Goal: Task Accomplishment & Management: Manage account settings

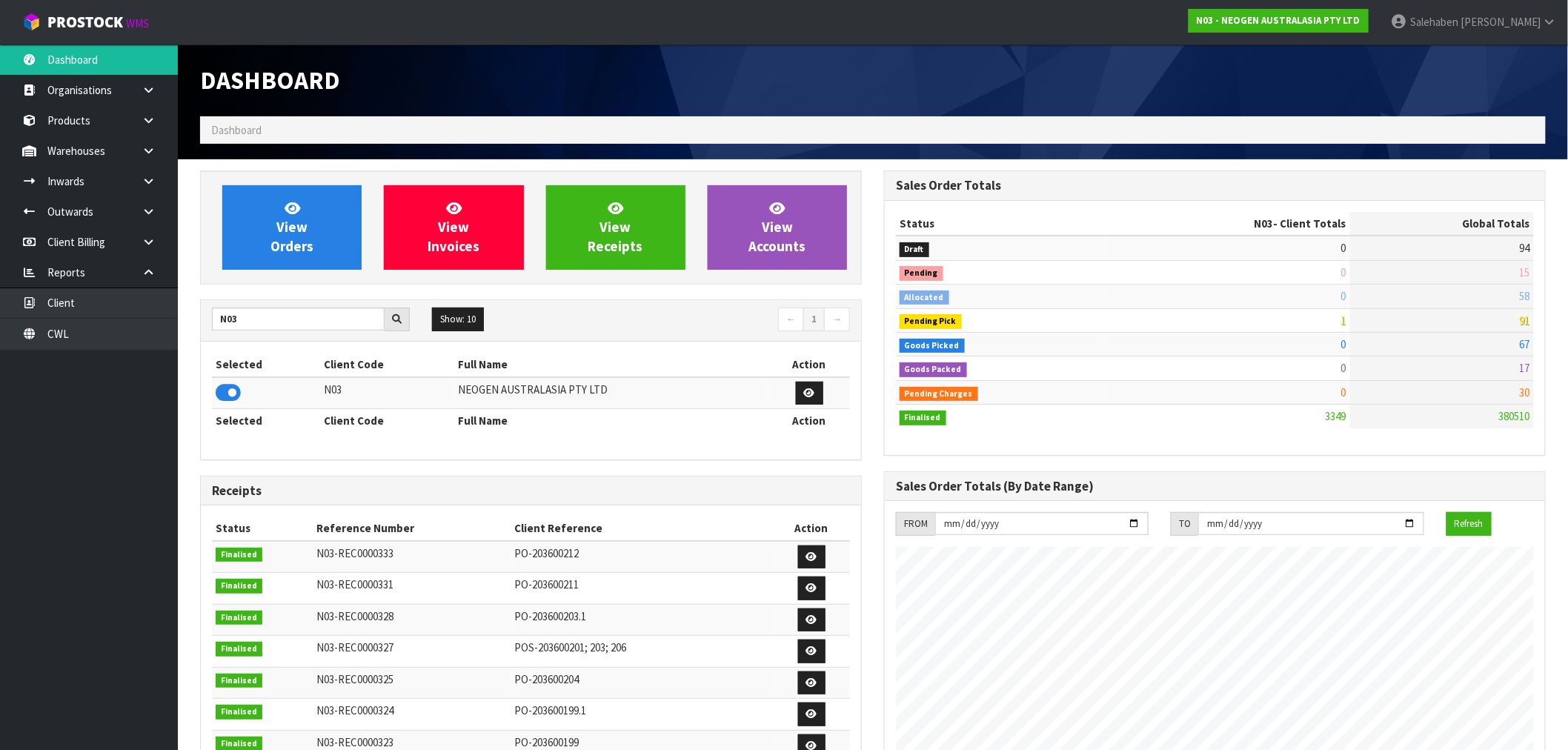
scroll to position [1123, 684]
drag, startPoint x: 246, startPoint y: 321, endPoint x: 5, endPoint y: 323, distance: 241.0
click at [61, 343] on body "Toggle navigation ProStock WMS N03 - NEOGEN AUSTRALASIA PTY LTD Salehaben Patel…" at bounding box center [784, 375] width 1568 height 750
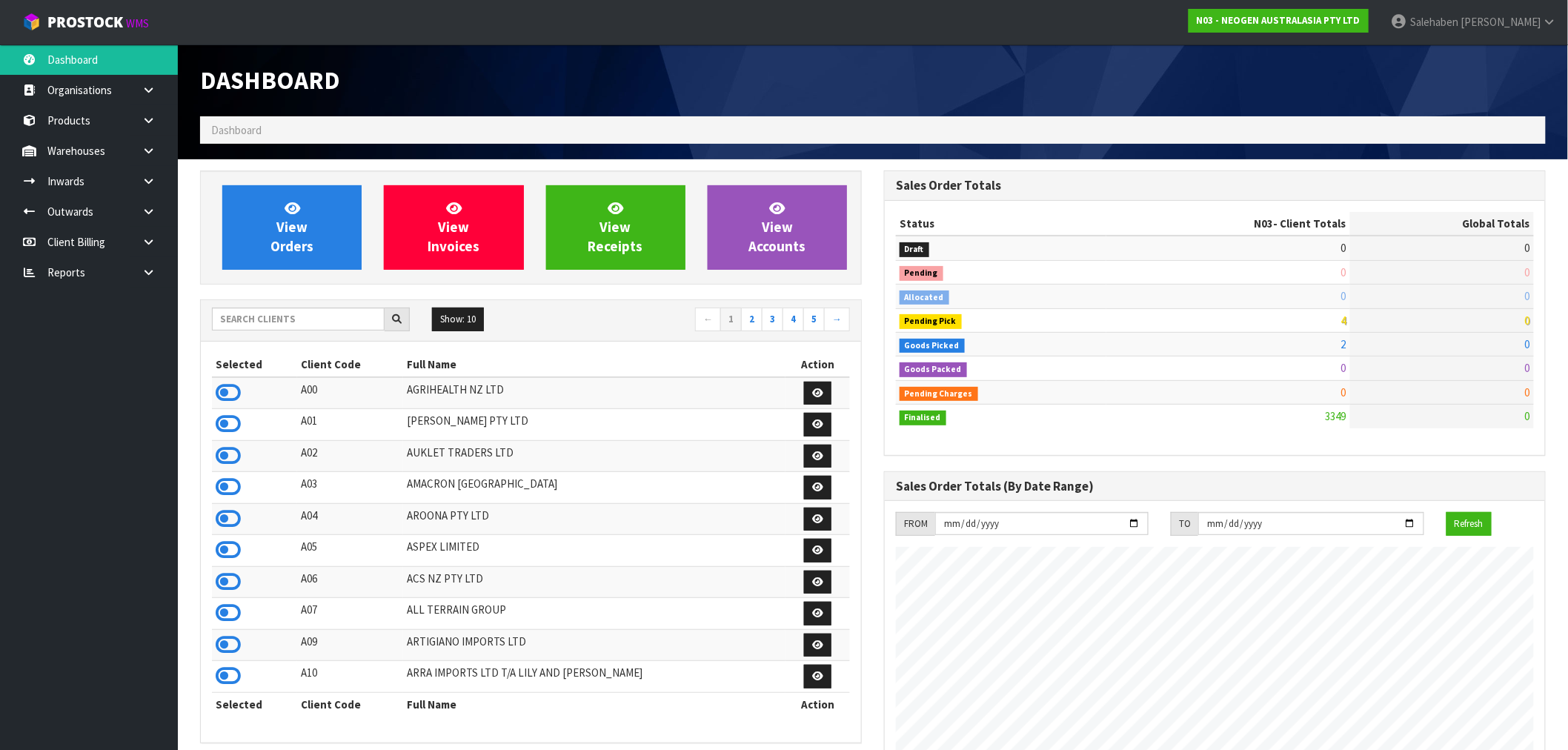
scroll to position [1123, 684]
click at [326, 313] on input "text" at bounding box center [298, 319] width 173 height 23
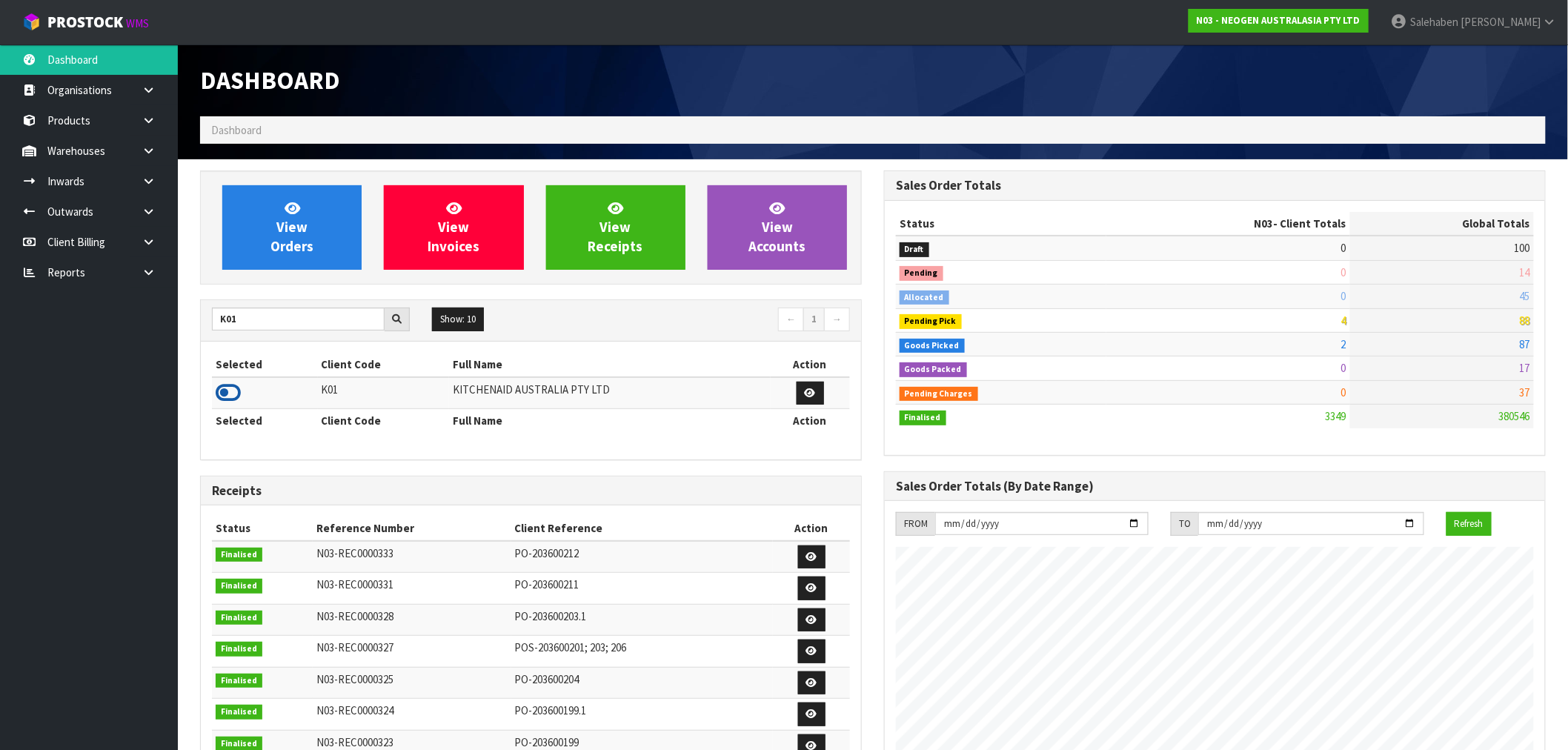
click at [239, 396] on icon at bounding box center [228, 393] width 25 height 23
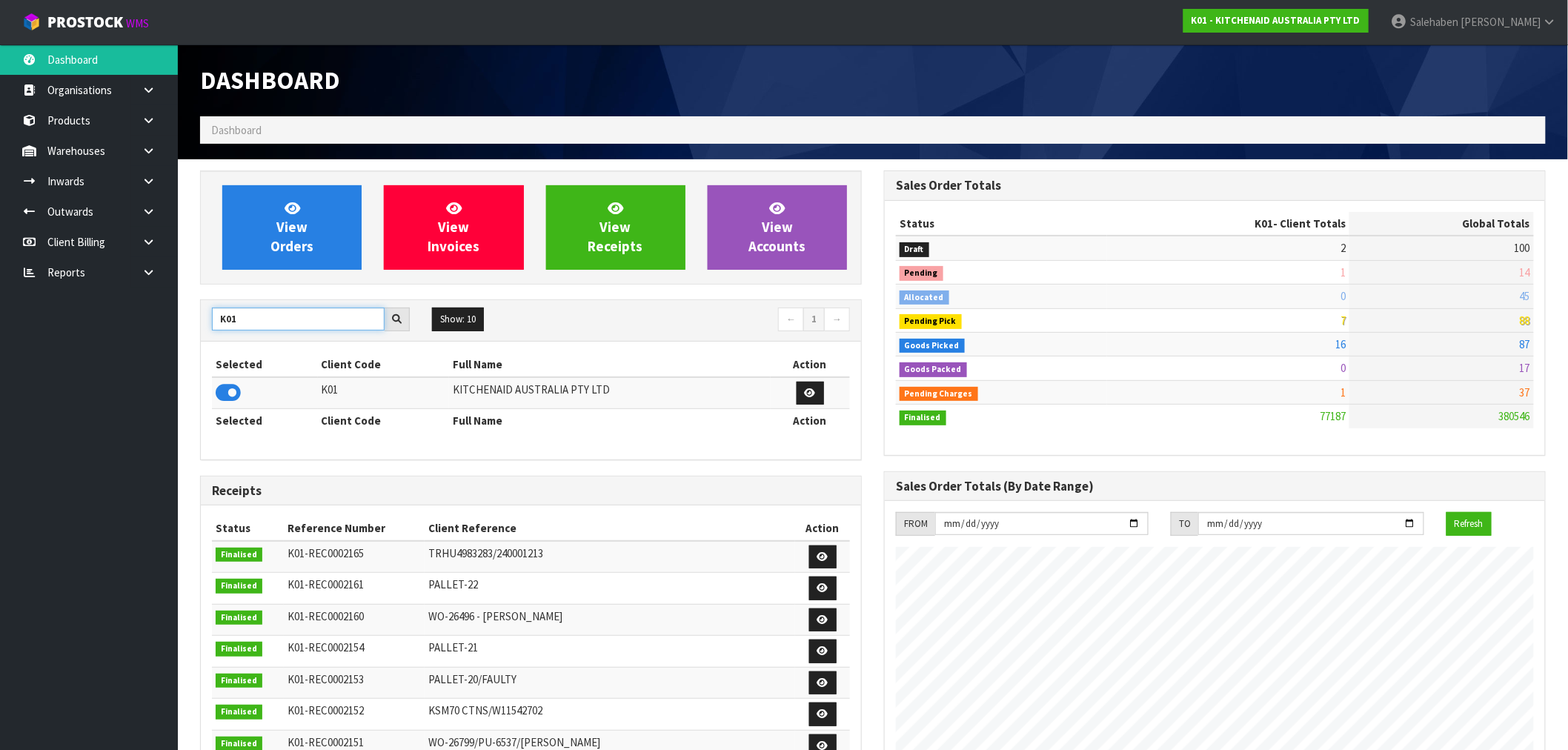
drag, startPoint x: 245, startPoint y: 315, endPoint x: 189, endPoint y: 329, distance: 57.7
click at [191, 330] on div "View Orders View Invoices View Receipts View Accounts K01 Show: 10 5 10 25 50 ←…" at bounding box center [531, 621] width 684 height 900
type input "N04"
click at [235, 387] on icon at bounding box center [228, 393] width 25 height 23
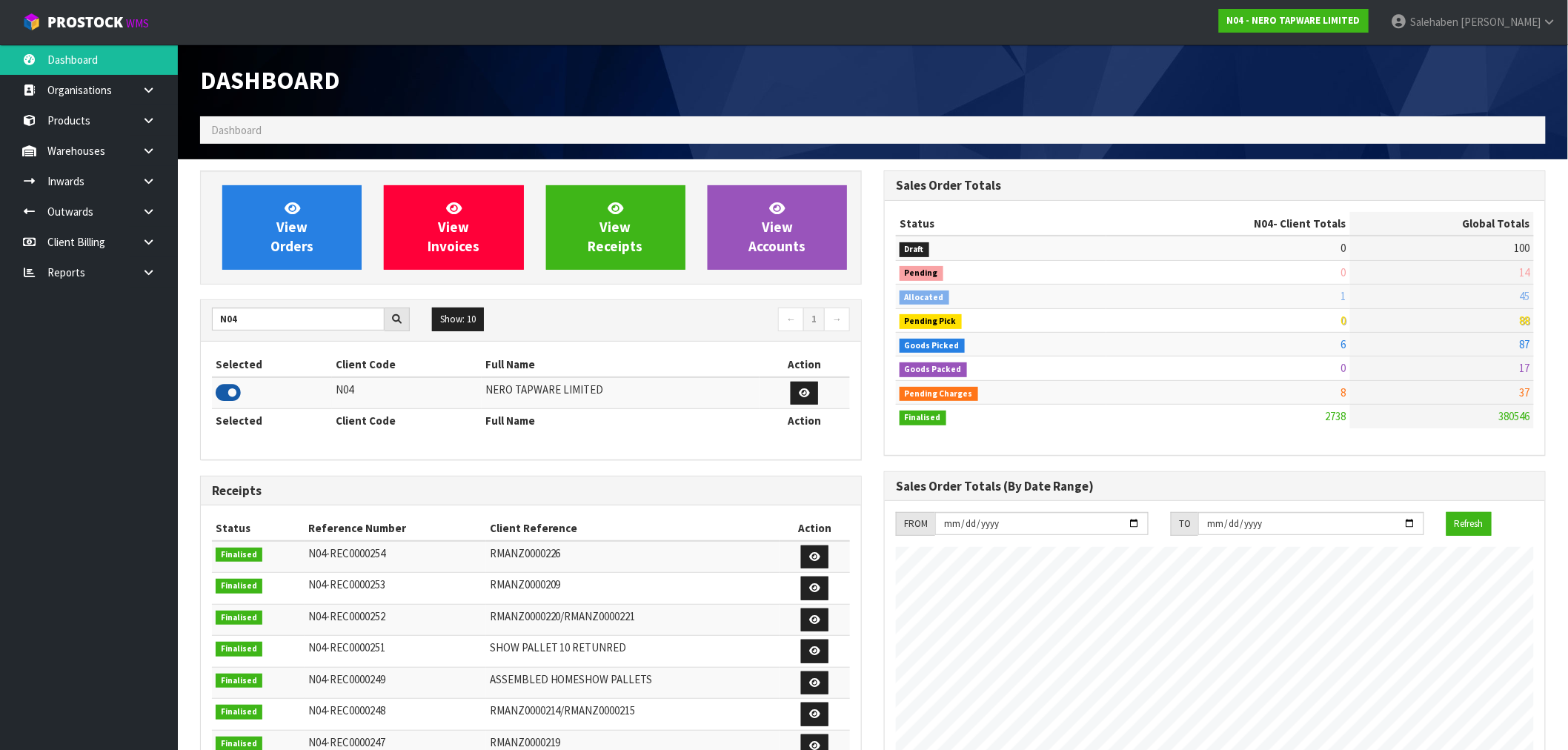
scroll to position [1155, 684]
drag, startPoint x: 254, startPoint y: 320, endPoint x: 143, endPoint y: 346, distance: 114.0
click at [151, 345] on body "Toggle navigation ProStock WMS N04 - NERO TAPWARE LIMITED [PERSON_NAME] Logout …" at bounding box center [784, 375] width 1568 height 750
click at [221, 395] on icon at bounding box center [228, 393] width 25 height 23
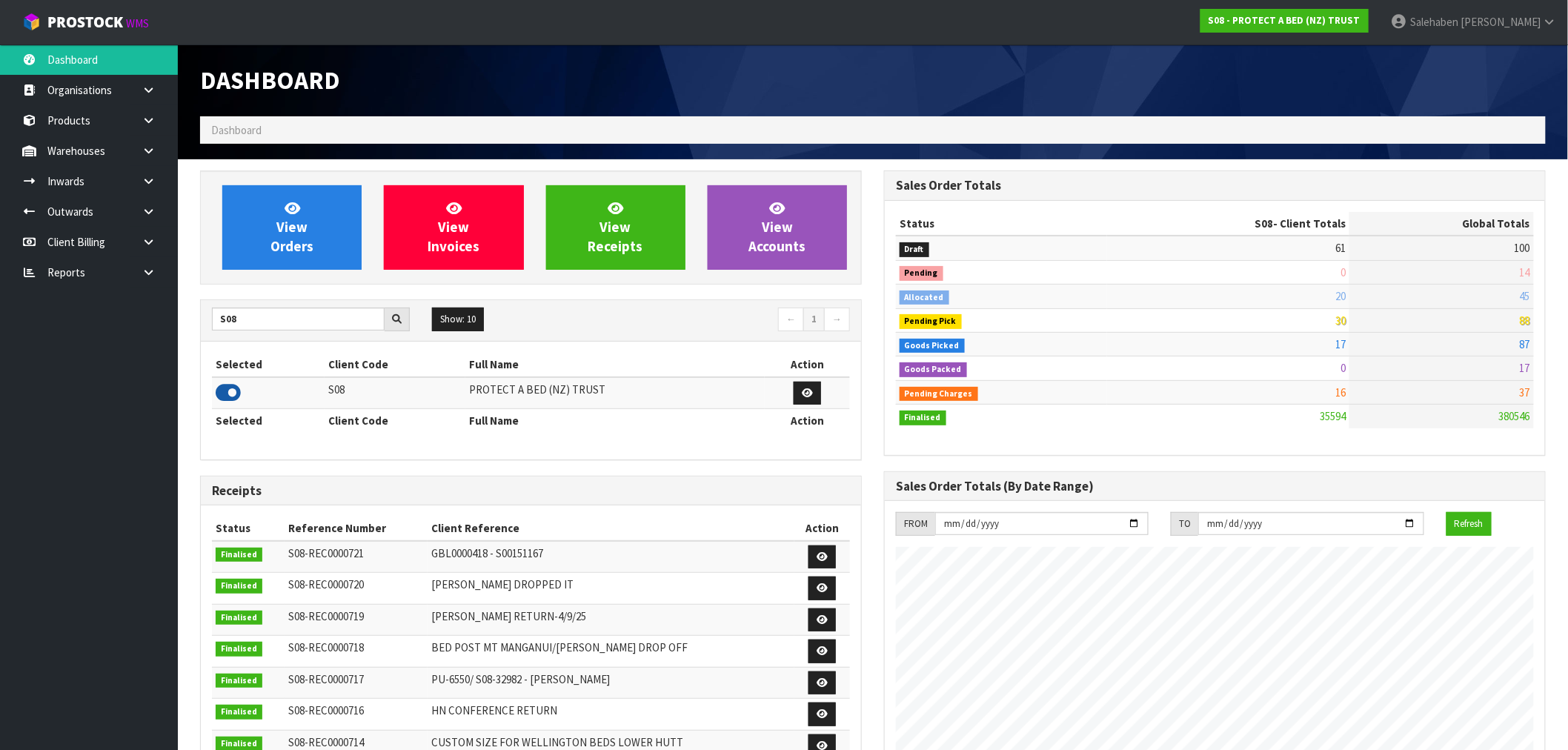
scroll to position [1123, 684]
drag, startPoint x: 243, startPoint y: 321, endPoint x: 200, endPoint y: 324, distance: 43.1
click at [203, 323] on div "S08" at bounding box center [310, 319] width 220 height 23
type input "C11"
click at [231, 388] on icon at bounding box center [228, 393] width 25 height 23
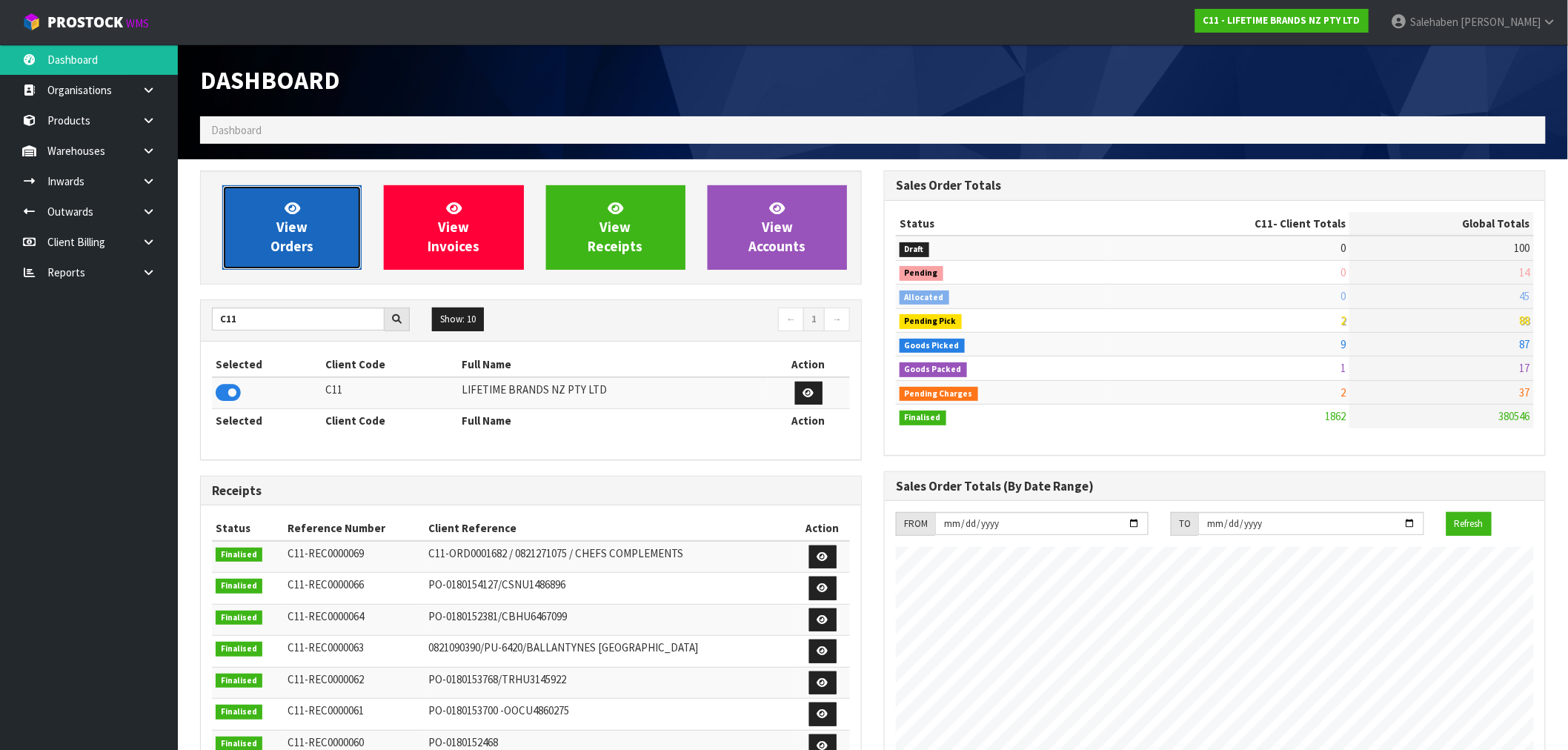
click at [308, 233] on link "View Orders" at bounding box center [292, 227] width 139 height 84
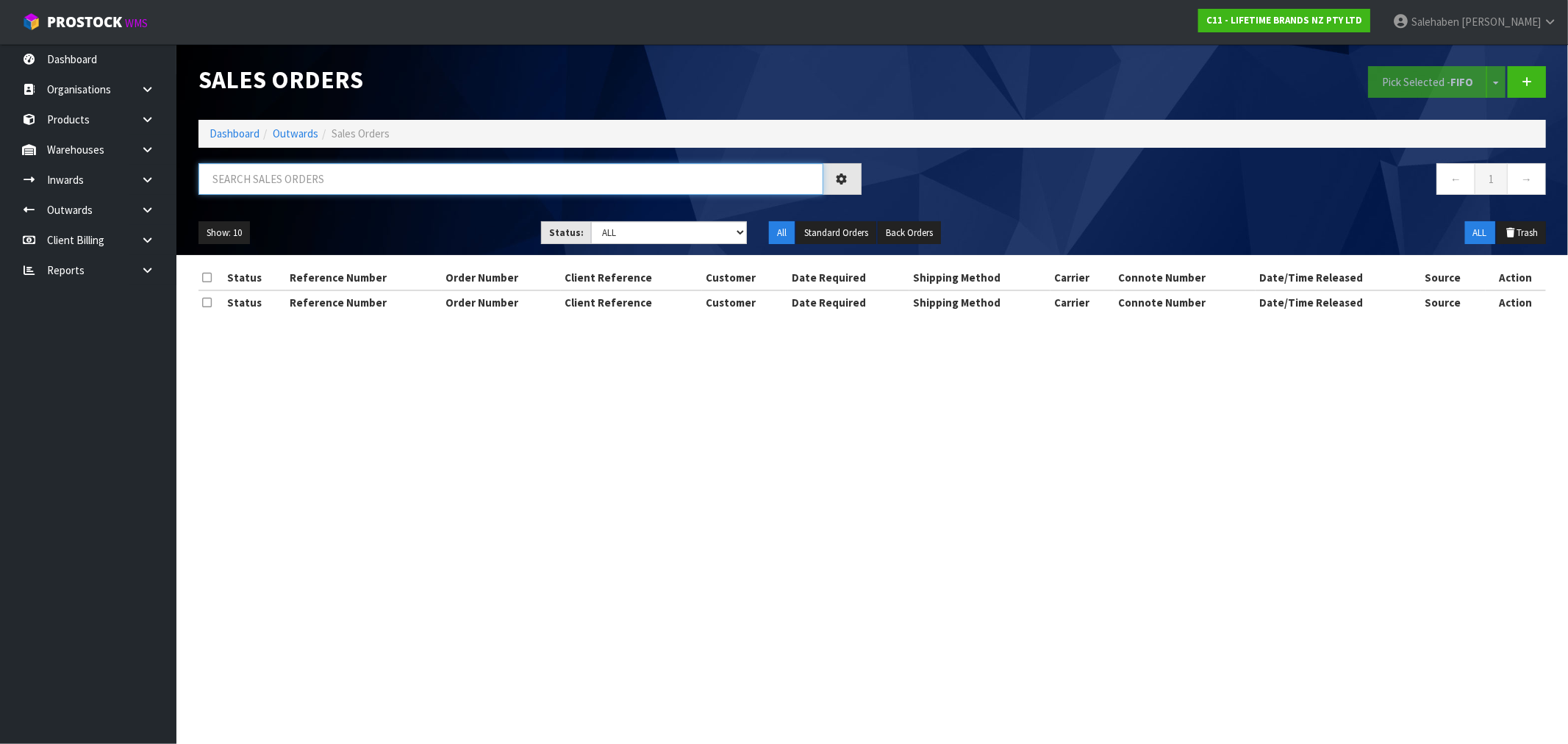
click at [297, 175] on input "text" at bounding box center [510, 178] width 625 height 32
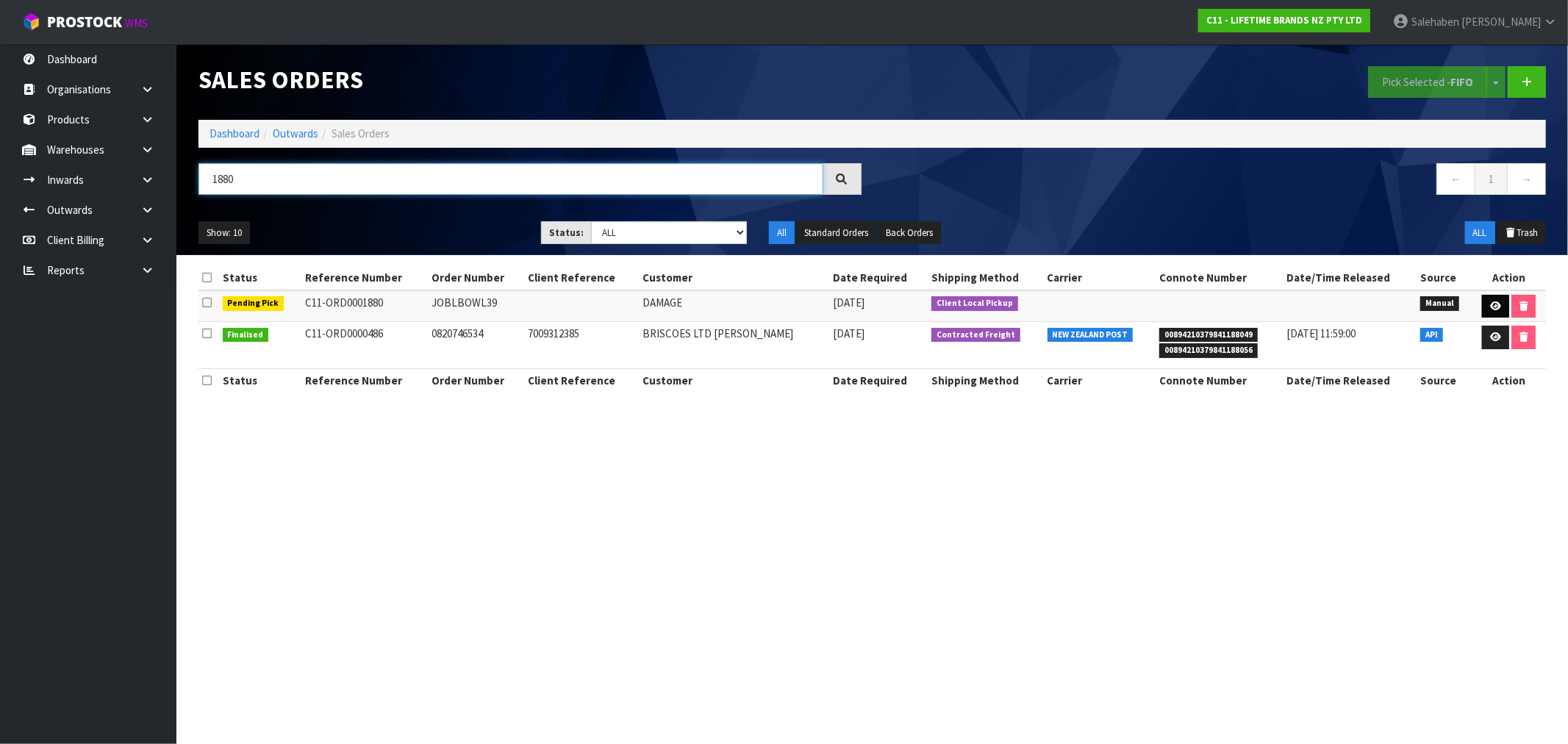
type input "1880"
click at [1497, 304] on icon at bounding box center [1495, 306] width 11 height 9
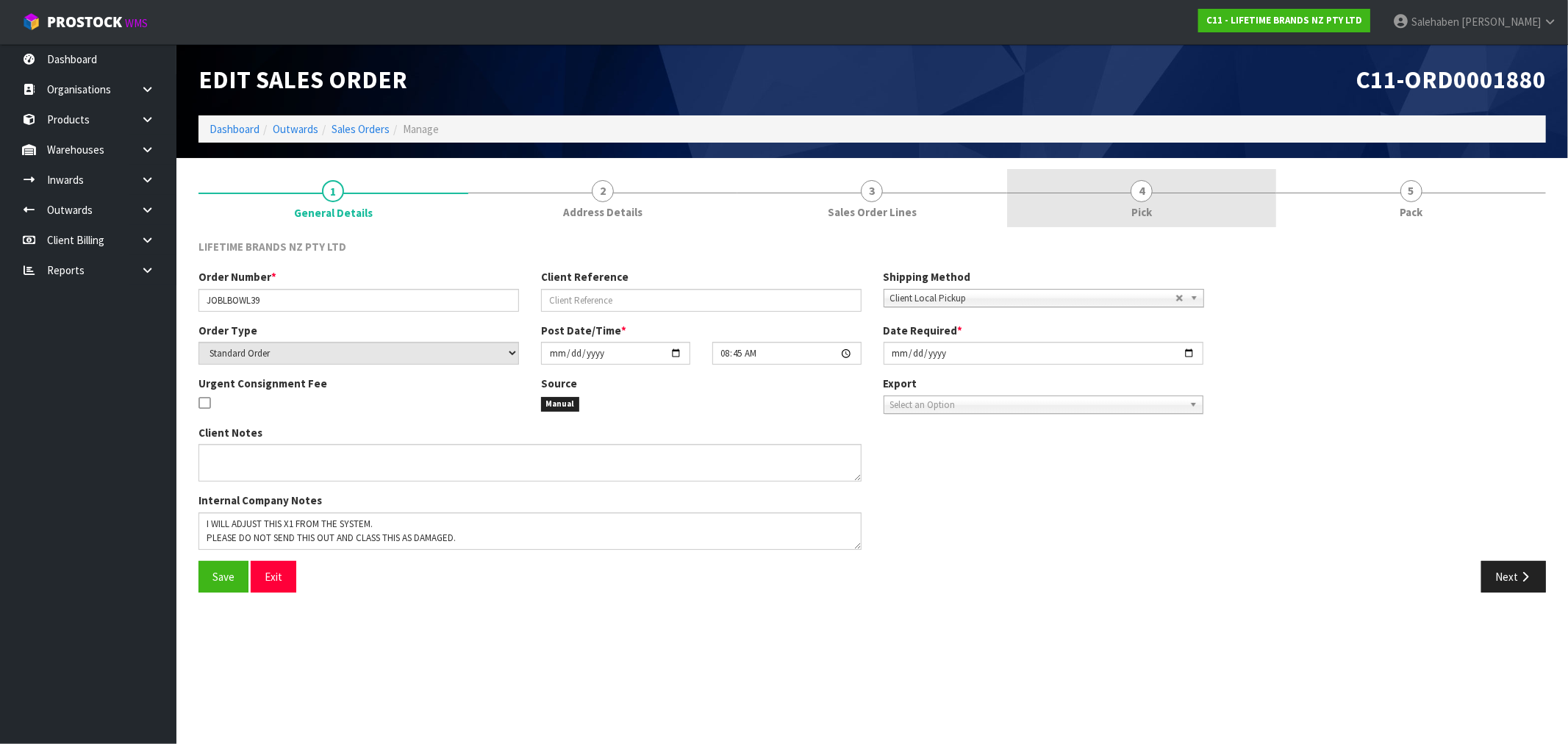
click at [1139, 210] on span "Pick" at bounding box center [1142, 212] width 21 height 16
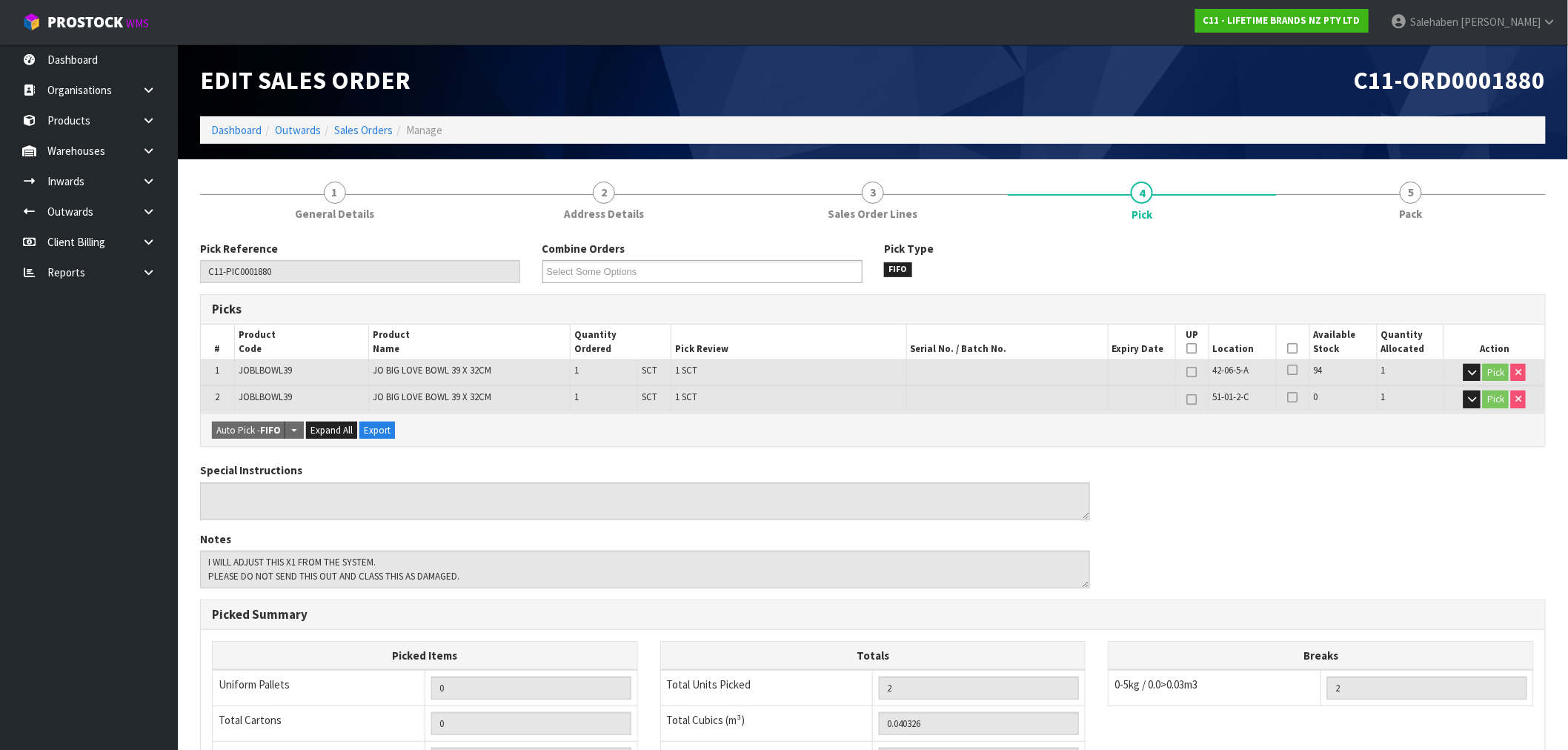
click at [1297, 348] on icon at bounding box center [1293, 348] width 10 height 1
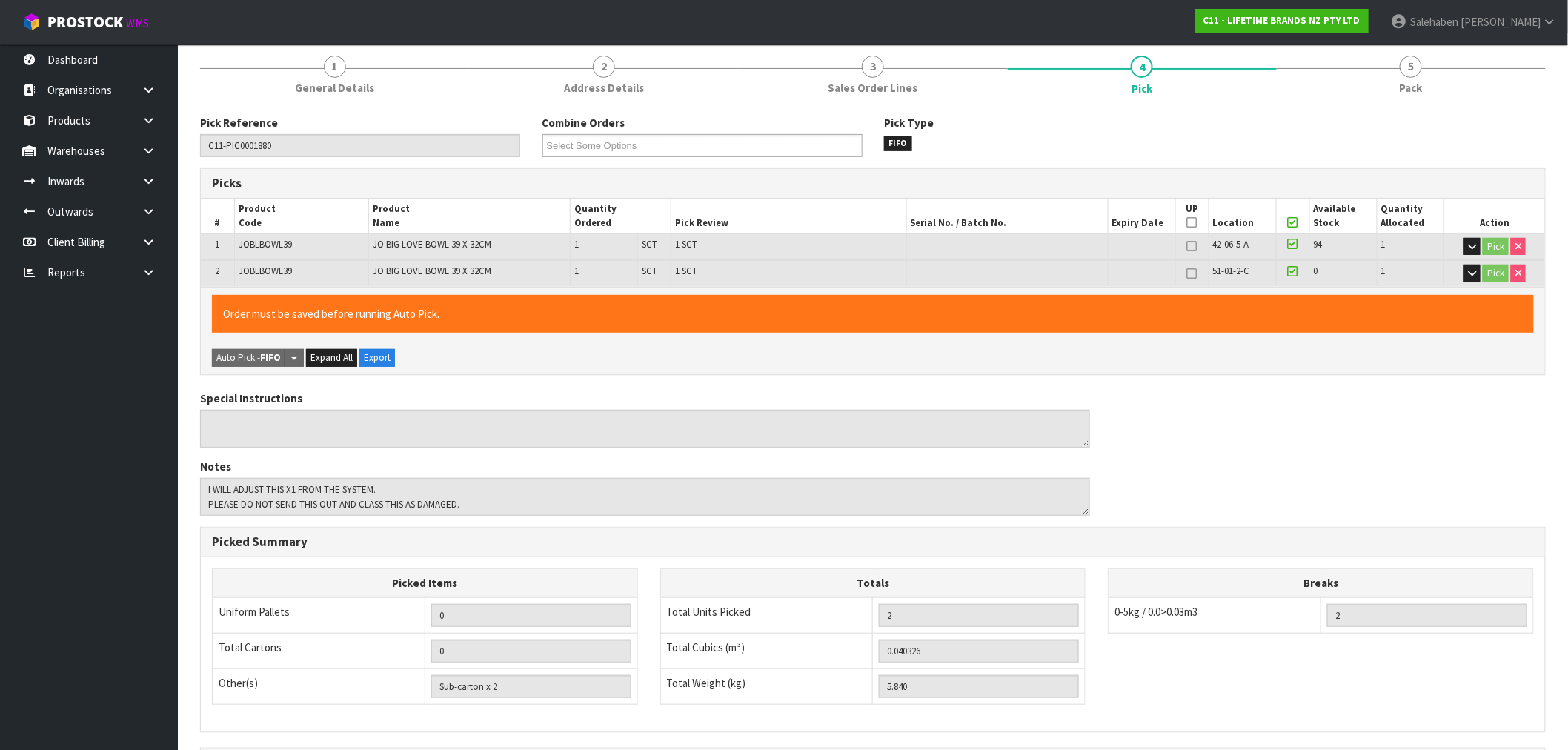
scroll to position [311, 0]
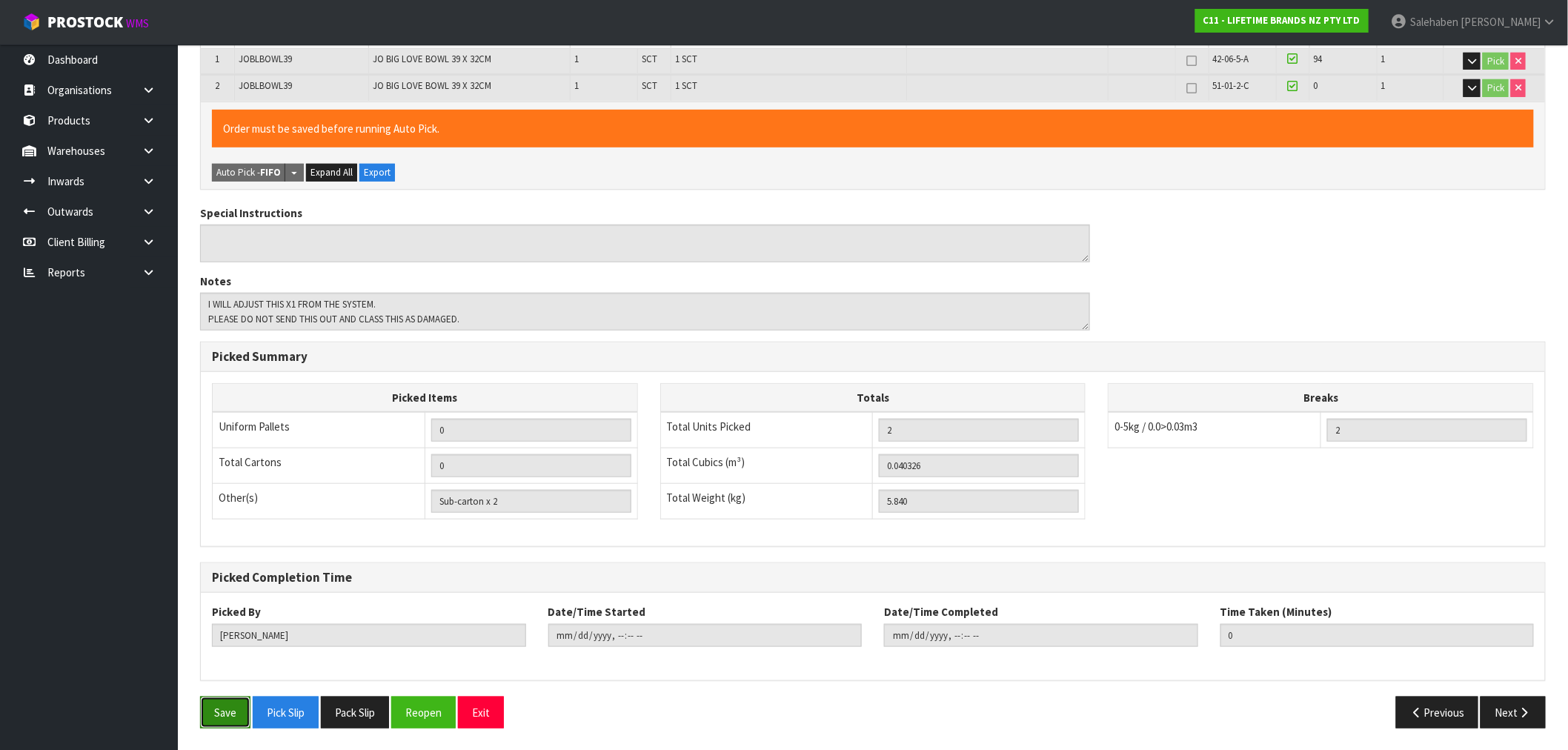
drag, startPoint x: 220, startPoint y: 709, endPoint x: 579, endPoint y: 610, distance: 372.4
click at [220, 709] on button "Save" at bounding box center [225, 713] width 50 height 32
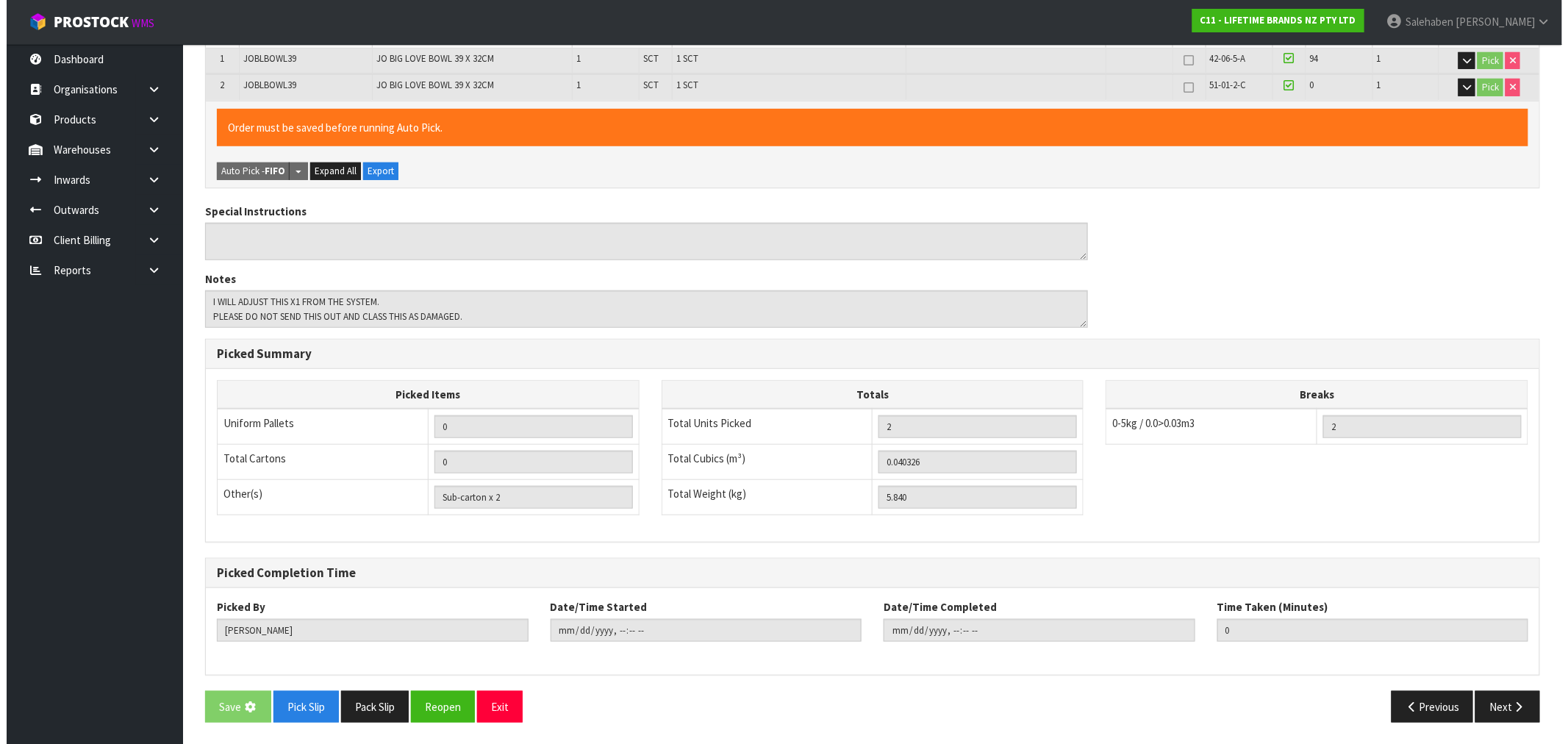
scroll to position [0, 0]
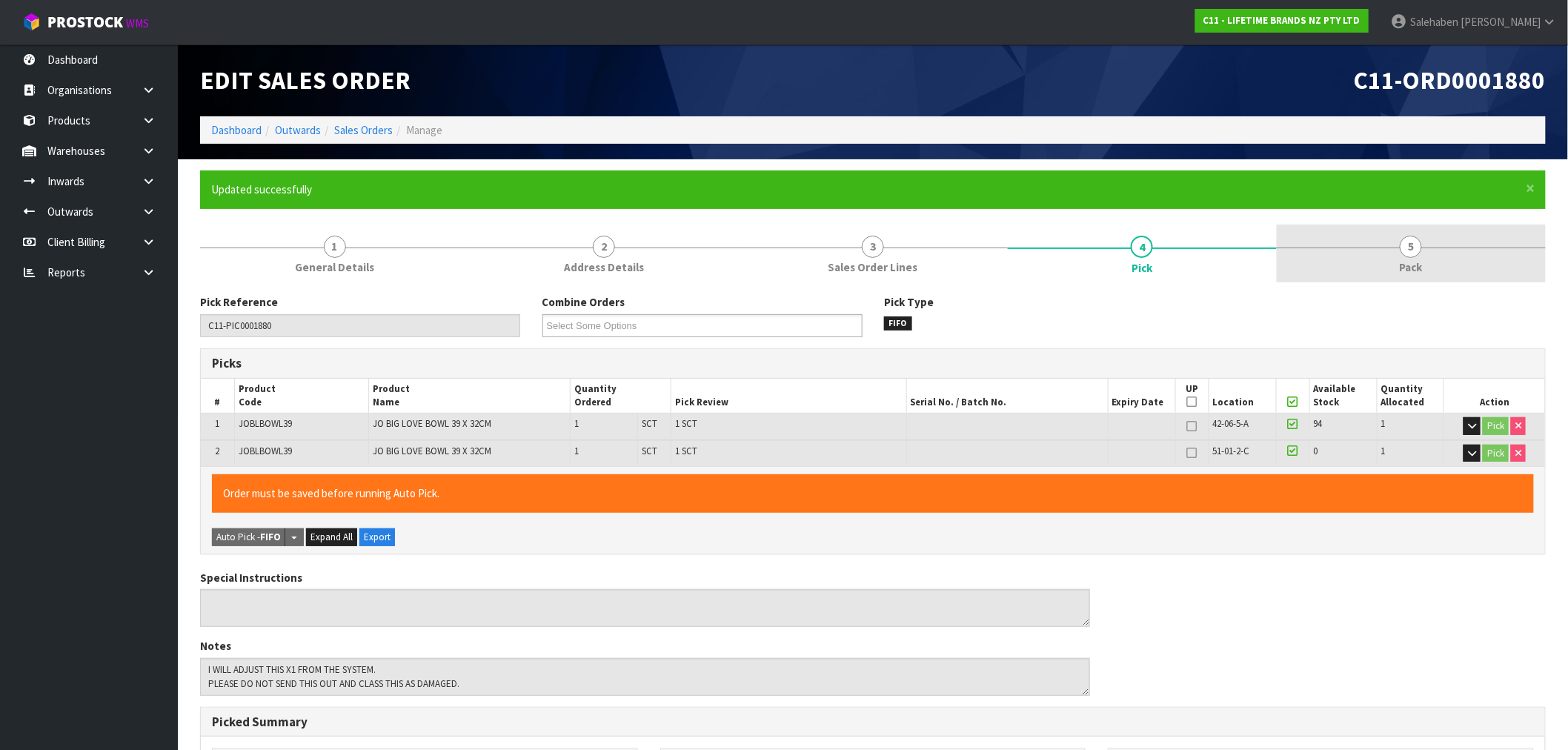
type input "[PERSON_NAME]"
type input "[DATE]T11:08:17"
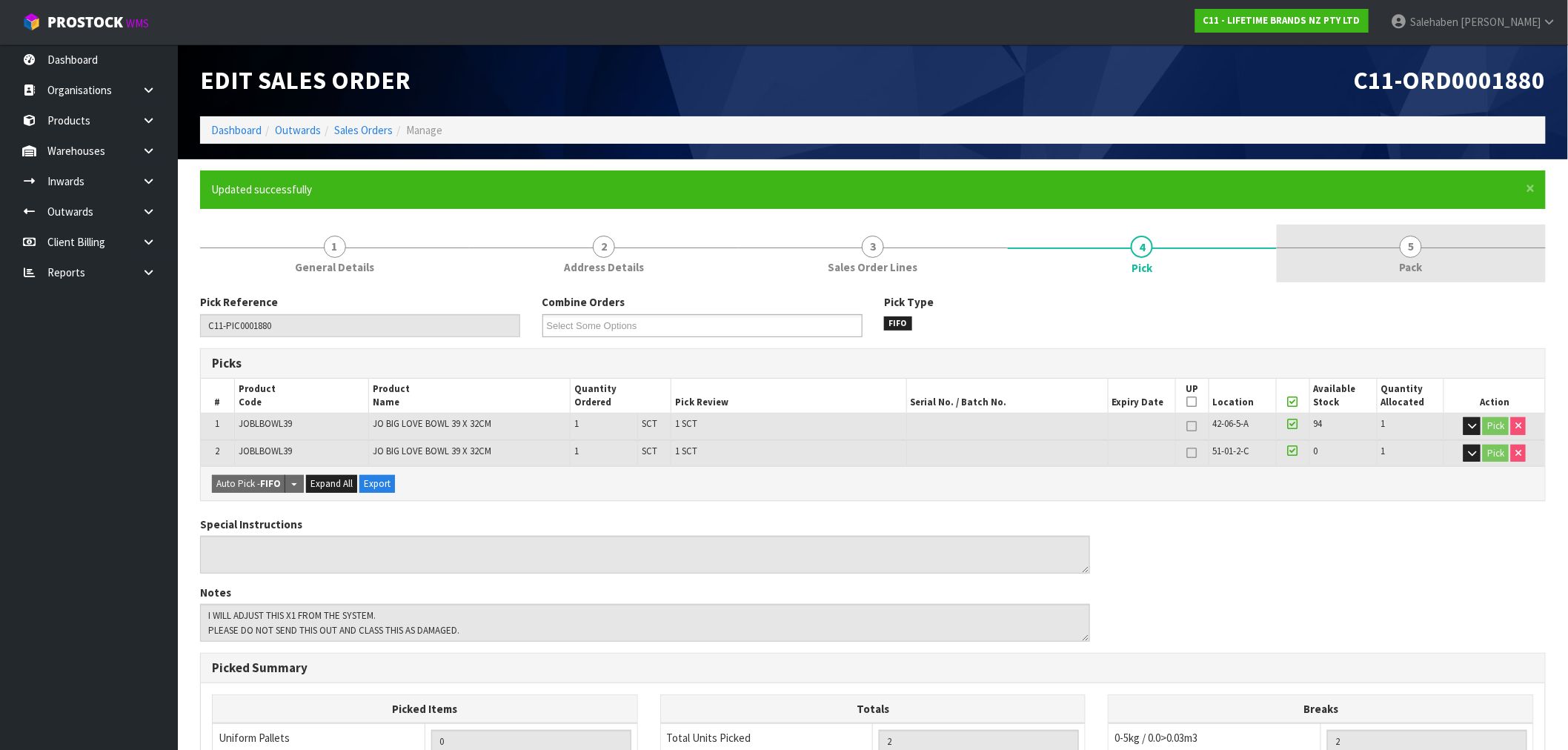
click at [1397, 260] on link "5 Pack" at bounding box center [1412, 253] width 269 height 58
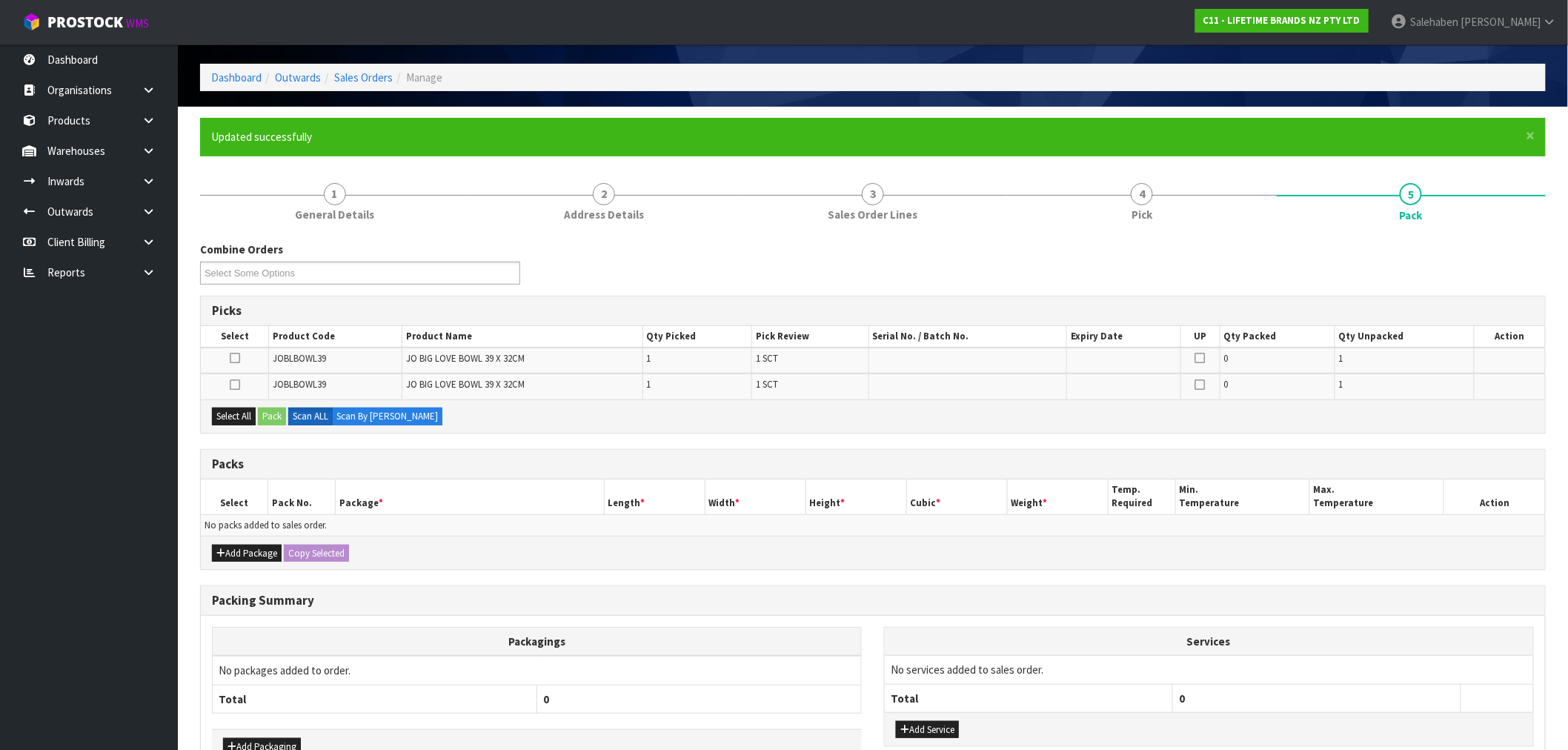
scroll to position [83, 0]
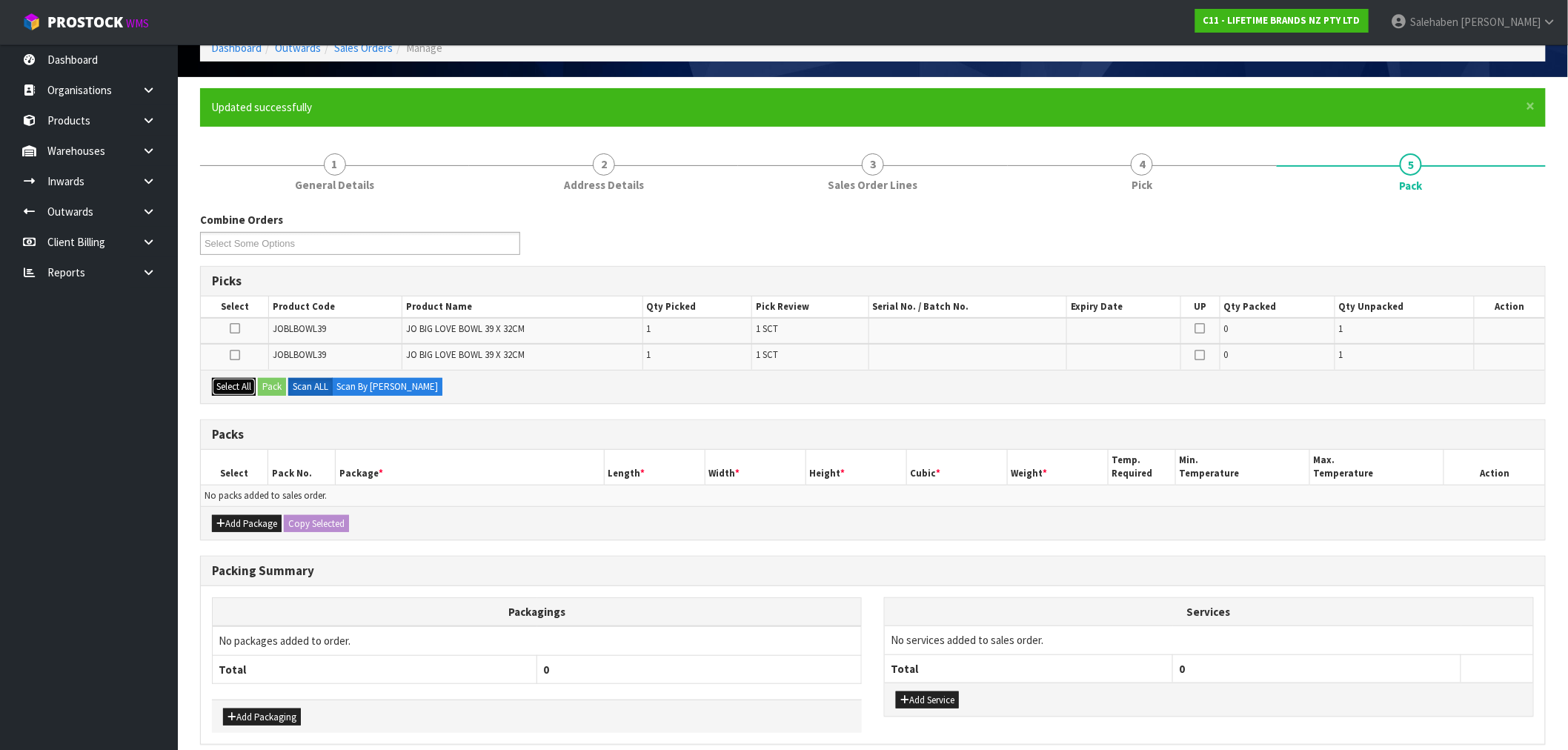
click at [231, 387] on button "Select All" at bounding box center [234, 387] width 43 height 17
click at [270, 387] on button "Pack" at bounding box center [272, 387] width 28 height 17
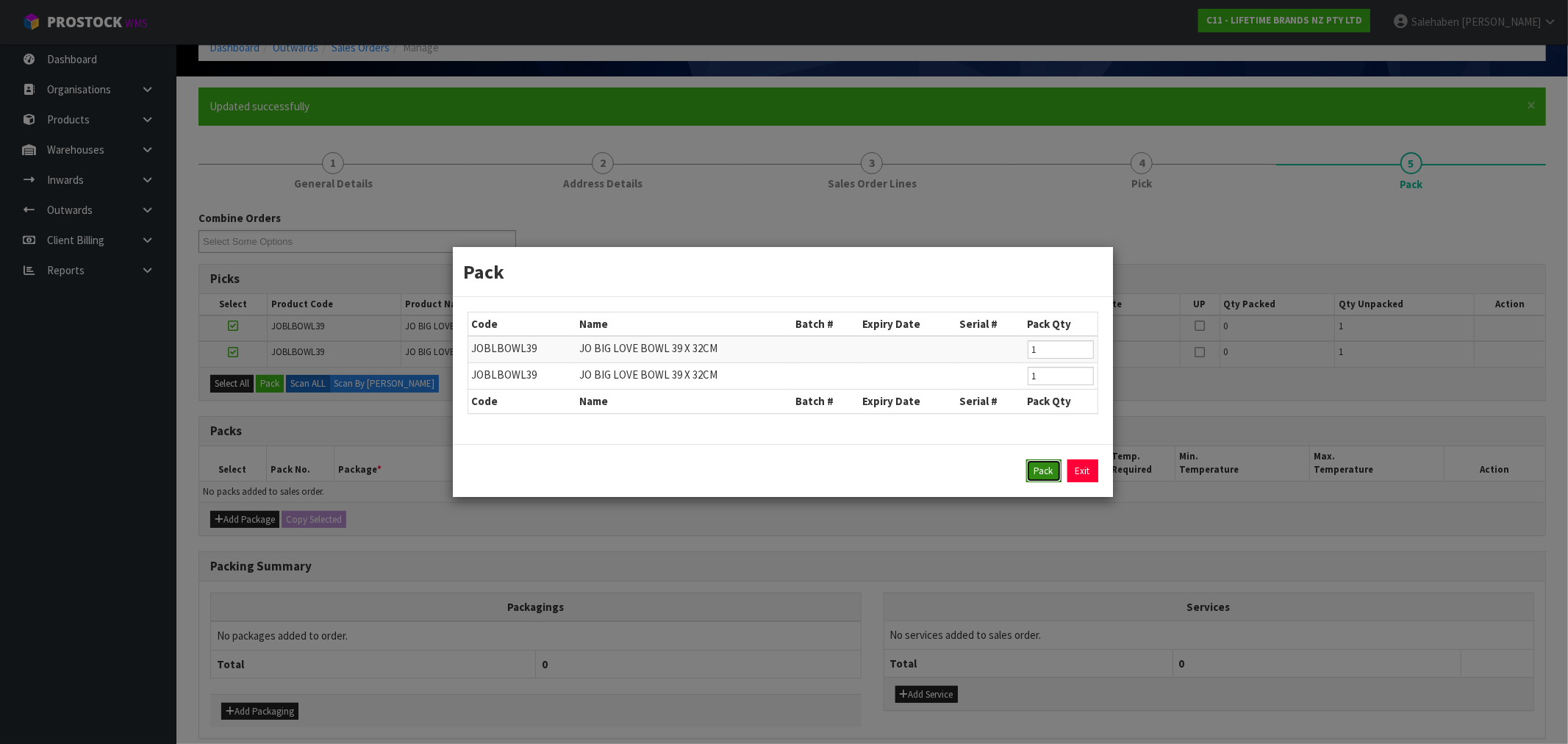
click at [1045, 461] on button "Pack" at bounding box center [1043, 471] width 35 height 23
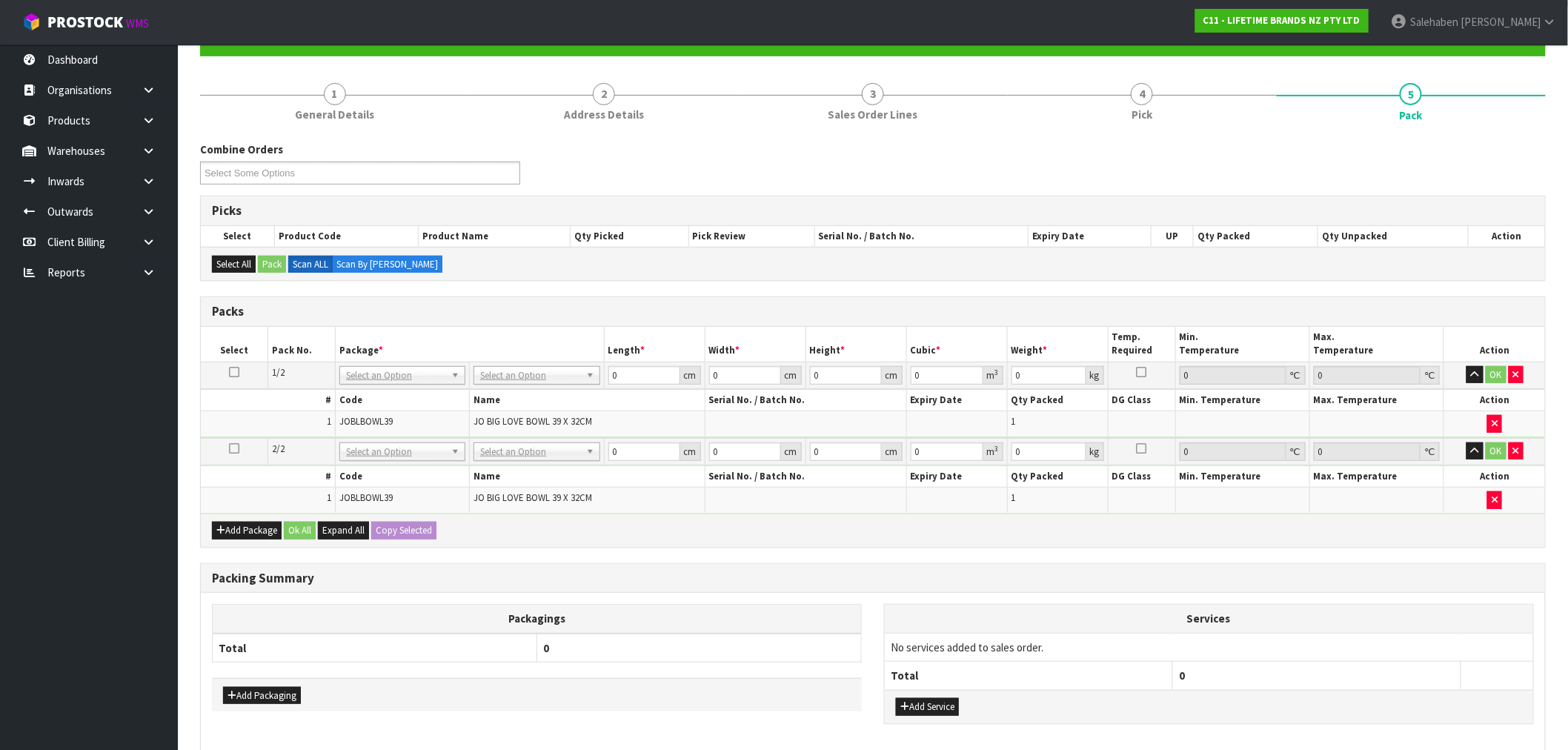
scroll to position [224, 0]
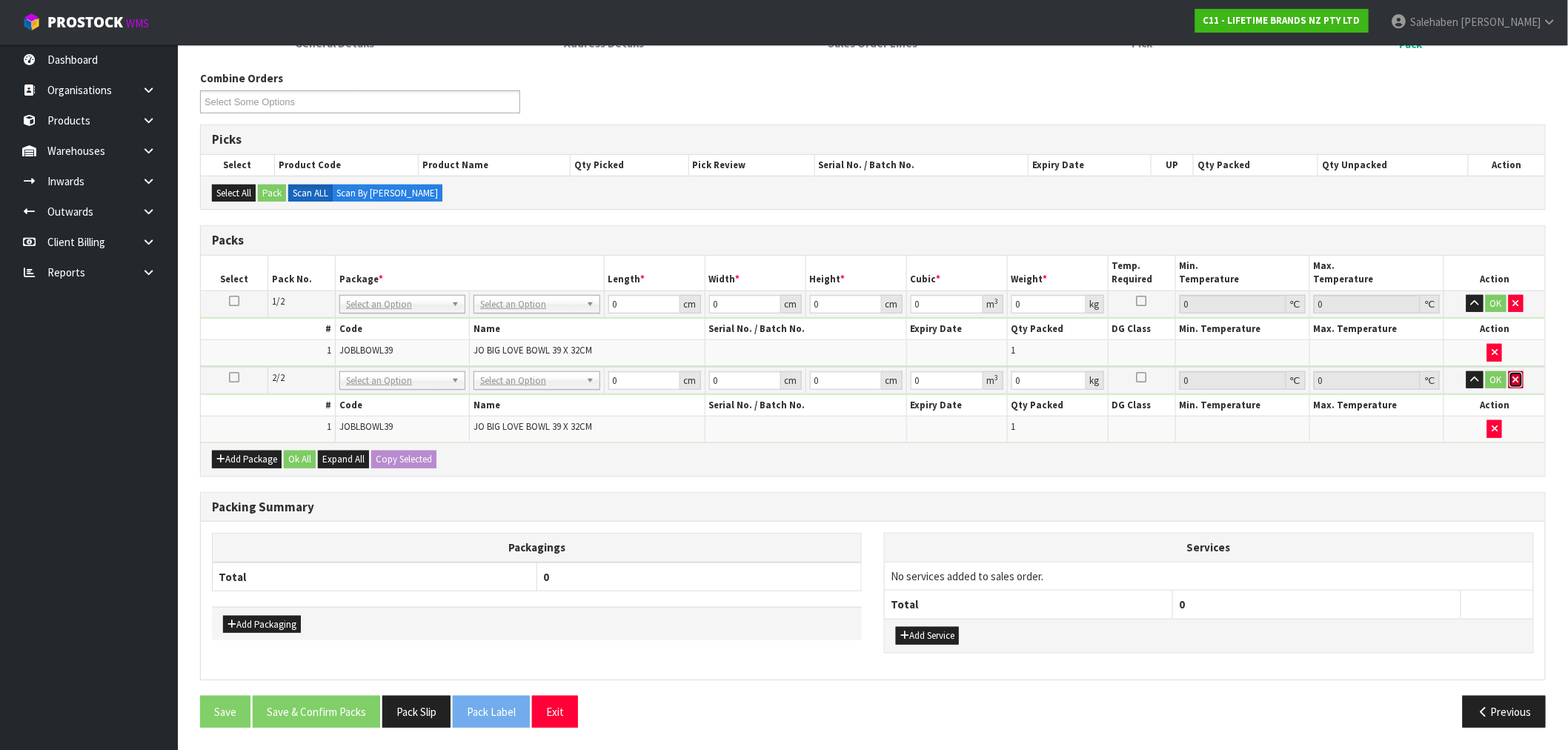
click at [1514, 382] on icon "button" at bounding box center [1516, 380] width 6 height 10
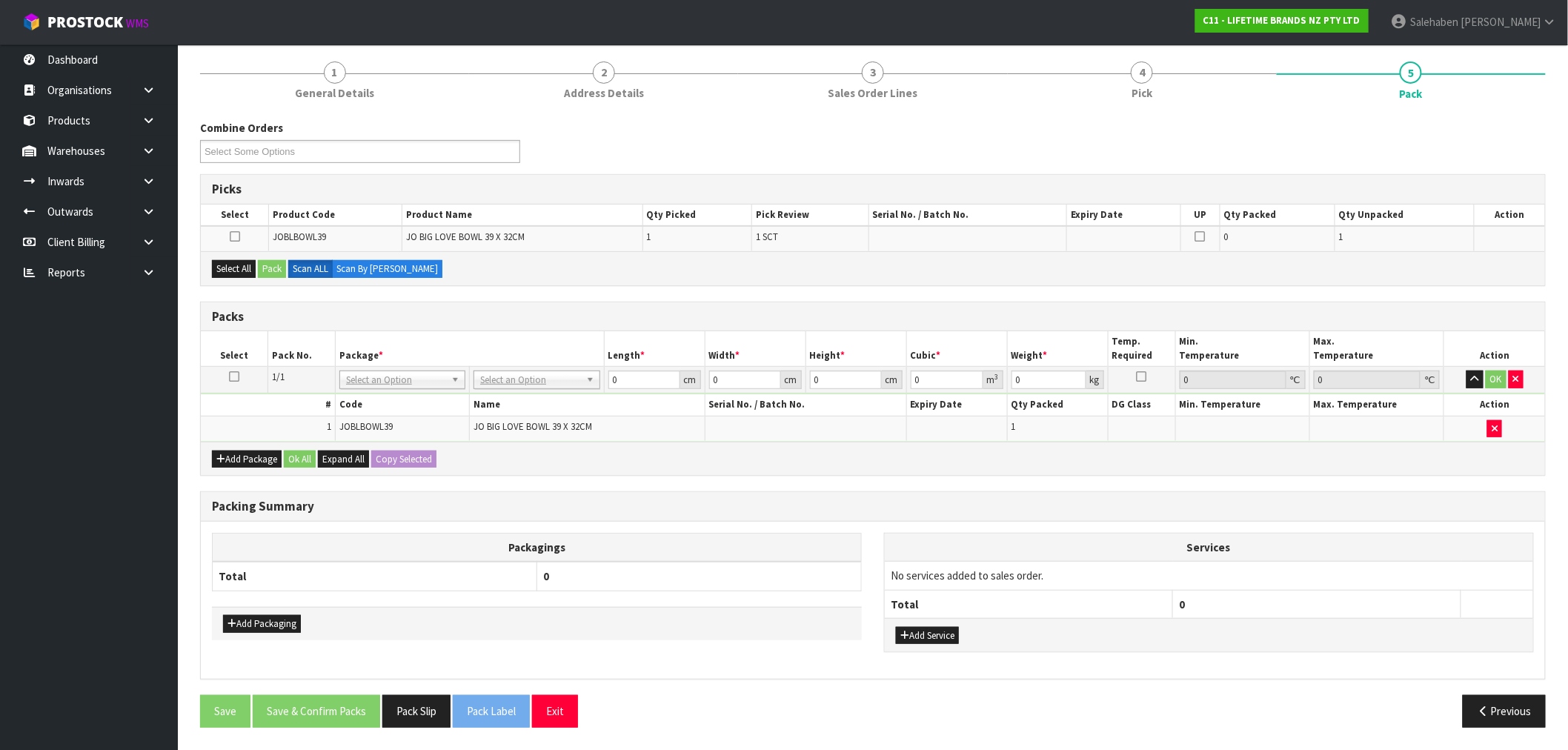
scroll to position [174, 0]
click at [232, 377] on icon at bounding box center [235, 377] width 10 height 1
drag, startPoint x: 228, startPoint y: 263, endPoint x: 273, endPoint y: 269, distance: 45.4
click at [229, 263] on button "Select All" at bounding box center [234, 269] width 43 height 17
click at [275, 268] on button "Pack" at bounding box center [272, 269] width 28 height 17
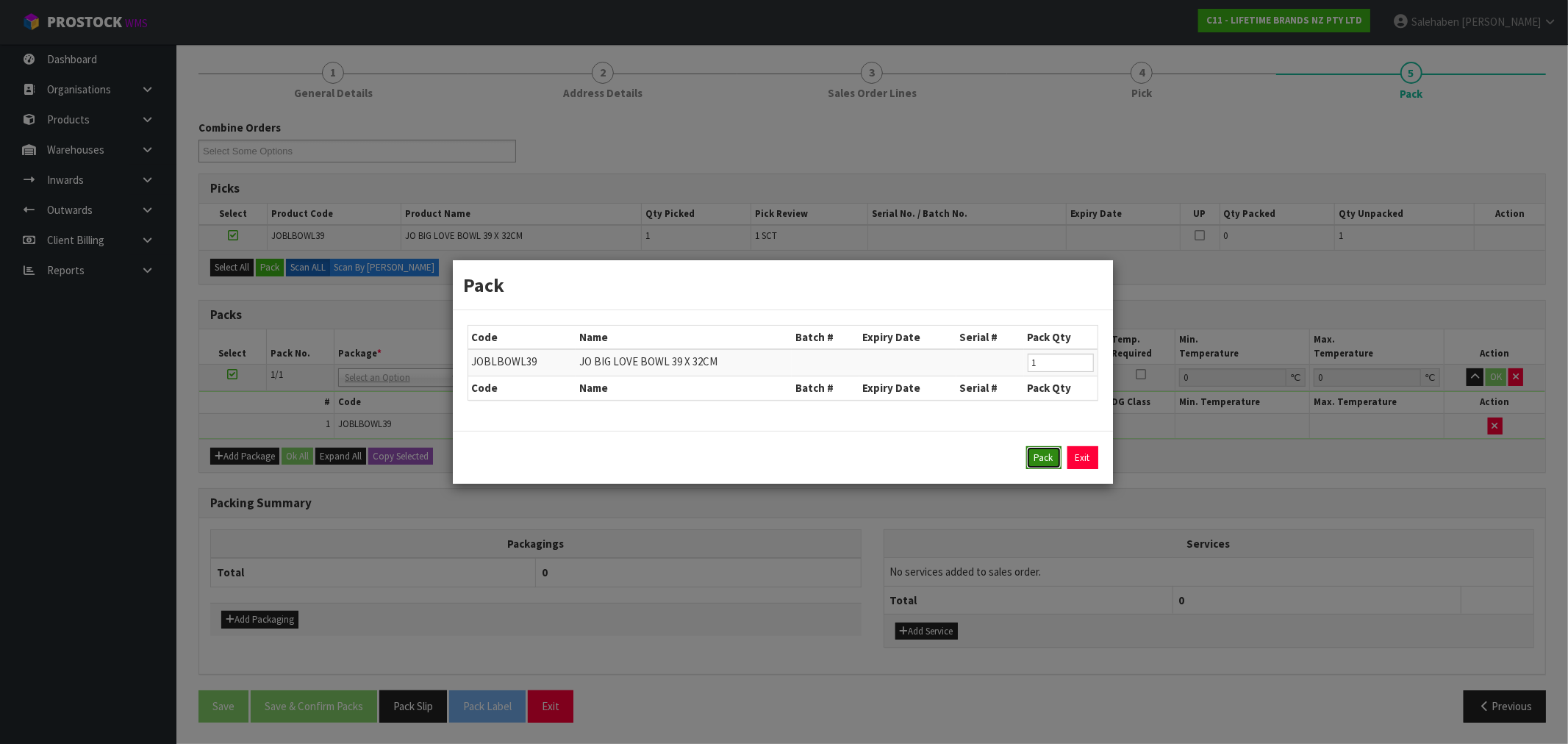
click at [1037, 452] on button "Pack" at bounding box center [1043, 458] width 35 height 23
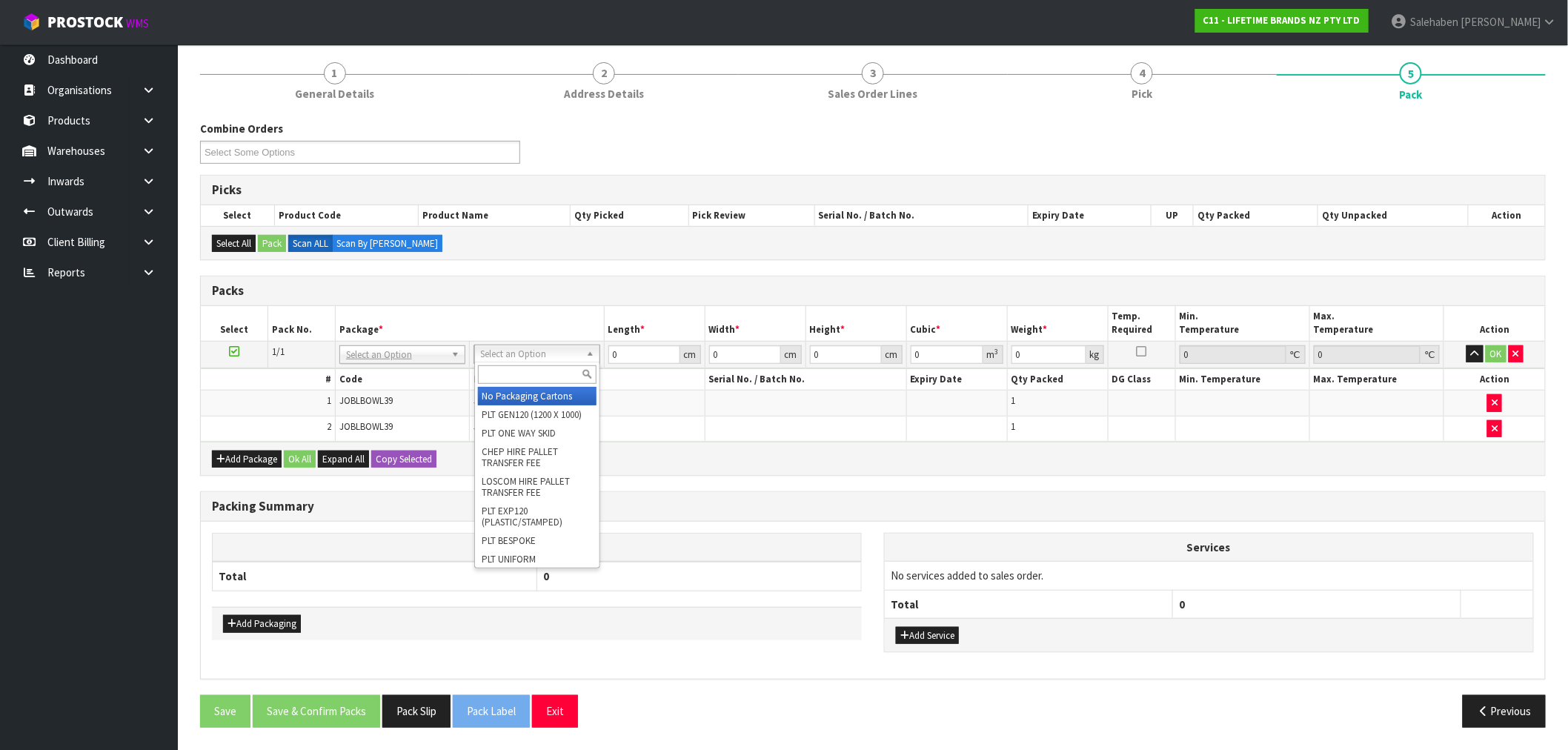
drag, startPoint x: 534, startPoint y: 395, endPoint x: 558, endPoint y: 378, distance: 29.4
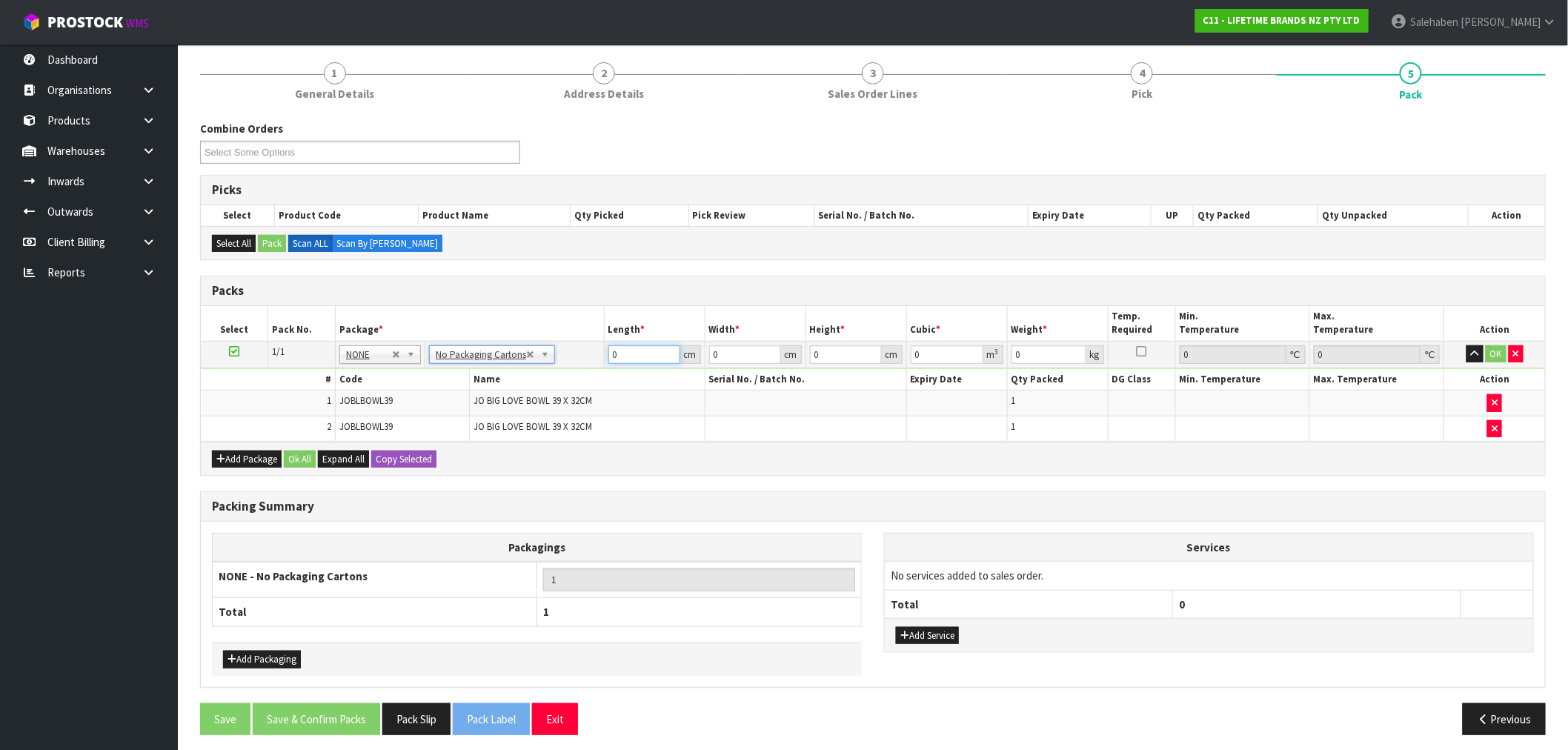
drag, startPoint x: 626, startPoint y: 356, endPoint x: 566, endPoint y: 371, distance: 61.8
click at [574, 369] on tbody "1/1 NONE 007-001 007-002 007-004 007-009 007-013 007-014 007-015 007-017 007-01…" at bounding box center [872, 391] width 1344 height 101
type input "30"
type input "3"
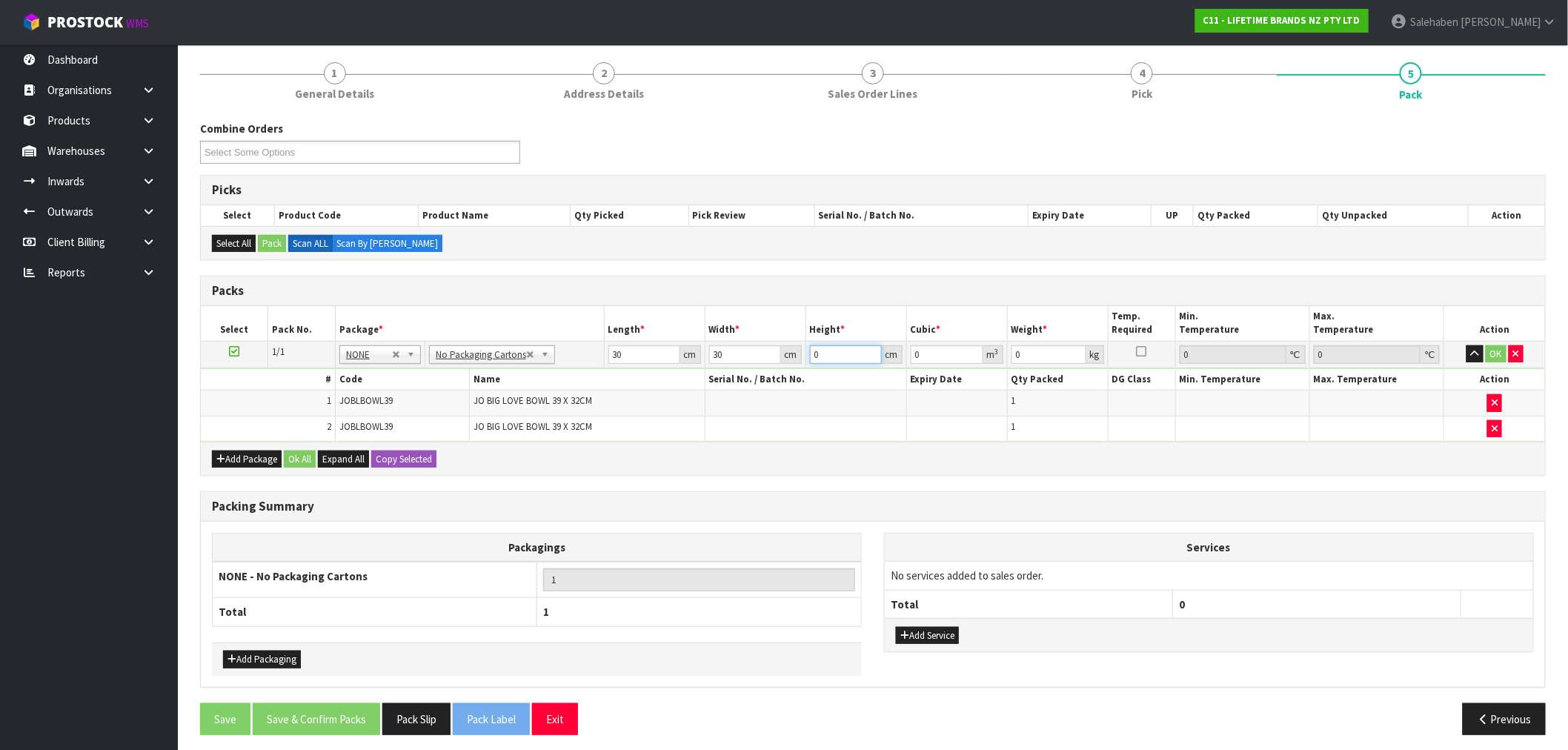
type input "0.0027"
type input "30"
type input "0.027"
type input "30"
type input "6"
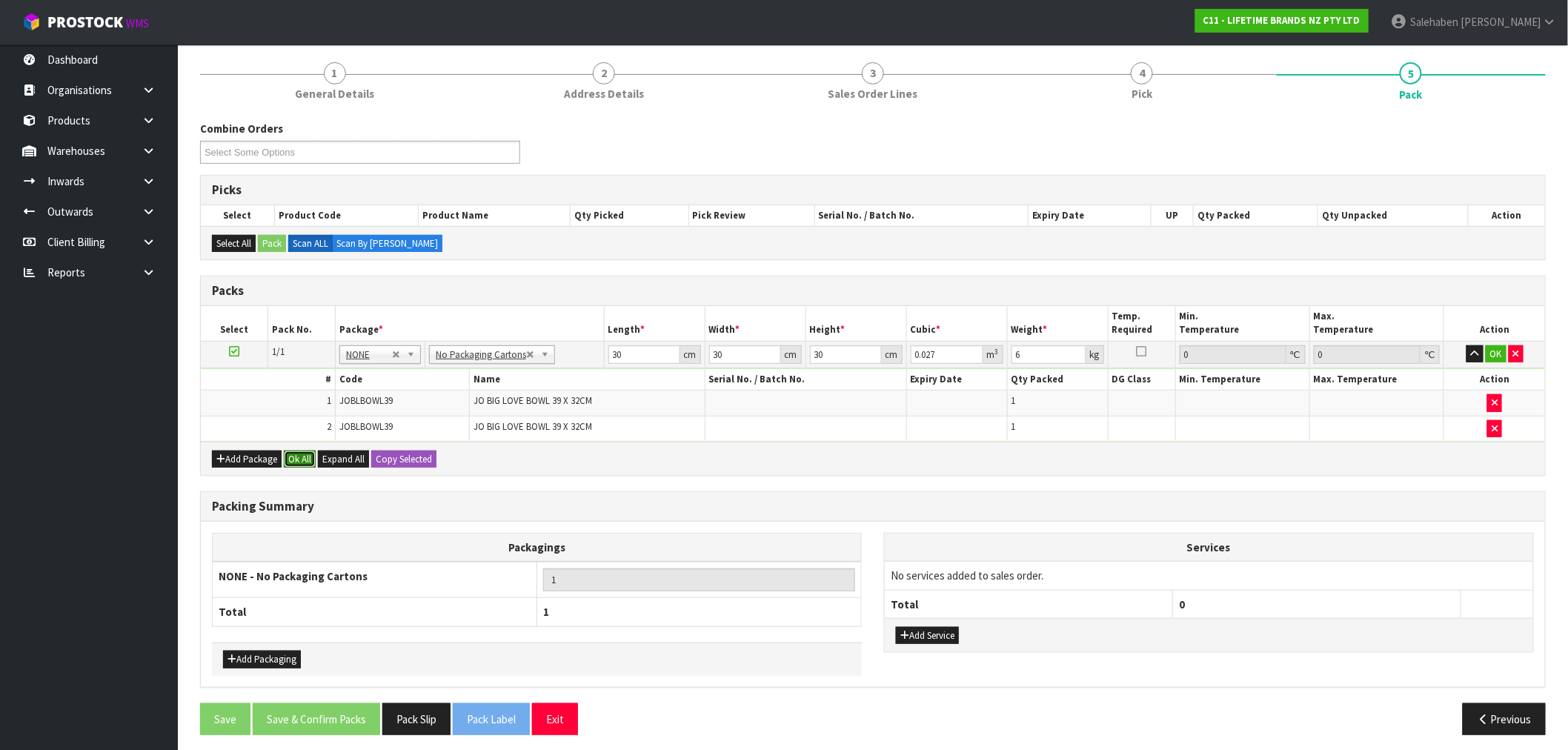
click at [300, 461] on button "Ok All" at bounding box center [300, 460] width 32 height 17
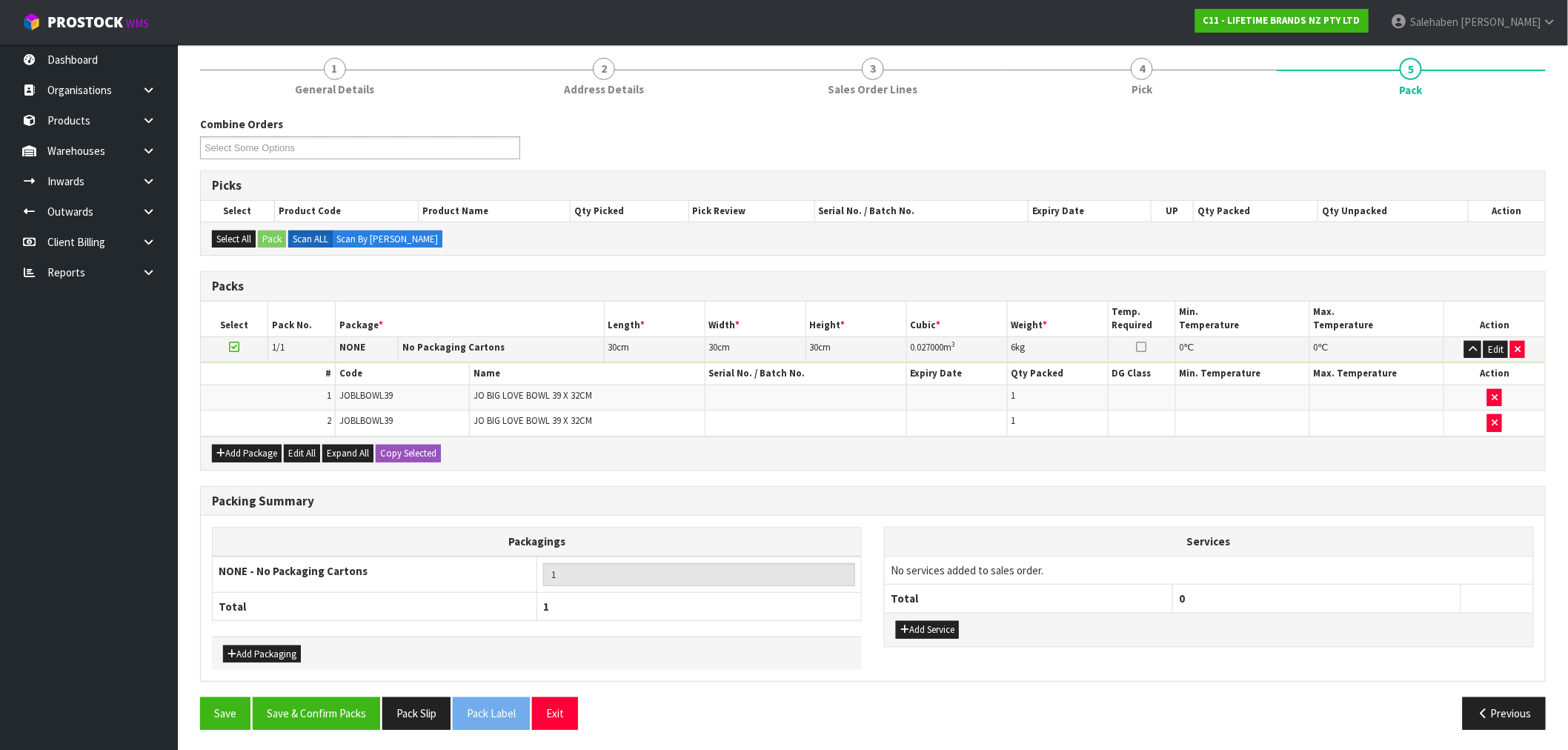
scroll to position [179, 0]
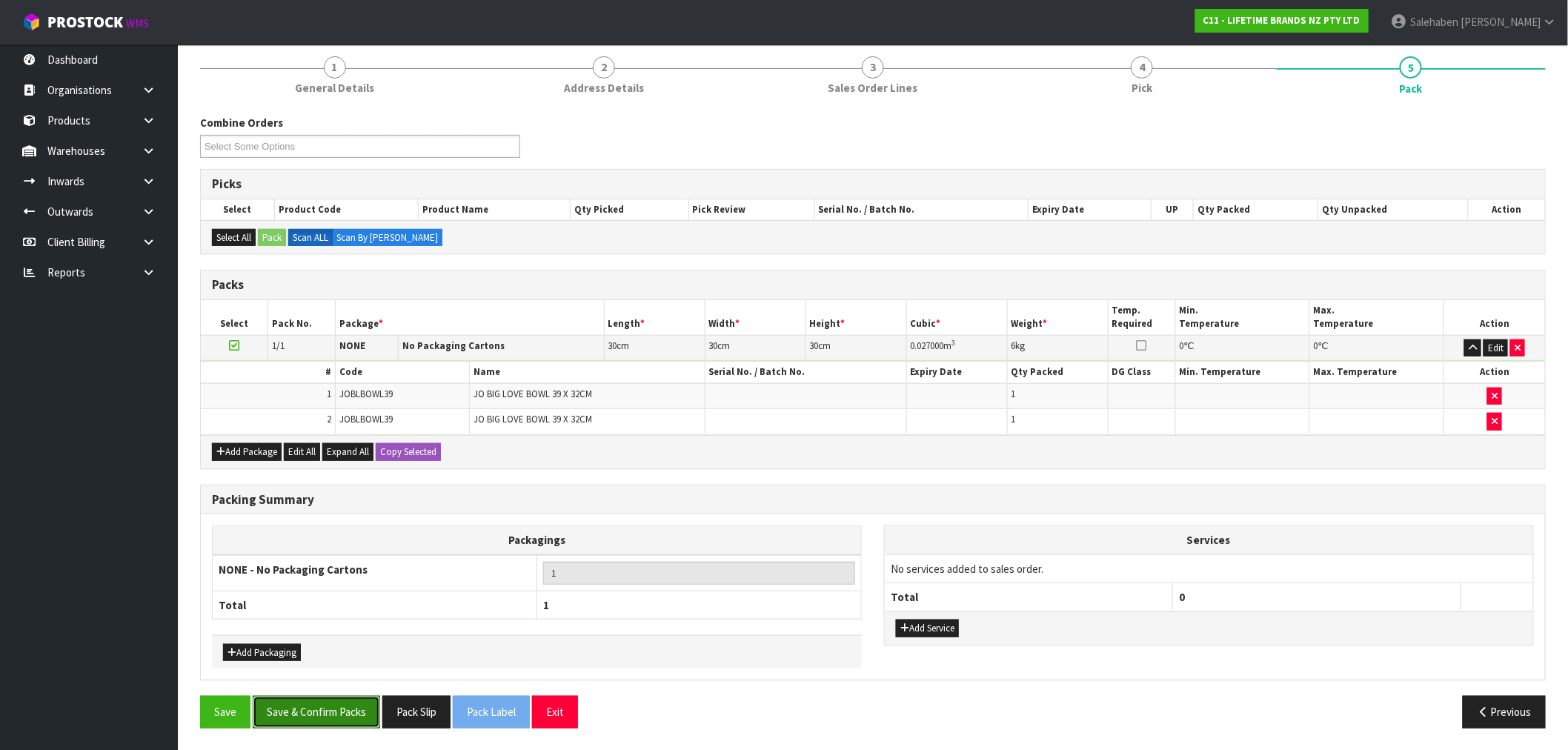
click at [357, 706] on button "Save & Confirm Packs" at bounding box center [316, 712] width 128 height 32
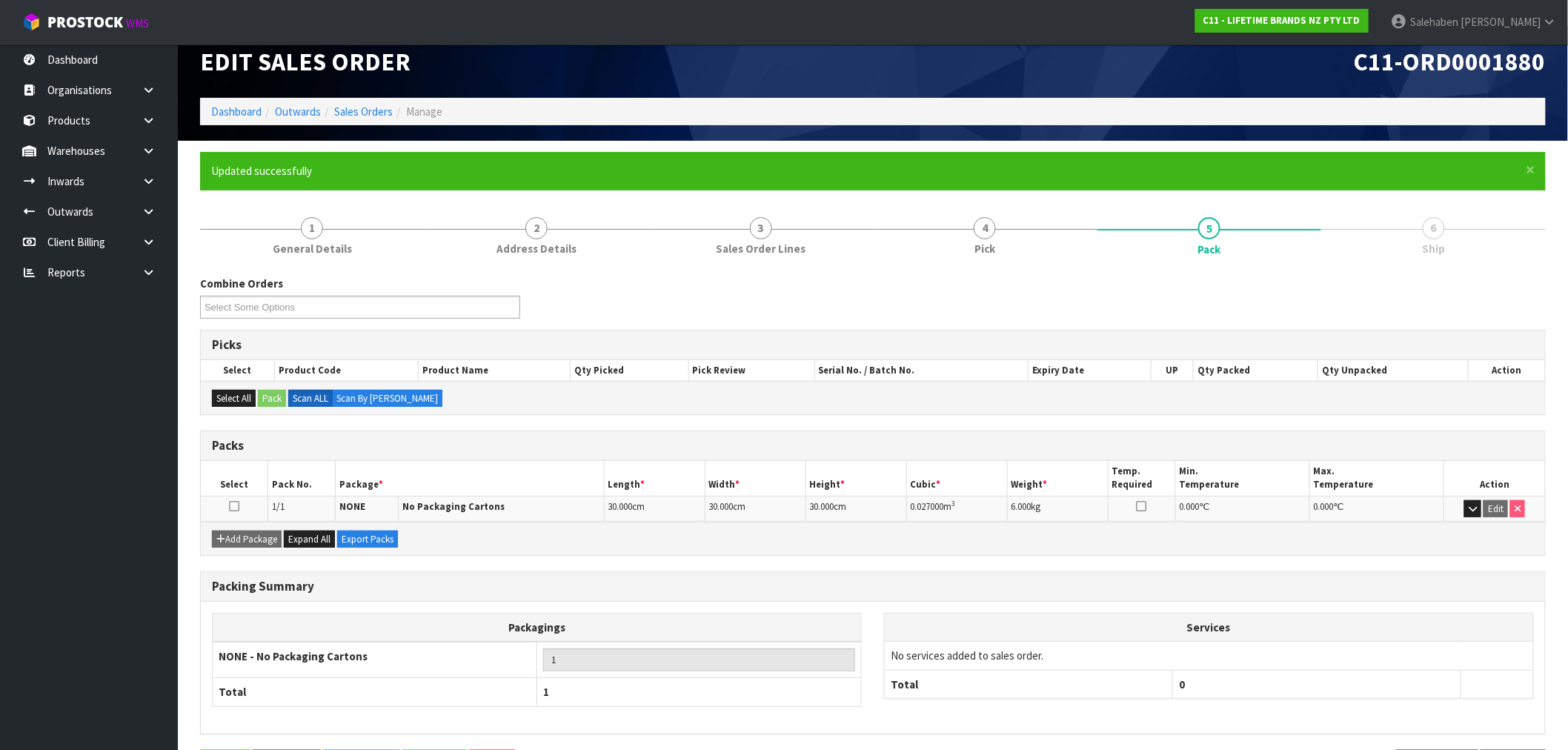
scroll to position [72, 0]
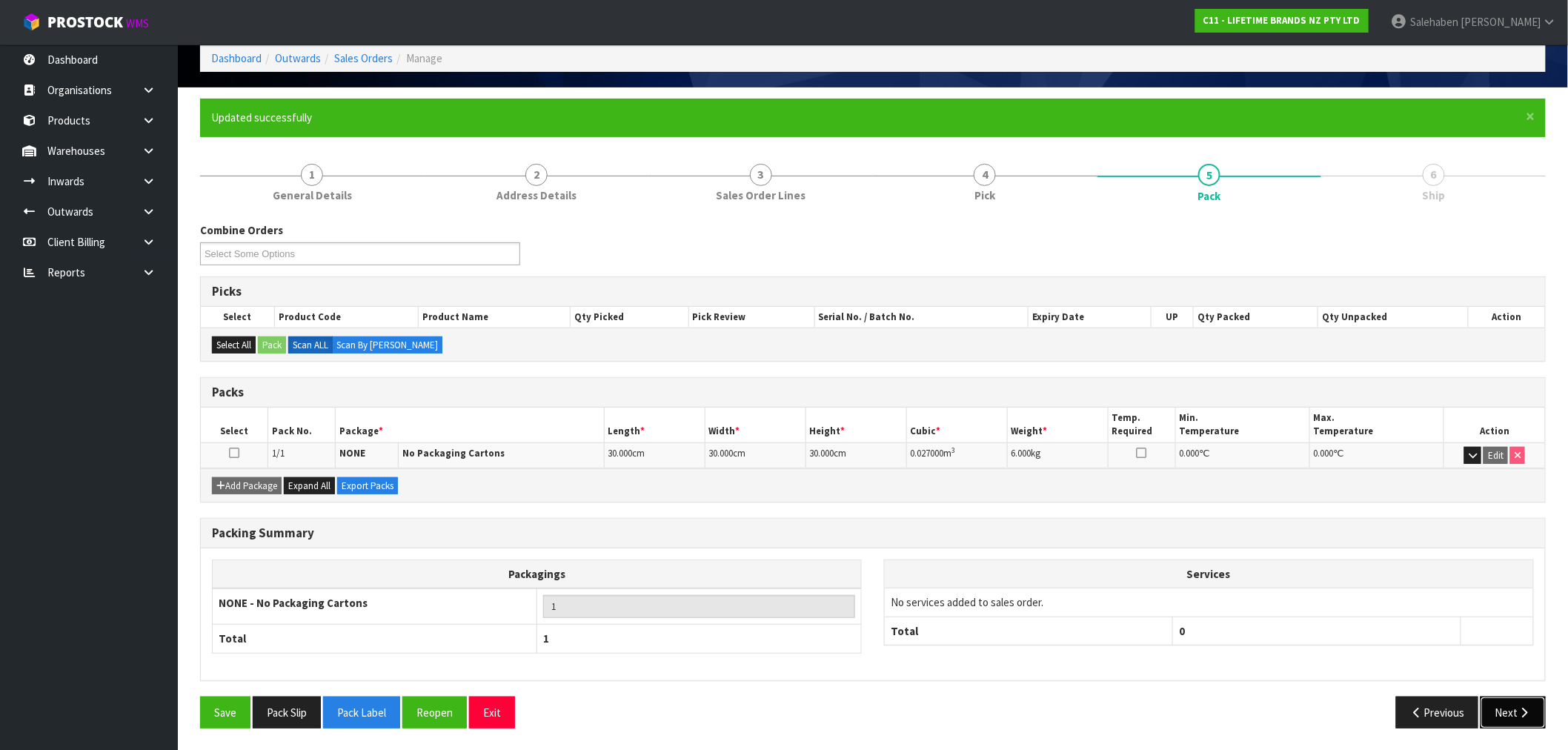
click at [1503, 721] on button "Next" at bounding box center [1512, 713] width 65 height 32
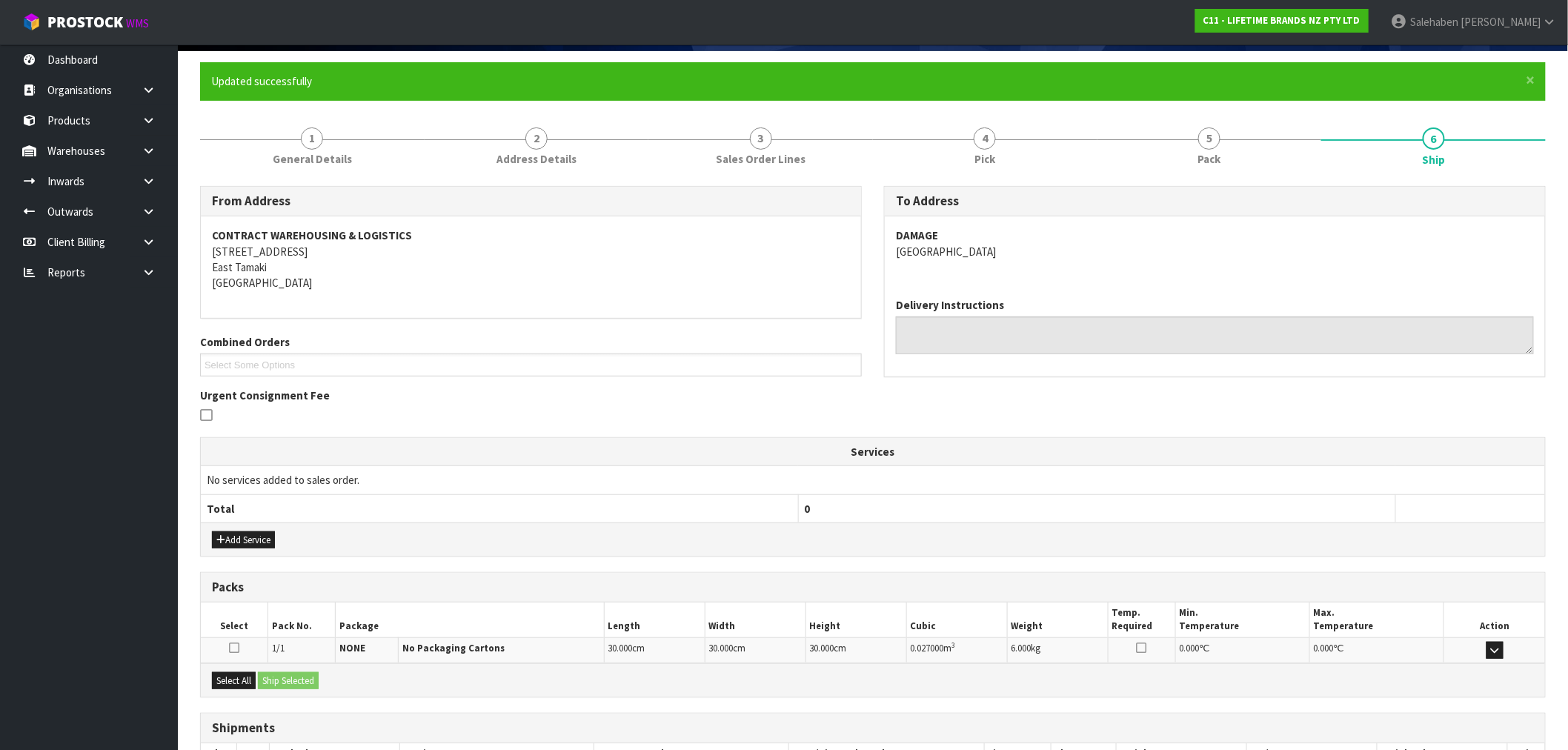
scroll to position [216, 0]
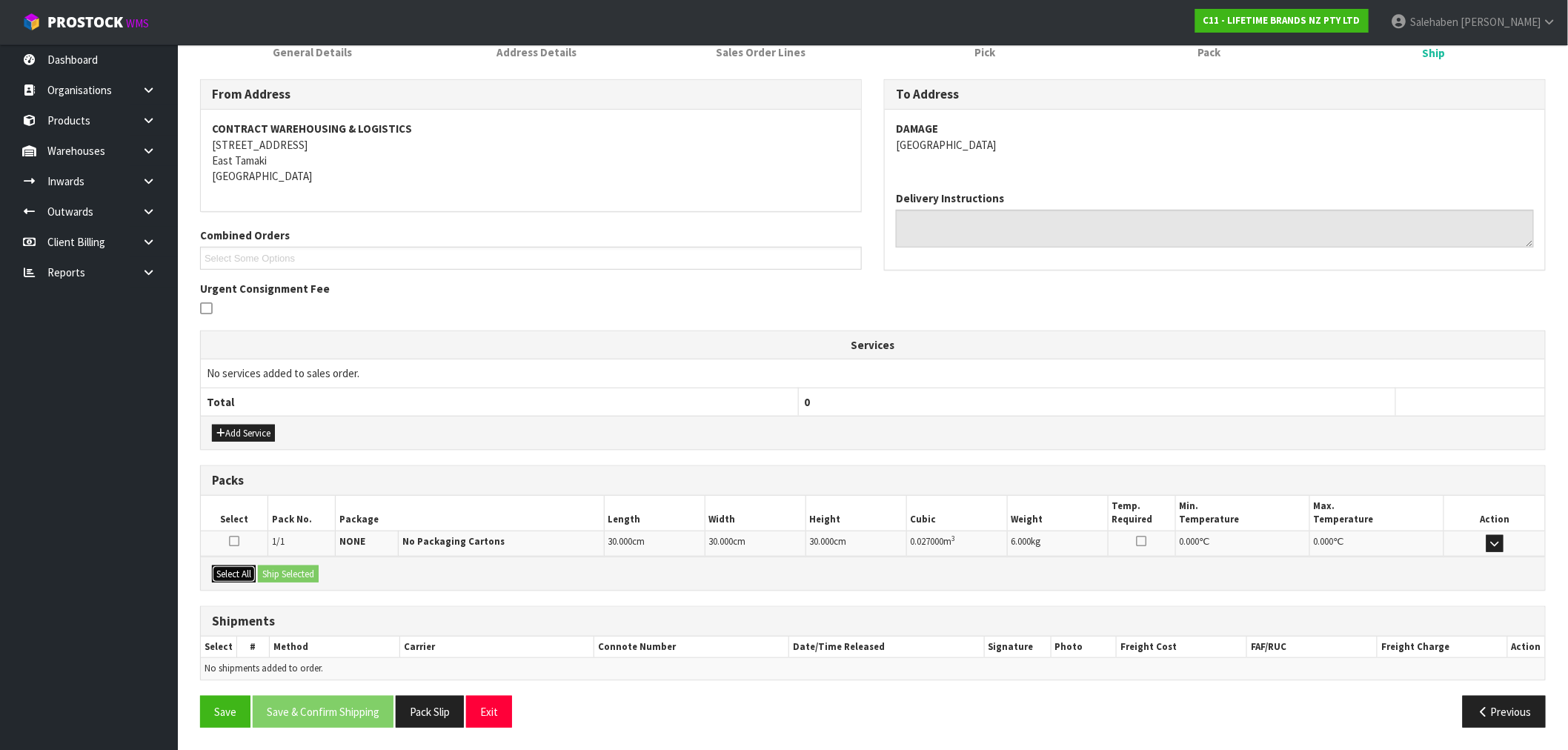
click at [235, 574] on button "Select All" at bounding box center [234, 574] width 43 height 17
click at [284, 567] on button "Ship Selected" at bounding box center [288, 574] width 61 height 17
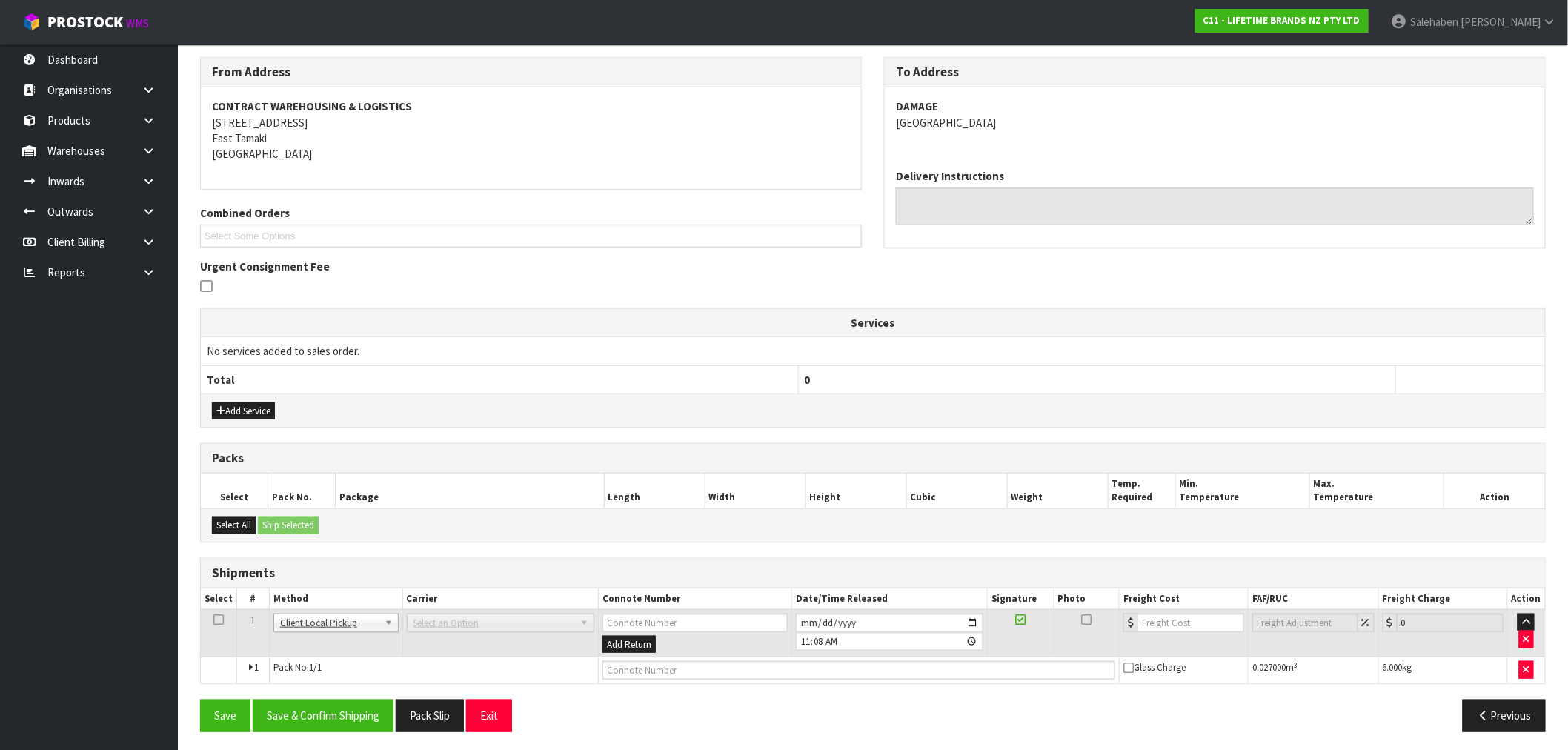
scroll to position [242, 0]
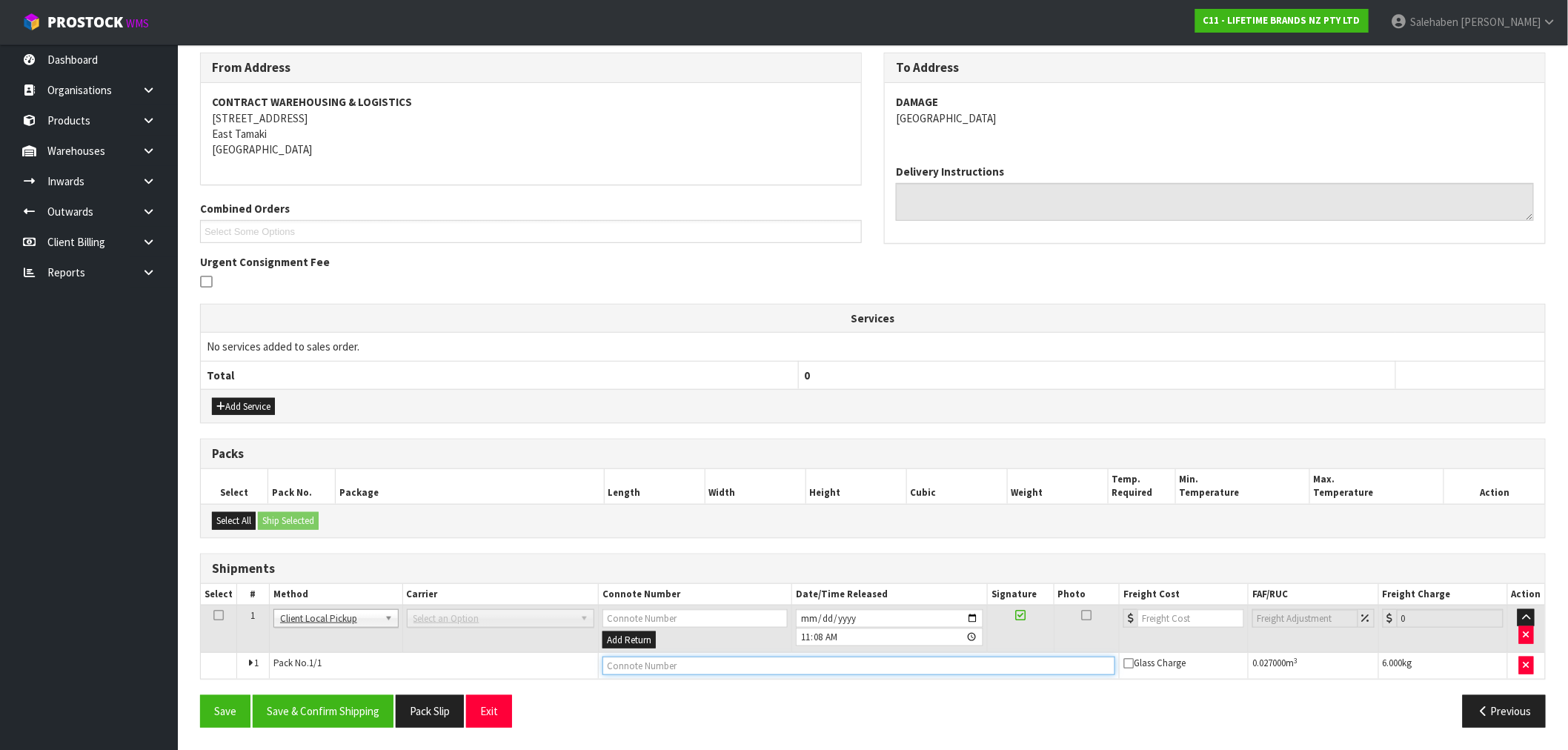
click at [662, 660] on input "text" at bounding box center [859, 666] width 513 height 18
type input "DISPOSED"
click at [351, 707] on button "Save & Confirm Shipping" at bounding box center [323, 711] width 141 height 32
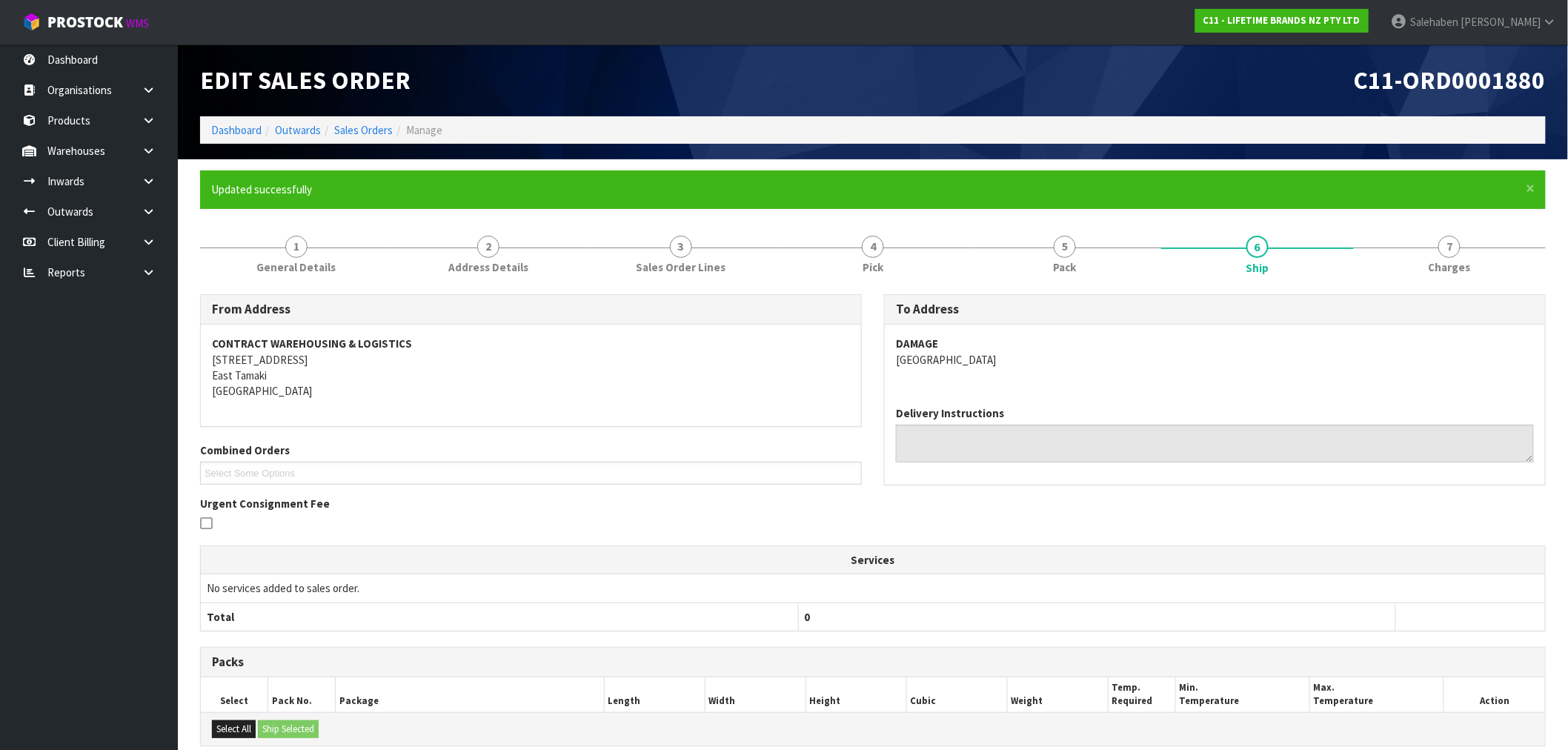
click at [350, 707] on th "Package" at bounding box center [470, 695] width 269 height 35
drag, startPoint x: 235, startPoint y: 127, endPoint x: 227, endPoint y: 132, distance: 9.4
click at [235, 127] on link "Dashboard" at bounding box center [236, 130] width 50 height 14
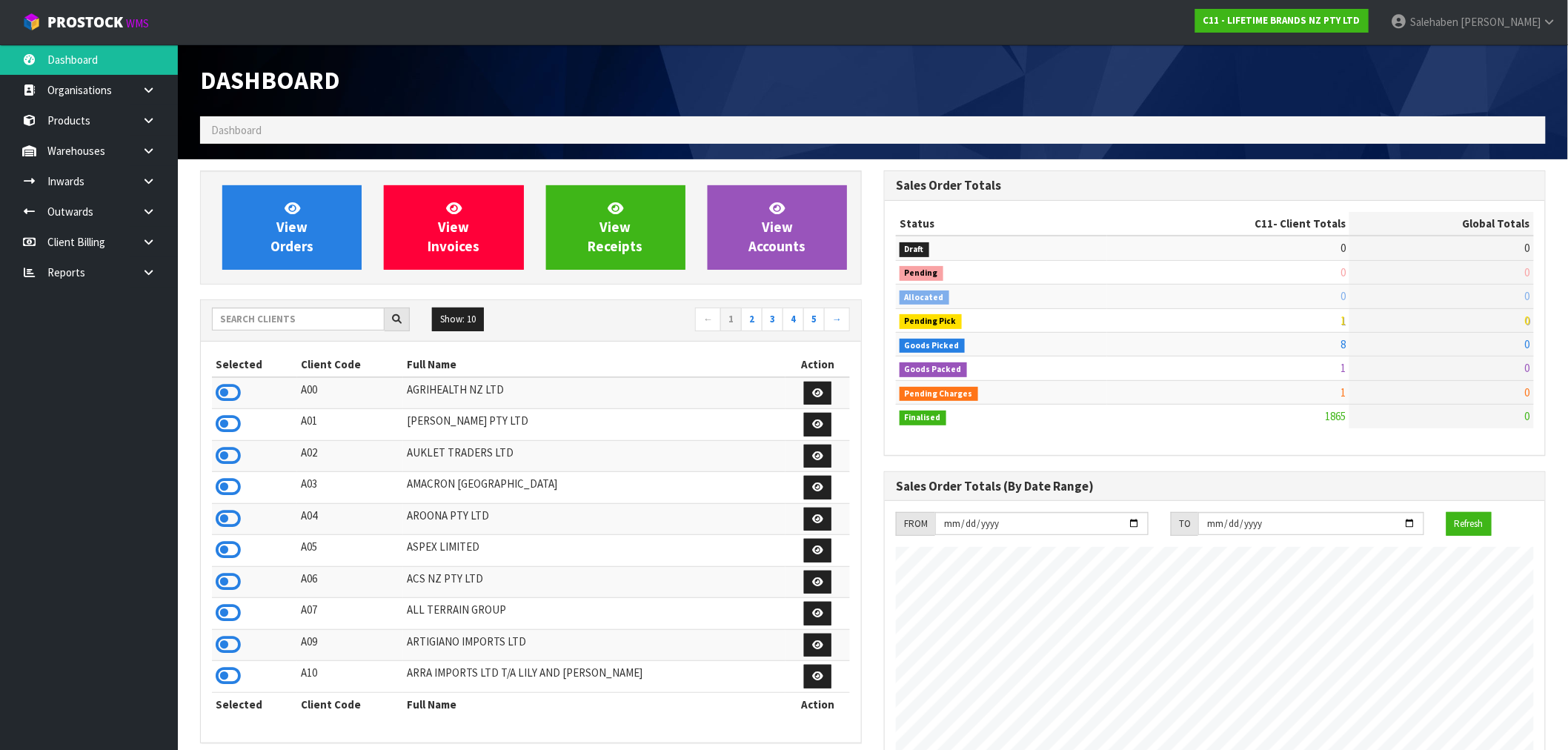
scroll to position [1123, 684]
click at [310, 321] on input "text" at bounding box center [298, 319] width 173 height 23
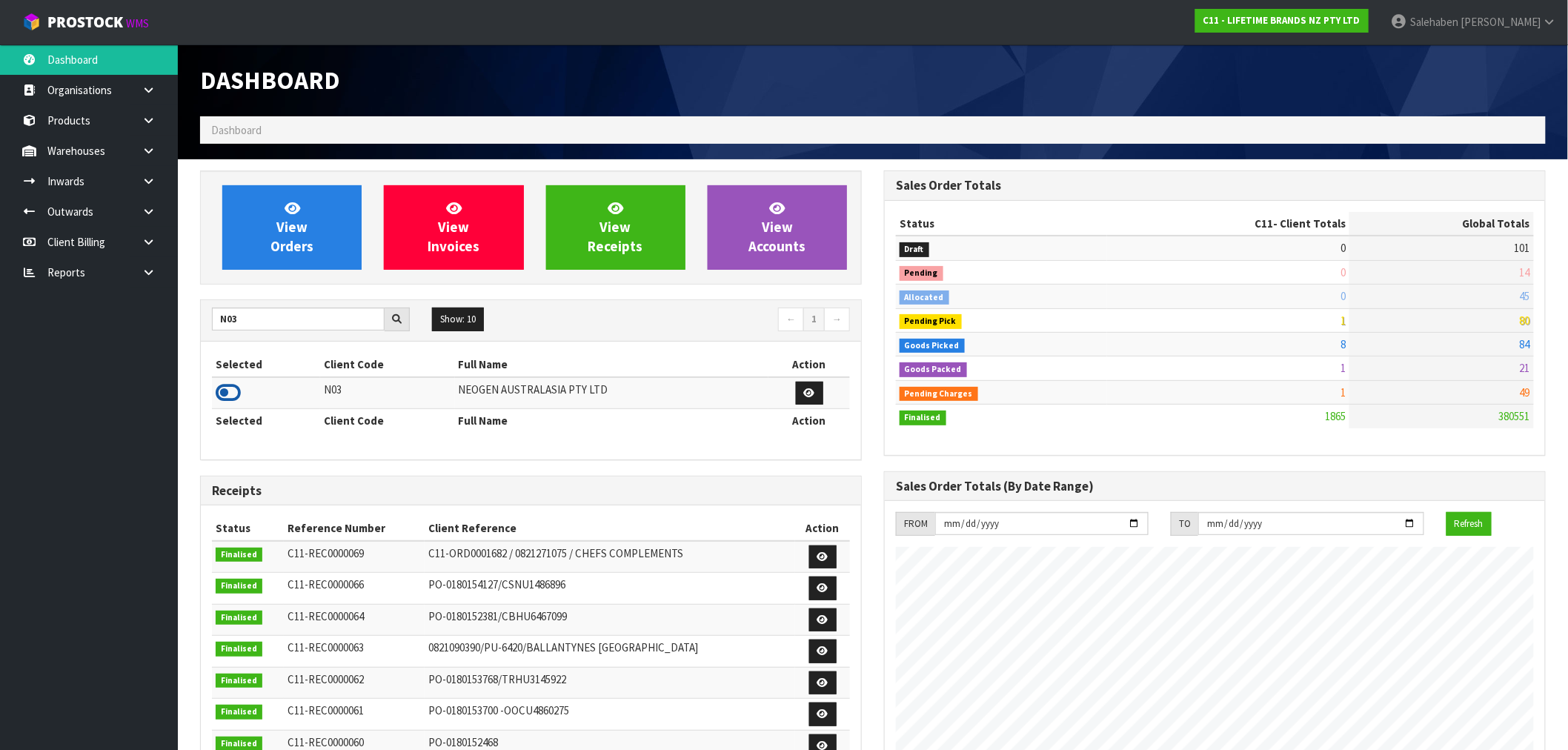
click at [235, 396] on icon at bounding box center [228, 393] width 25 height 23
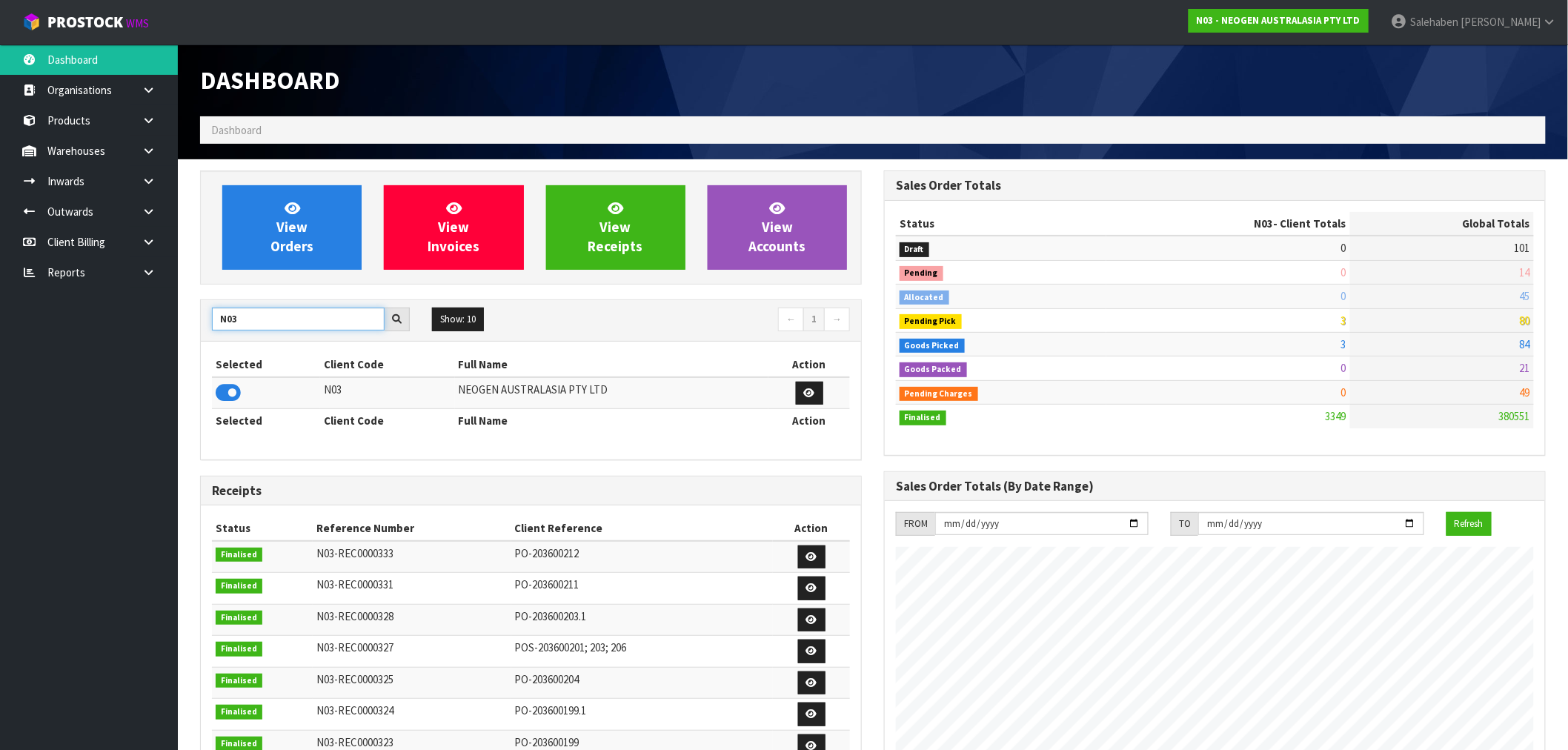
drag, startPoint x: 243, startPoint y: 312, endPoint x: 182, endPoint y: 327, distance: 62.8
click at [182, 327] on section "View Orders View Invoices View Receipts View Accounts N03 Show: 10 5 10 25 50 ←…" at bounding box center [873, 732] width 1390 height 1146
type input "A00"
click at [230, 395] on icon at bounding box center [228, 393] width 25 height 23
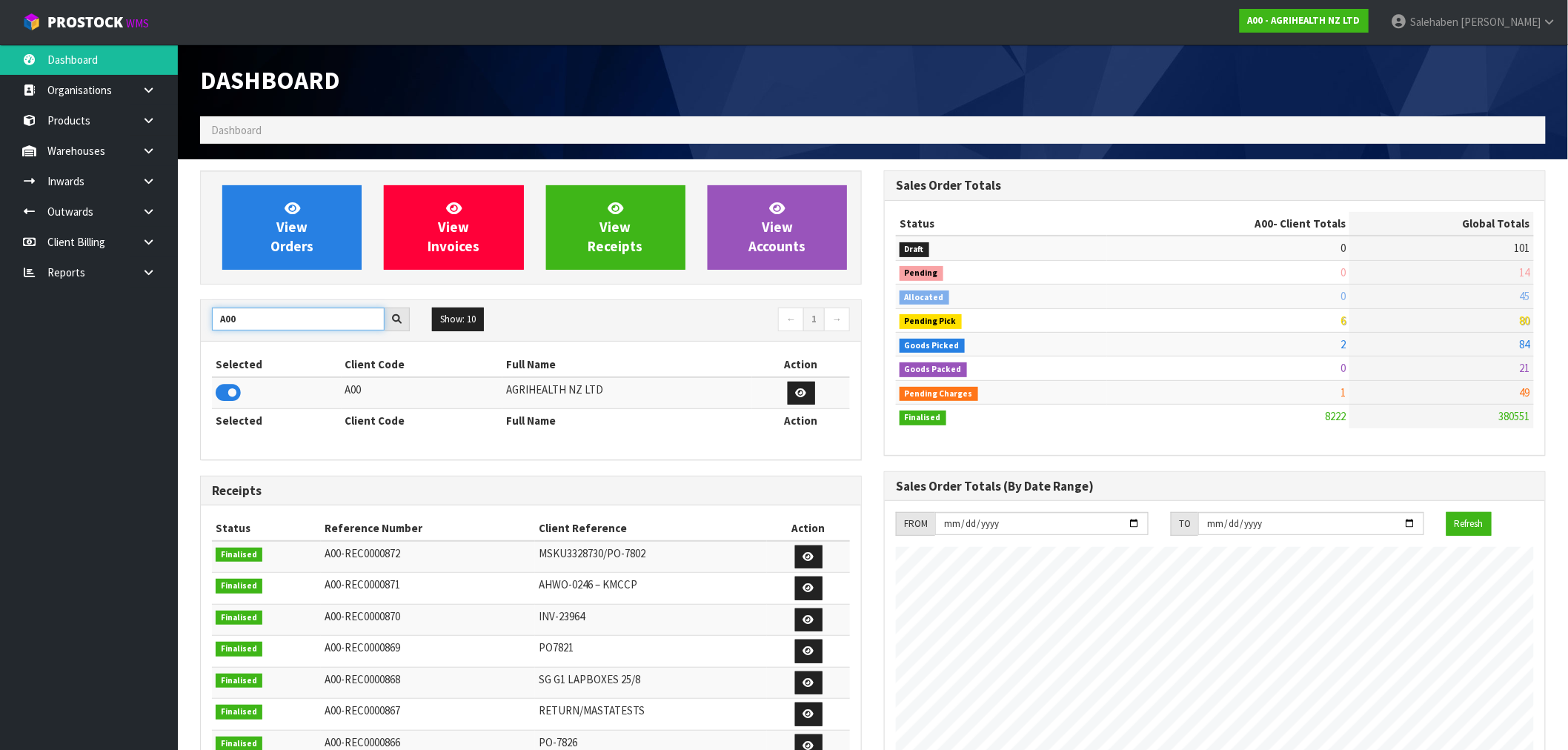
drag, startPoint x: 257, startPoint y: 329, endPoint x: 206, endPoint y: 331, distance: 51.0
click at [208, 330] on div "A00" at bounding box center [310, 319] width 220 height 23
type input "D00"
click at [227, 397] on icon at bounding box center [228, 393] width 25 height 23
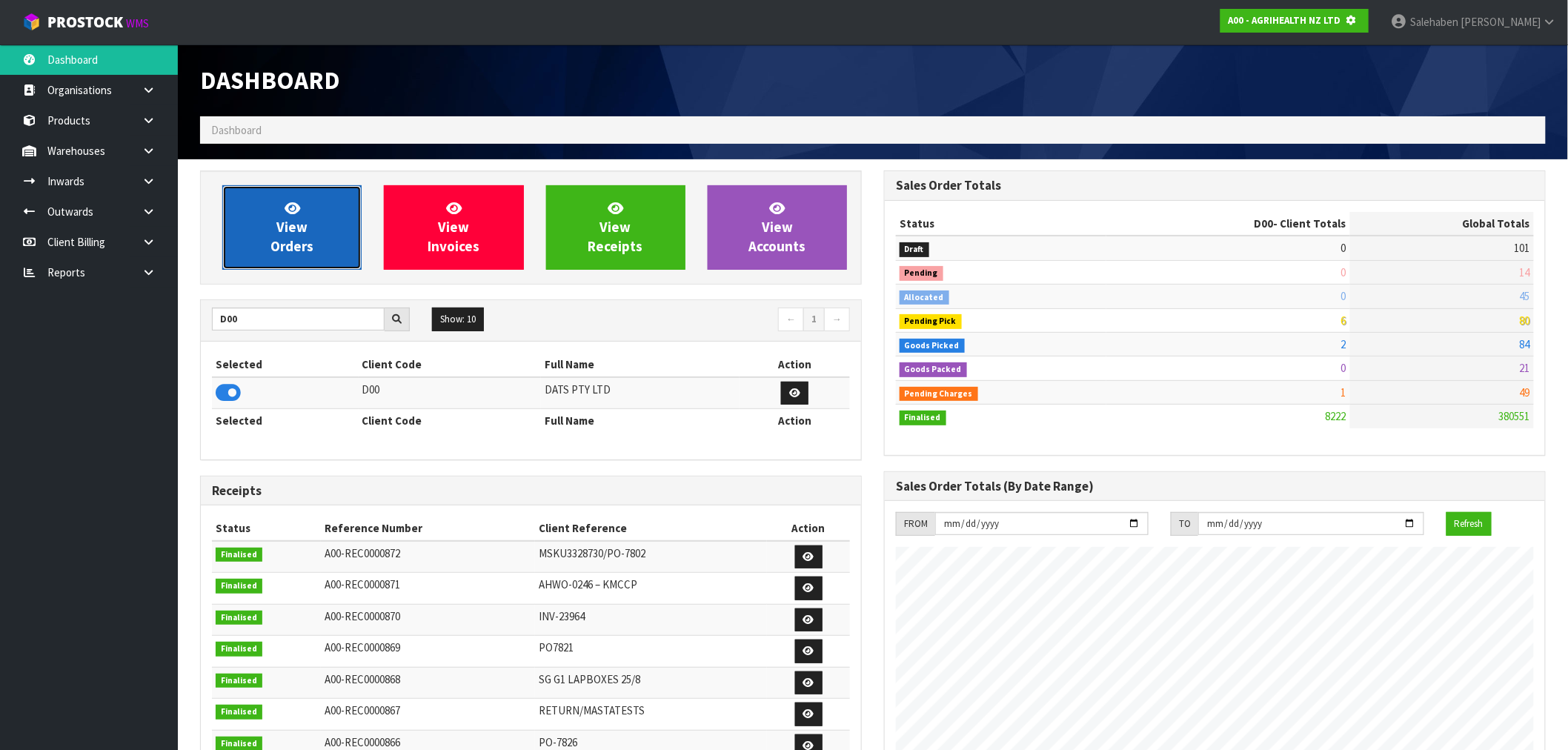
scroll to position [740457, 740386]
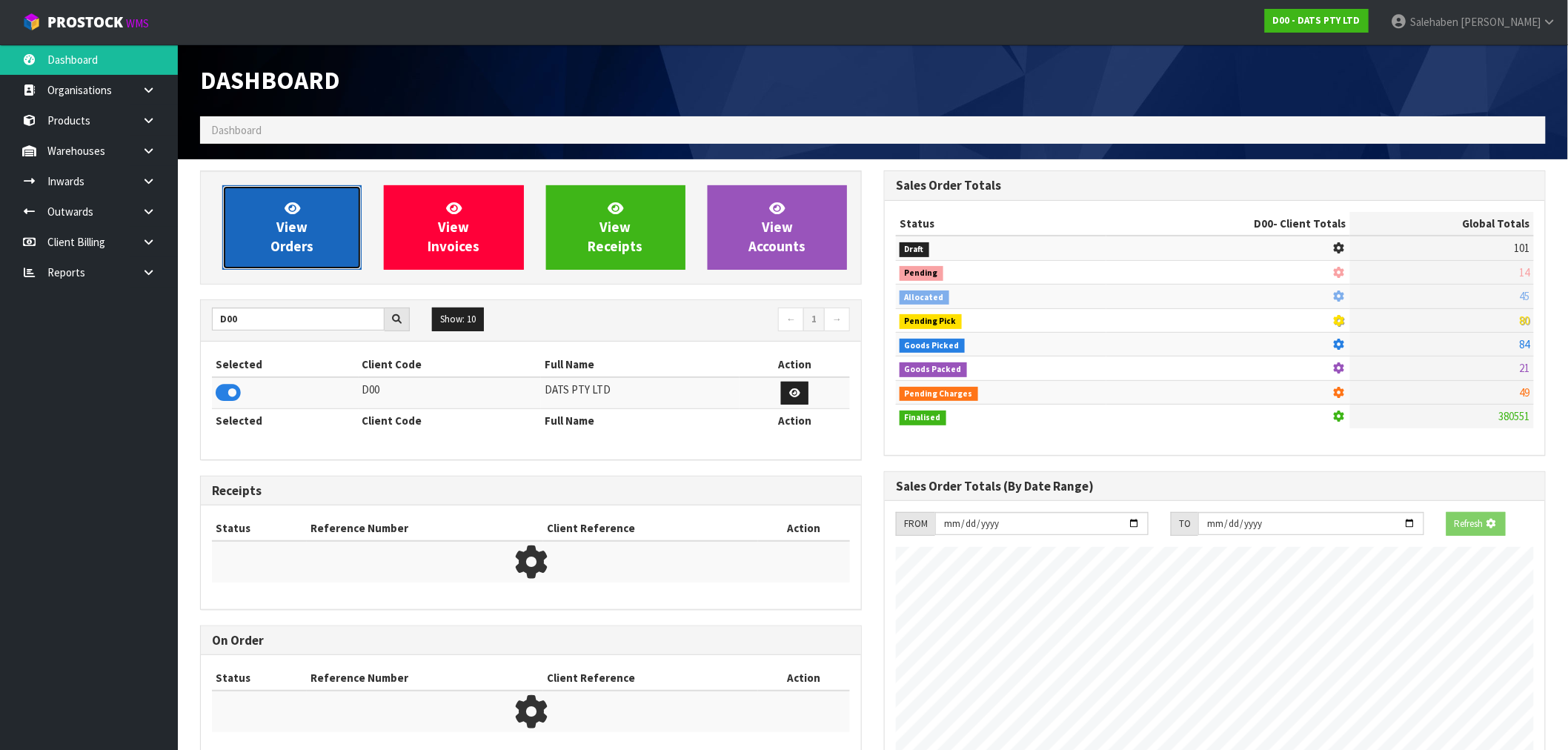
click at [312, 245] on span "View Orders" at bounding box center [291, 227] width 43 height 56
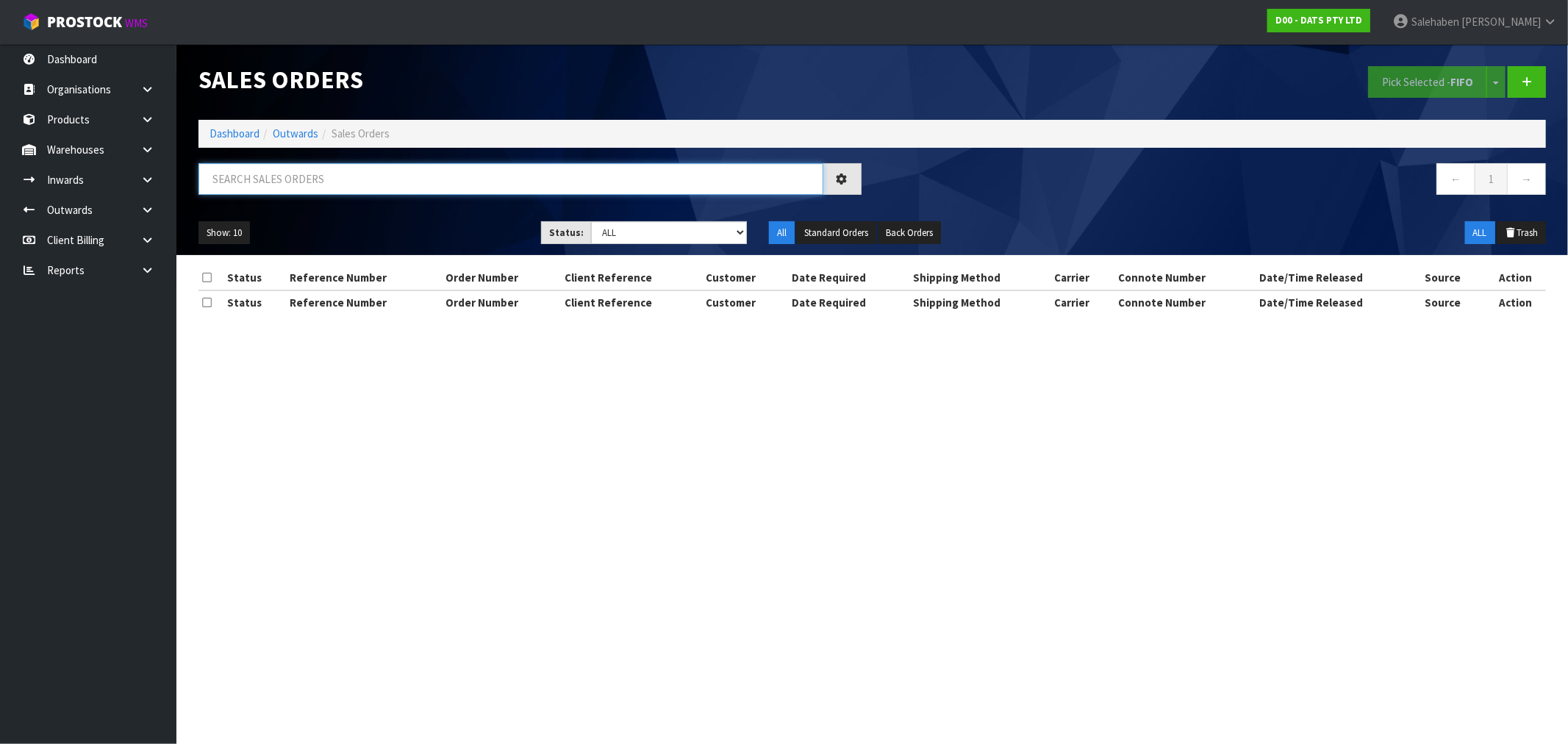
click at [297, 186] on input "text" at bounding box center [510, 178] width 625 height 32
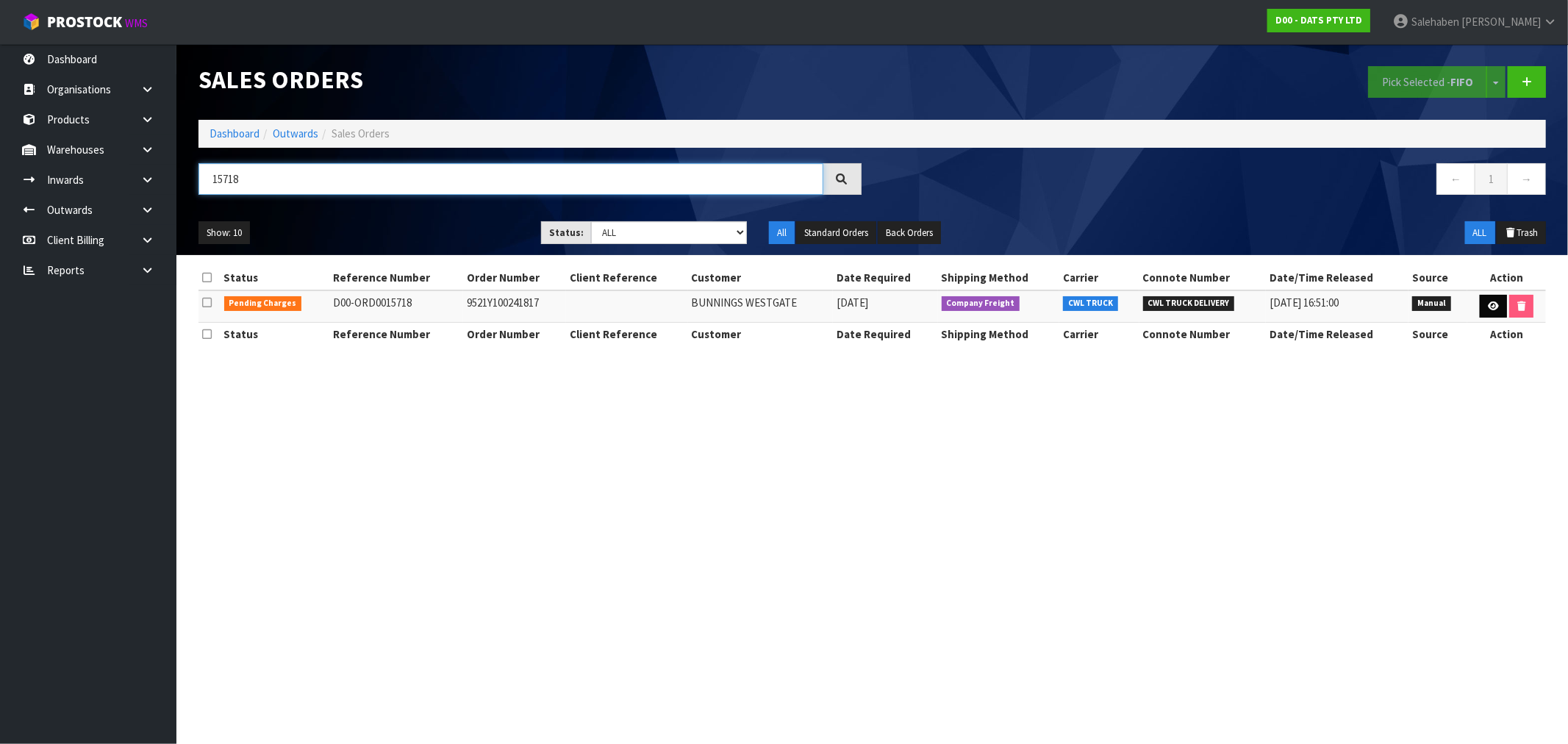
type input "15718"
click at [1488, 305] on icon at bounding box center [1493, 306] width 11 height 9
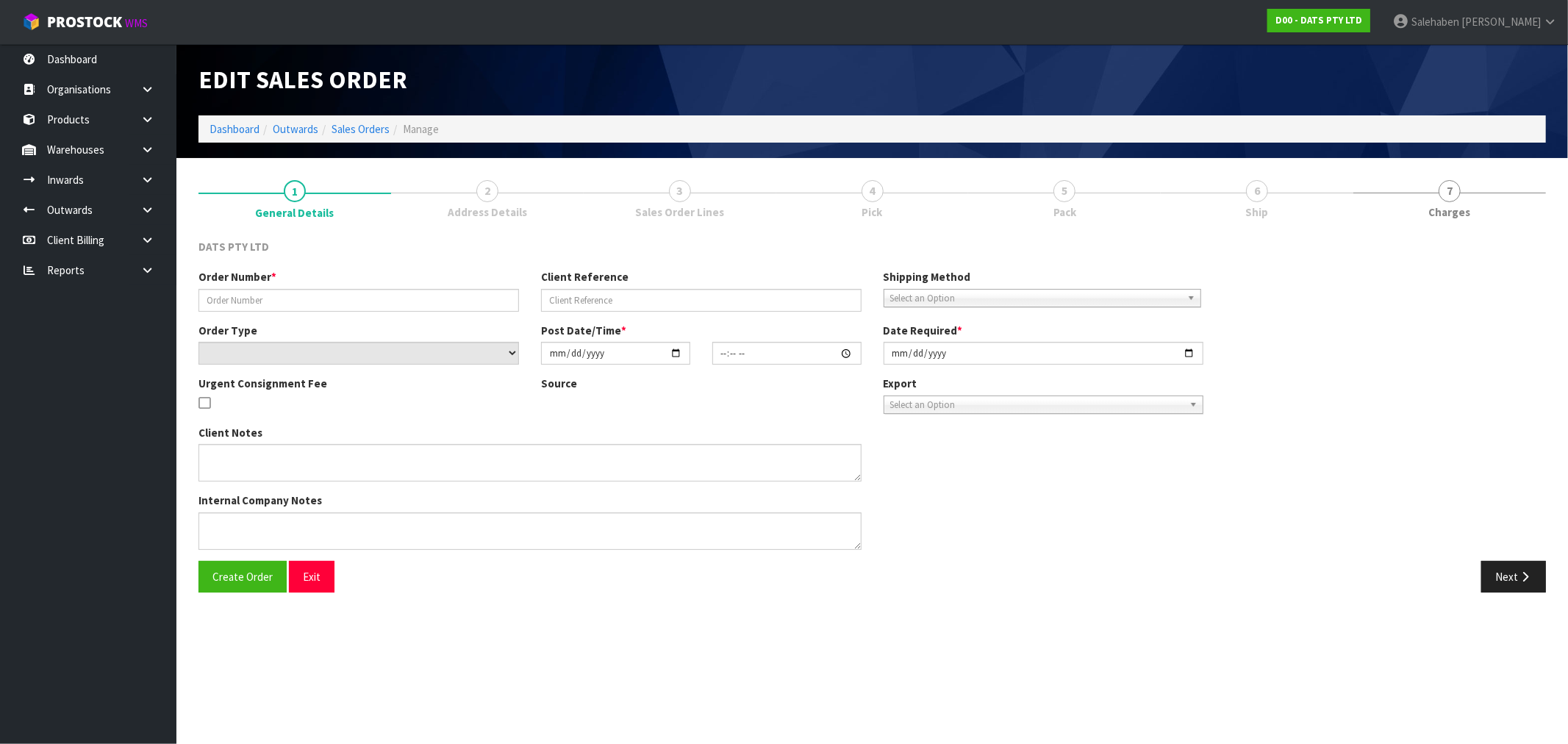
type input "9521Y100241817"
select select "number:0"
type input "[DATE]"
type input "08:51:00.000"
type input "[DATE]"
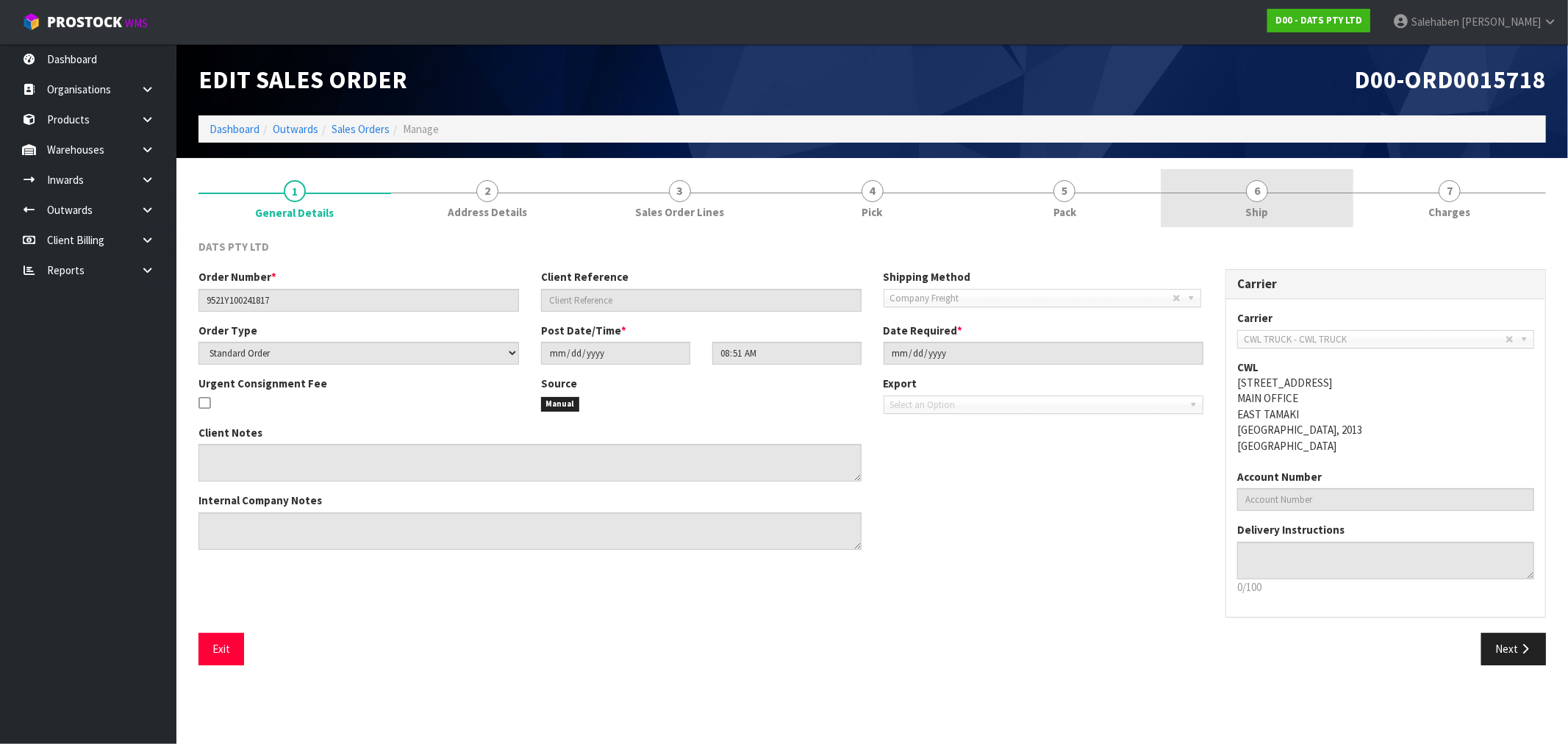
click at [1254, 211] on span "Ship" at bounding box center [1257, 212] width 22 height 16
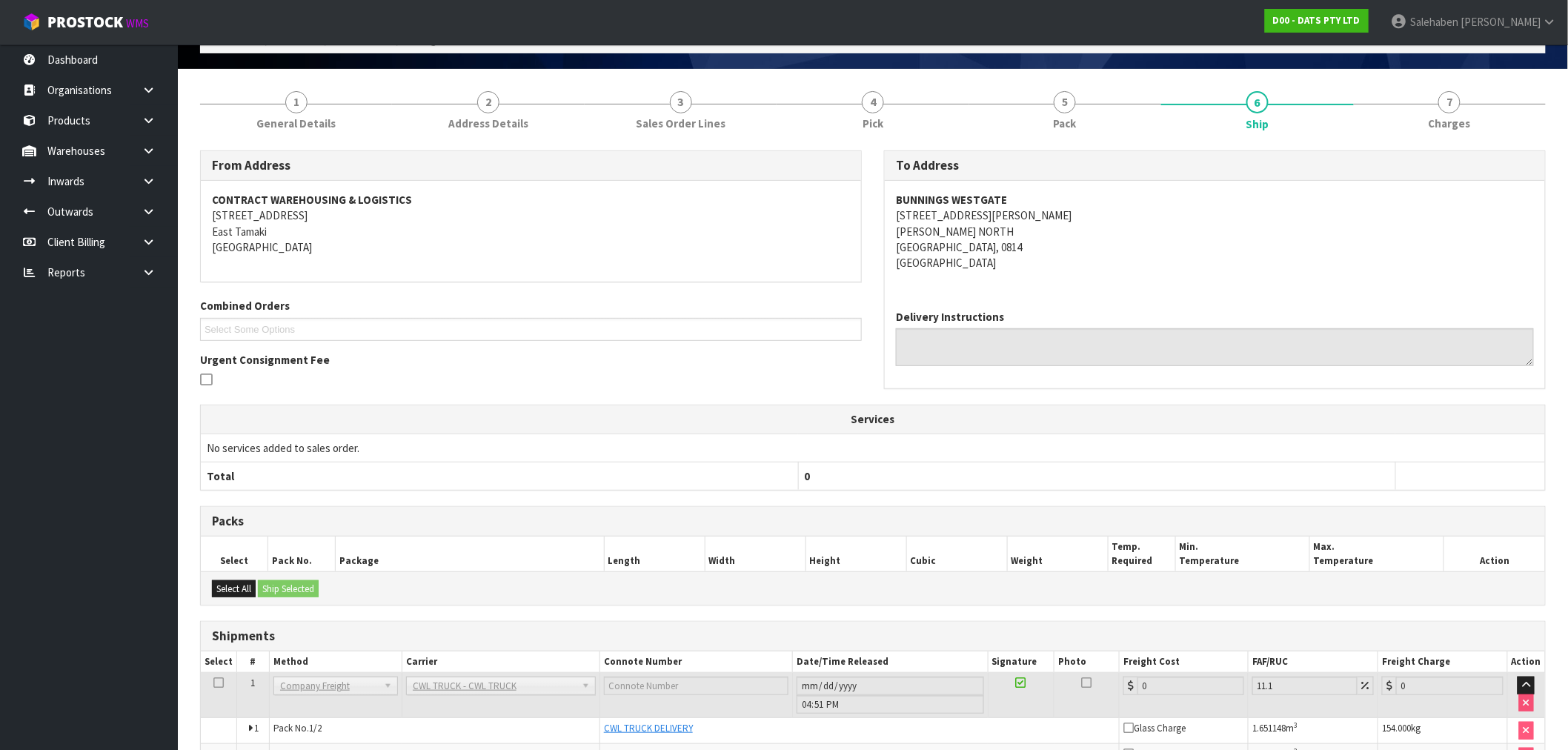
scroll to position [180, 0]
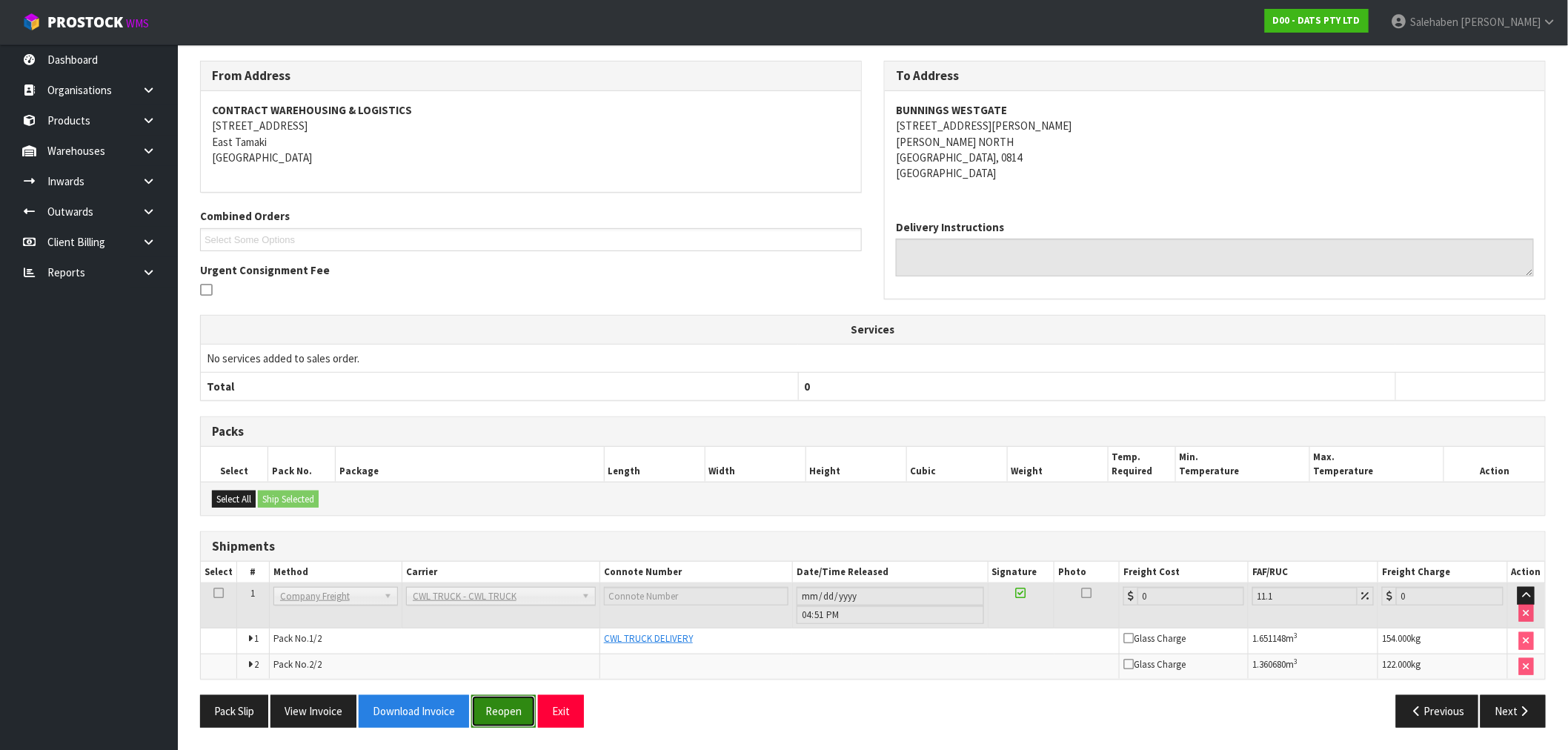
click at [513, 719] on button "Reopen" at bounding box center [504, 711] width 64 height 32
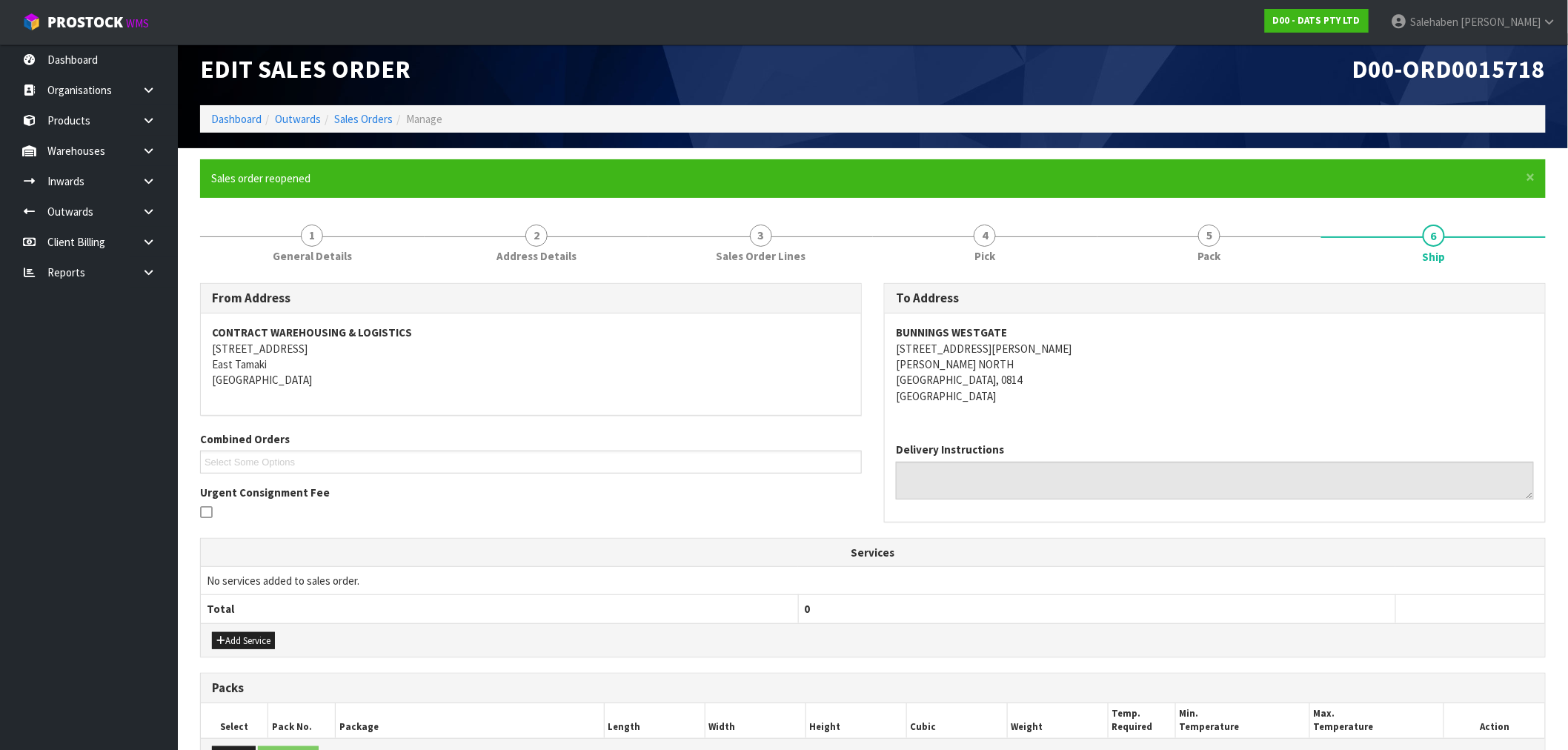
scroll to position [272, 0]
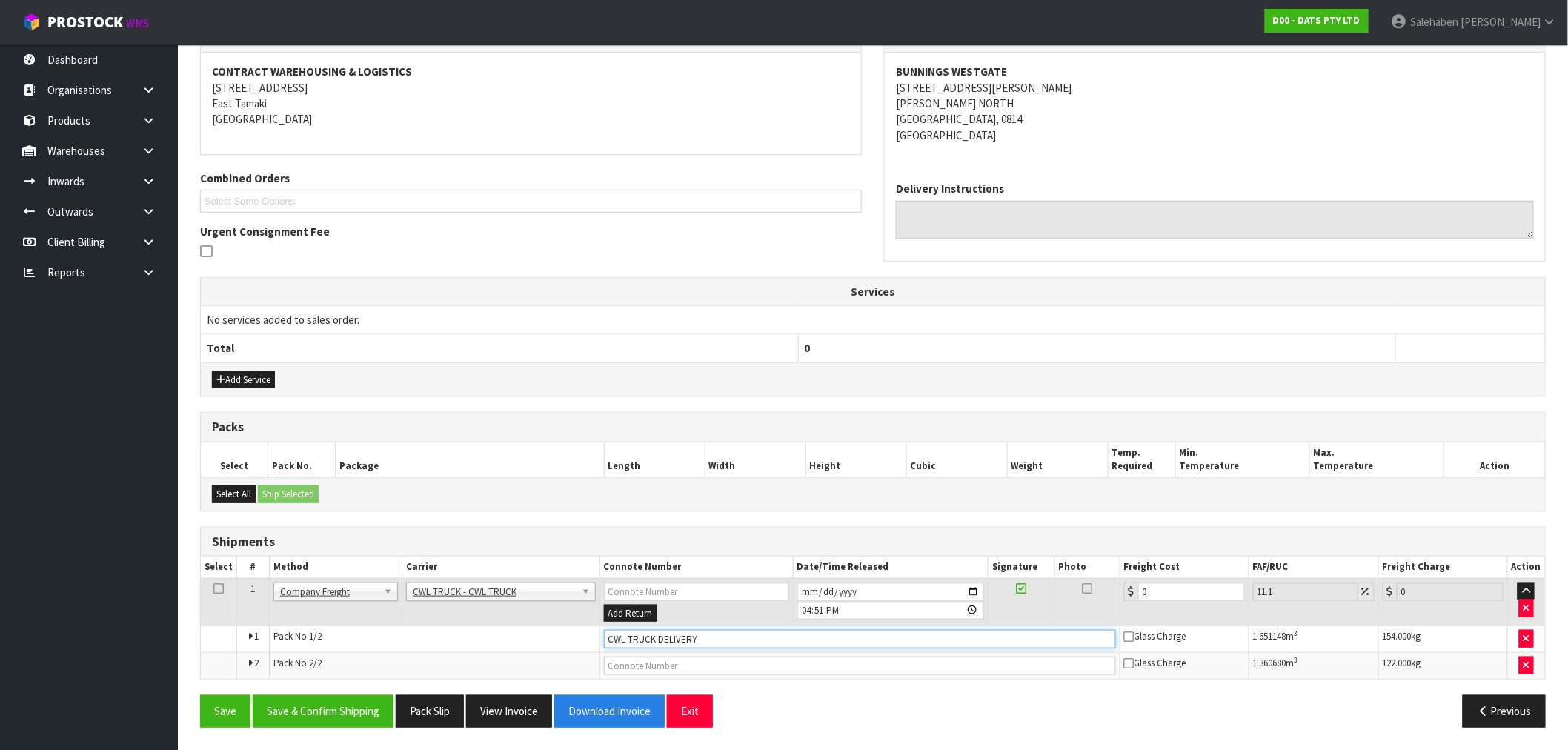
click at [728, 640] on input "CWL TRUCK DELIVERY" at bounding box center [859, 639] width 512 height 18
type input "CWL TRUCK DELIVERED"
drag, startPoint x: 1150, startPoint y: 596, endPoint x: 1092, endPoint y: 619, distance: 62.4
click at [1097, 615] on tr "1 Client Local Pickup Customer Local Pickup Company Freight Contracted Freight …" at bounding box center [872, 601] width 1344 height 48
type input "32"
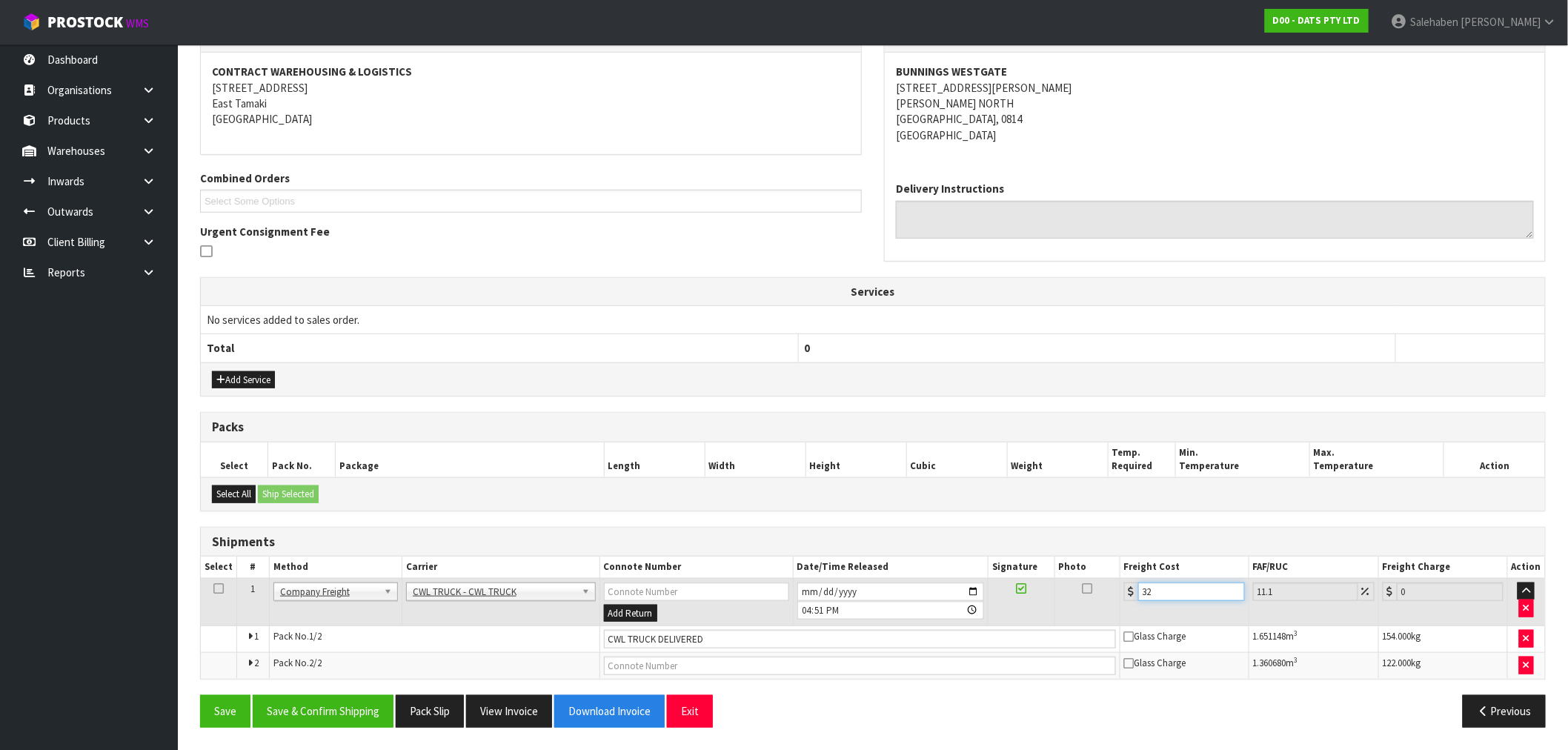
type input "35.55"
type input "3"
type input "3.33"
type input "35"
type input "38.88"
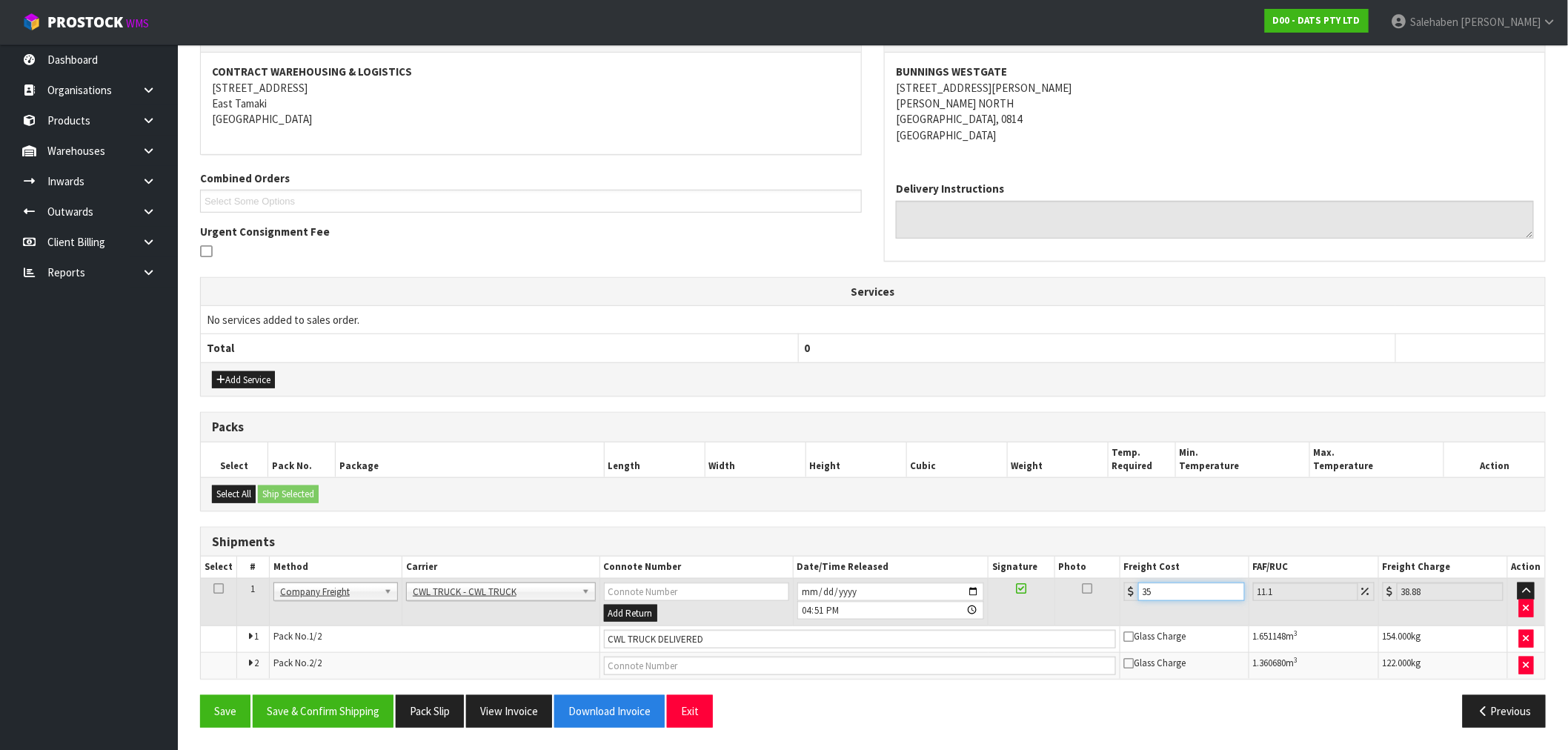
type input "352"
type input "391.07"
type input "352.1"
type input "391.18"
type input "352.18"
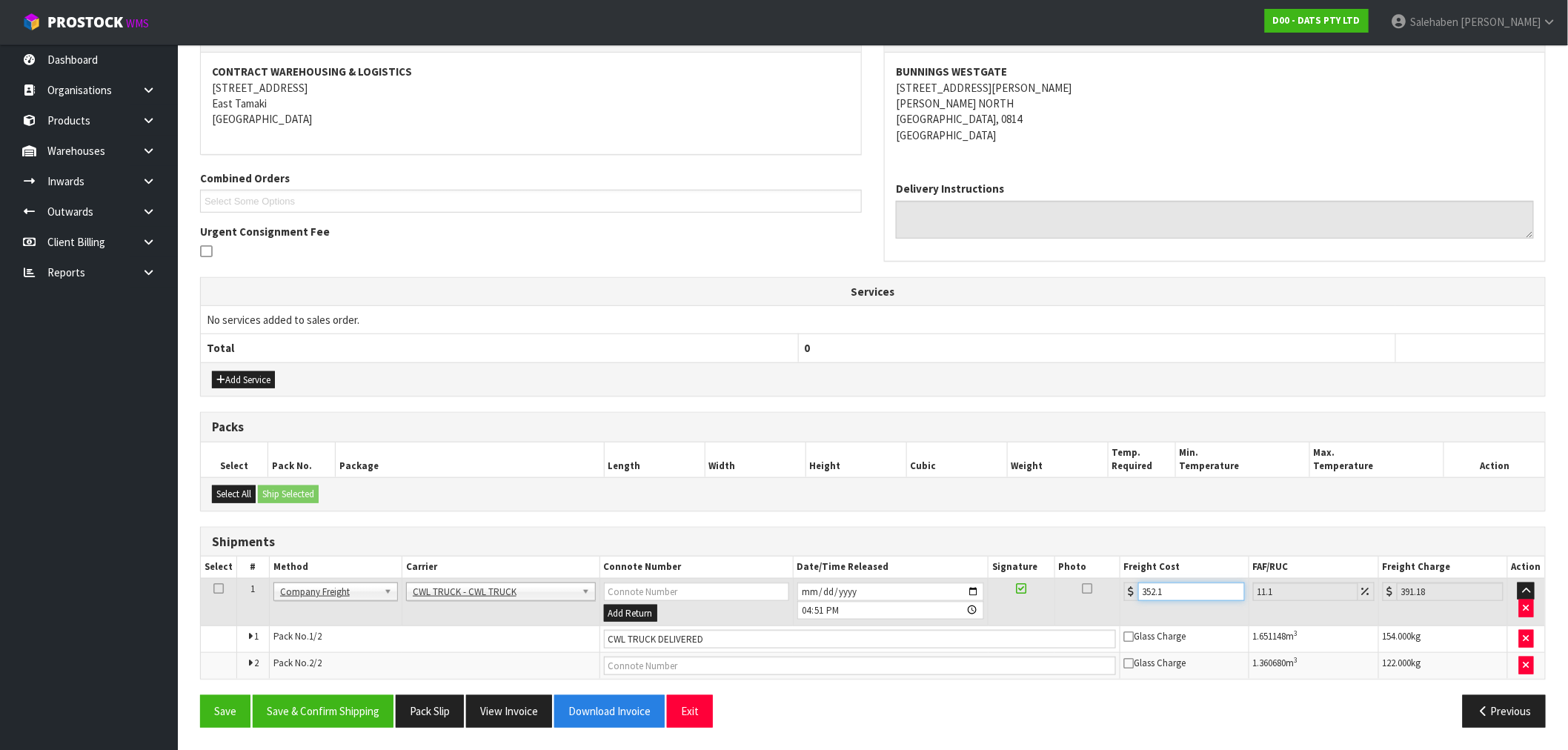
type input "391.27"
type input "352.18"
click at [339, 710] on button "Save & Confirm Shipping" at bounding box center [323, 711] width 141 height 32
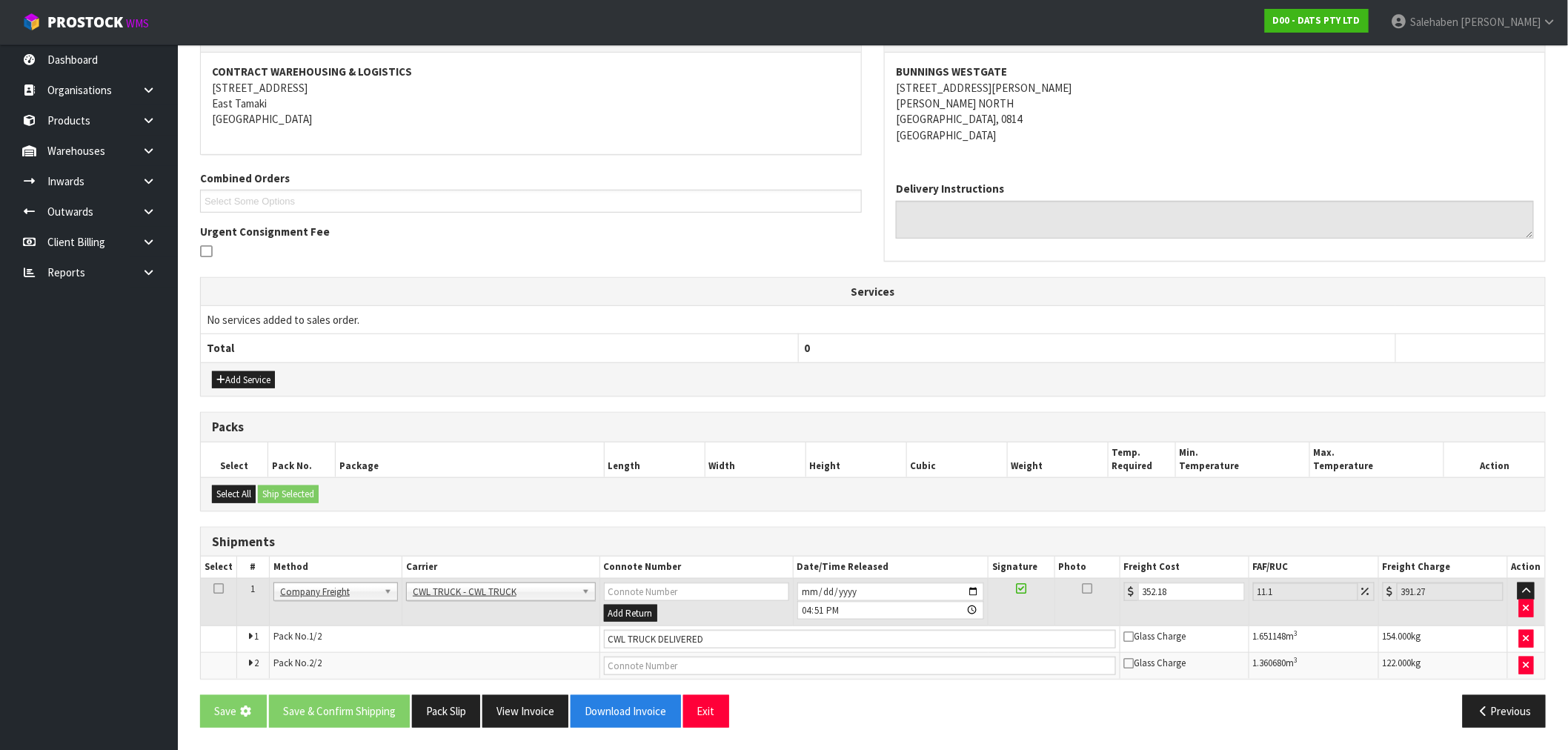
scroll to position [0, 0]
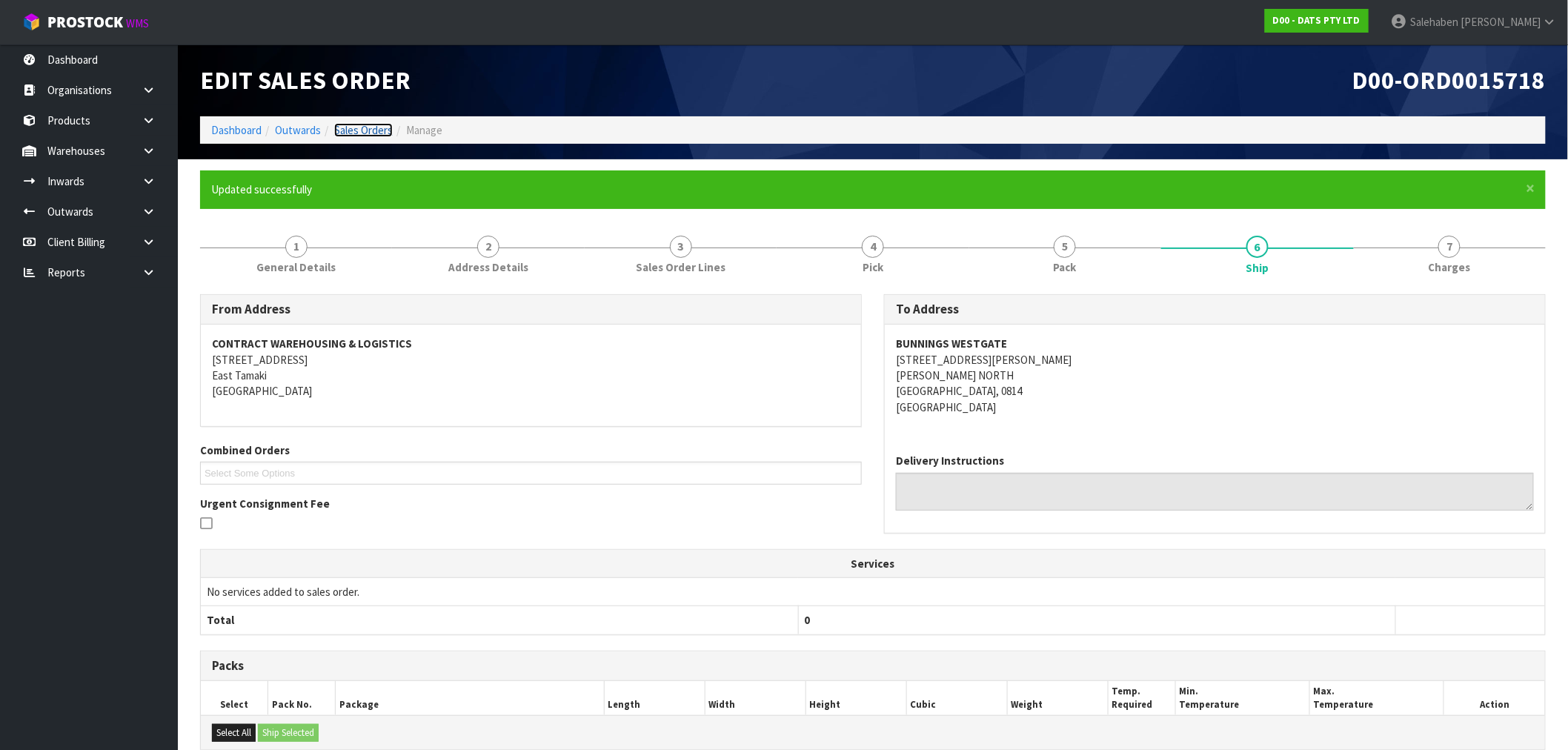
click at [361, 129] on link "Sales Orders" at bounding box center [363, 130] width 58 height 14
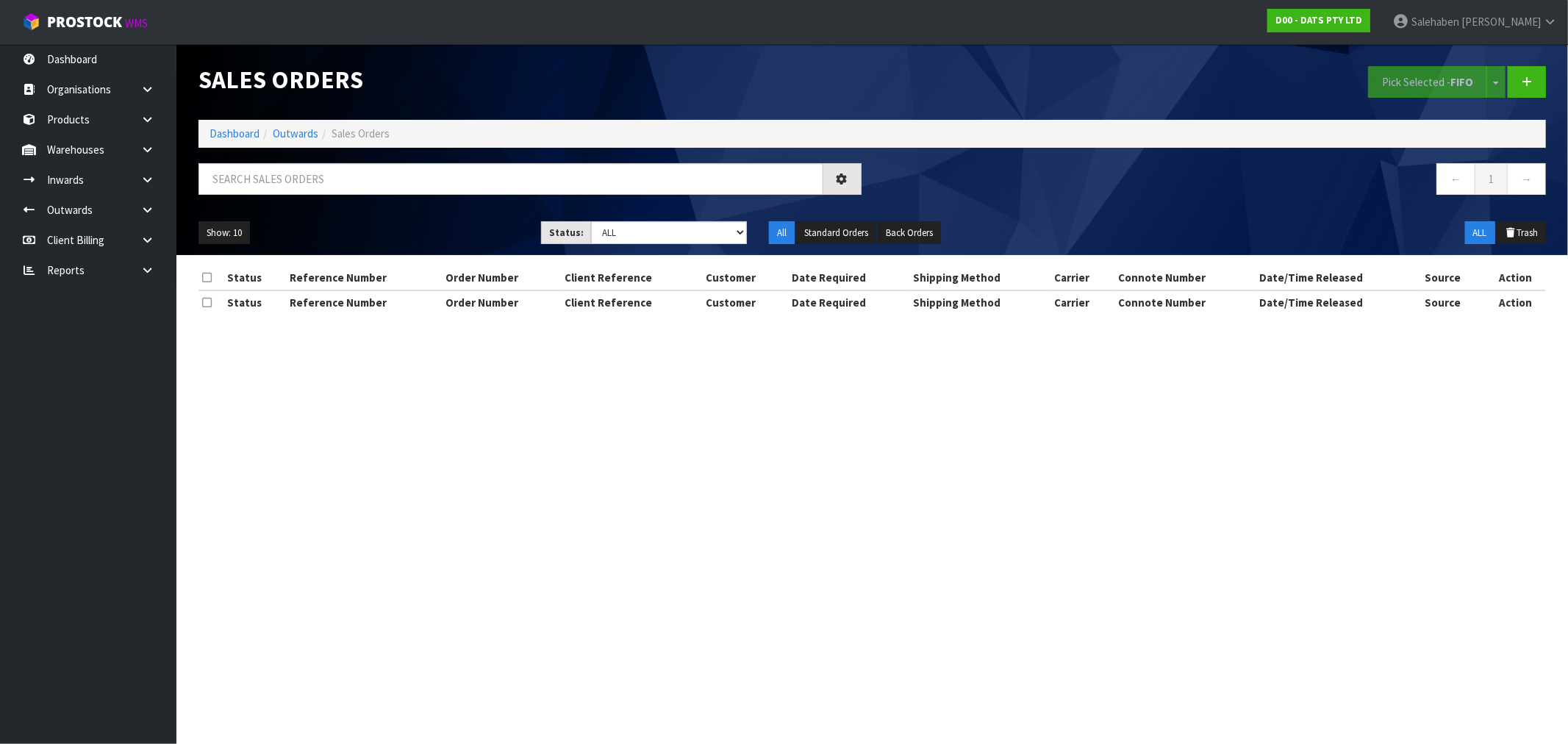
drag, startPoint x: 296, startPoint y: 158, endPoint x: 292, endPoint y: 173, distance: 15.5
click at [294, 166] on div "Sales Orders Pick Selected - FIFO Split button! FIFO - First In First Out FEFO …" at bounding box center [872, 149] width 1369 height 211
click at [292, 174] on input "text" at bounding box center [510, 178] width 625 height 32
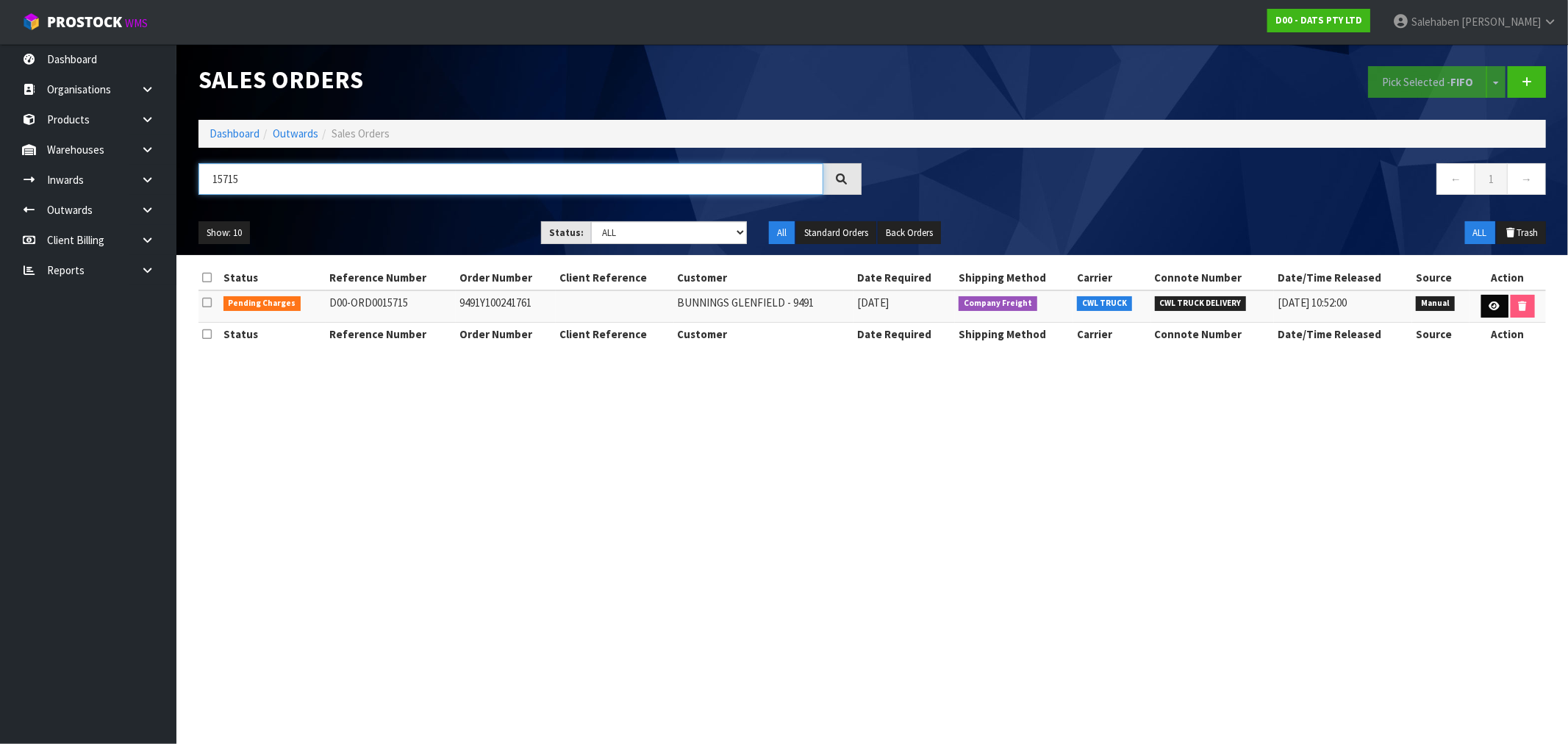
type input "15715"
click at [1490, 304] on icon at bounding box center [1494, 306] width 11 height 9
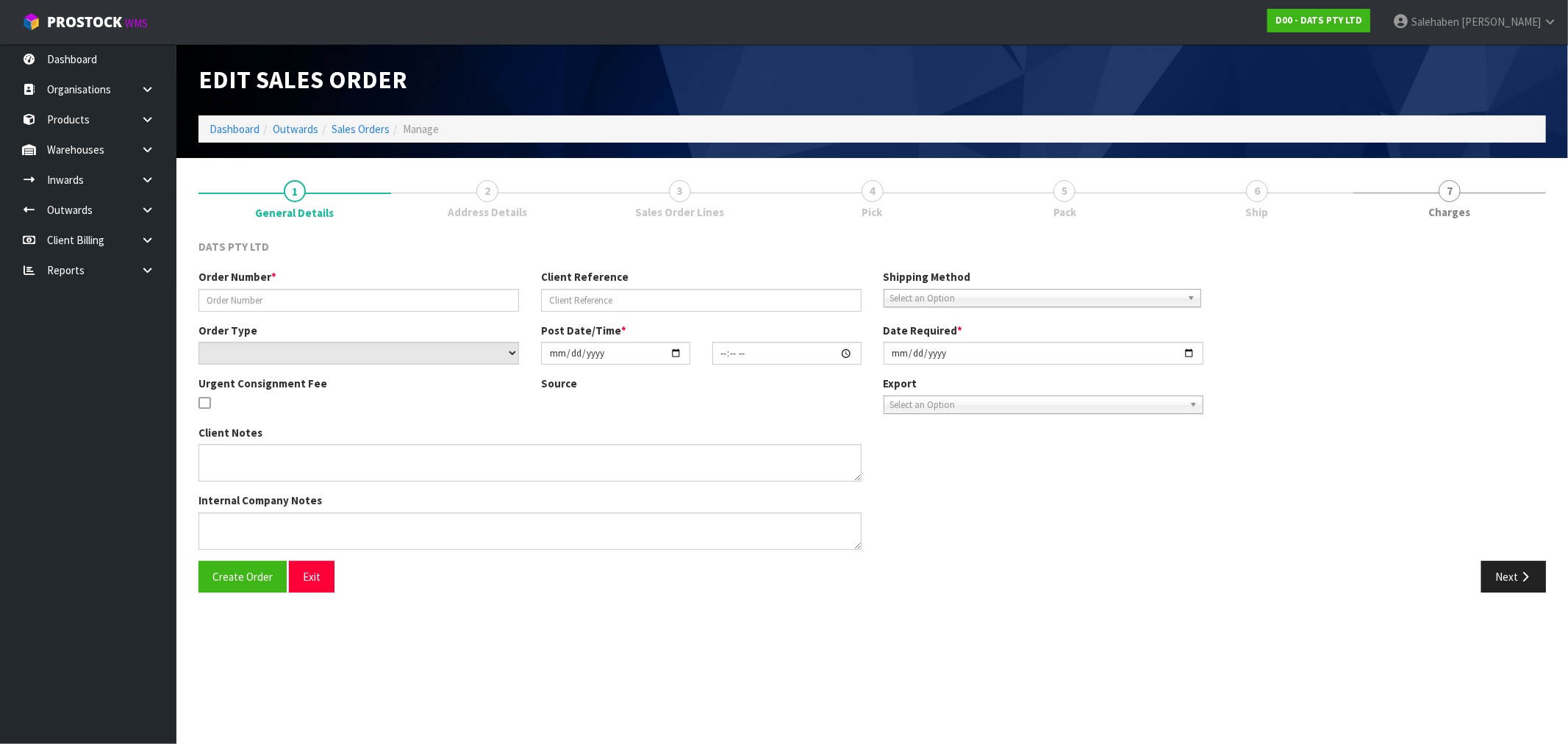
type input "9491Y100241761"
select select "number:0"
type input "[DATE]"
type input "08:45:00.000"
type input "[DATE]"
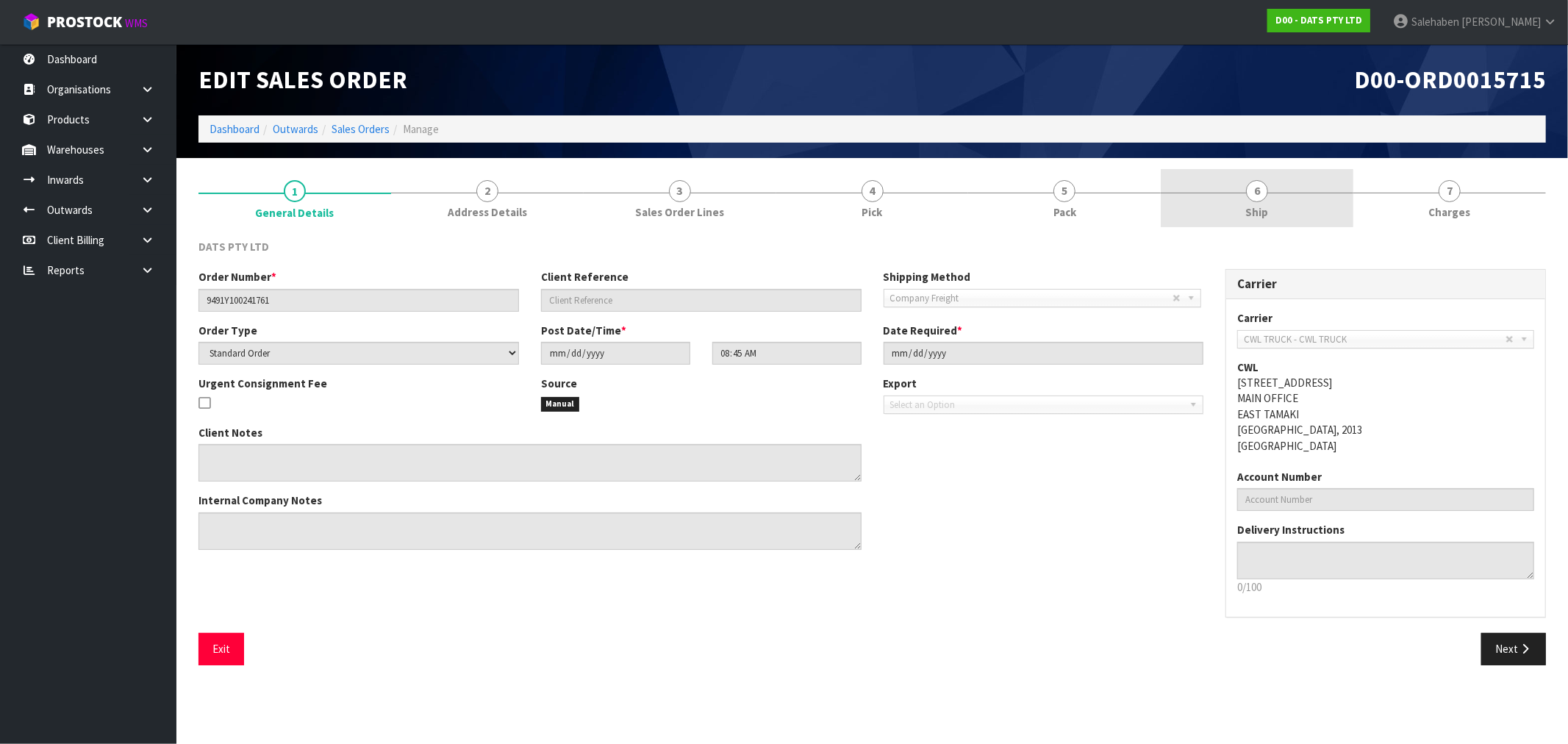
click at [1252, 212] on span "Ship" at bounding box center [1257, 212] width 22 height 16
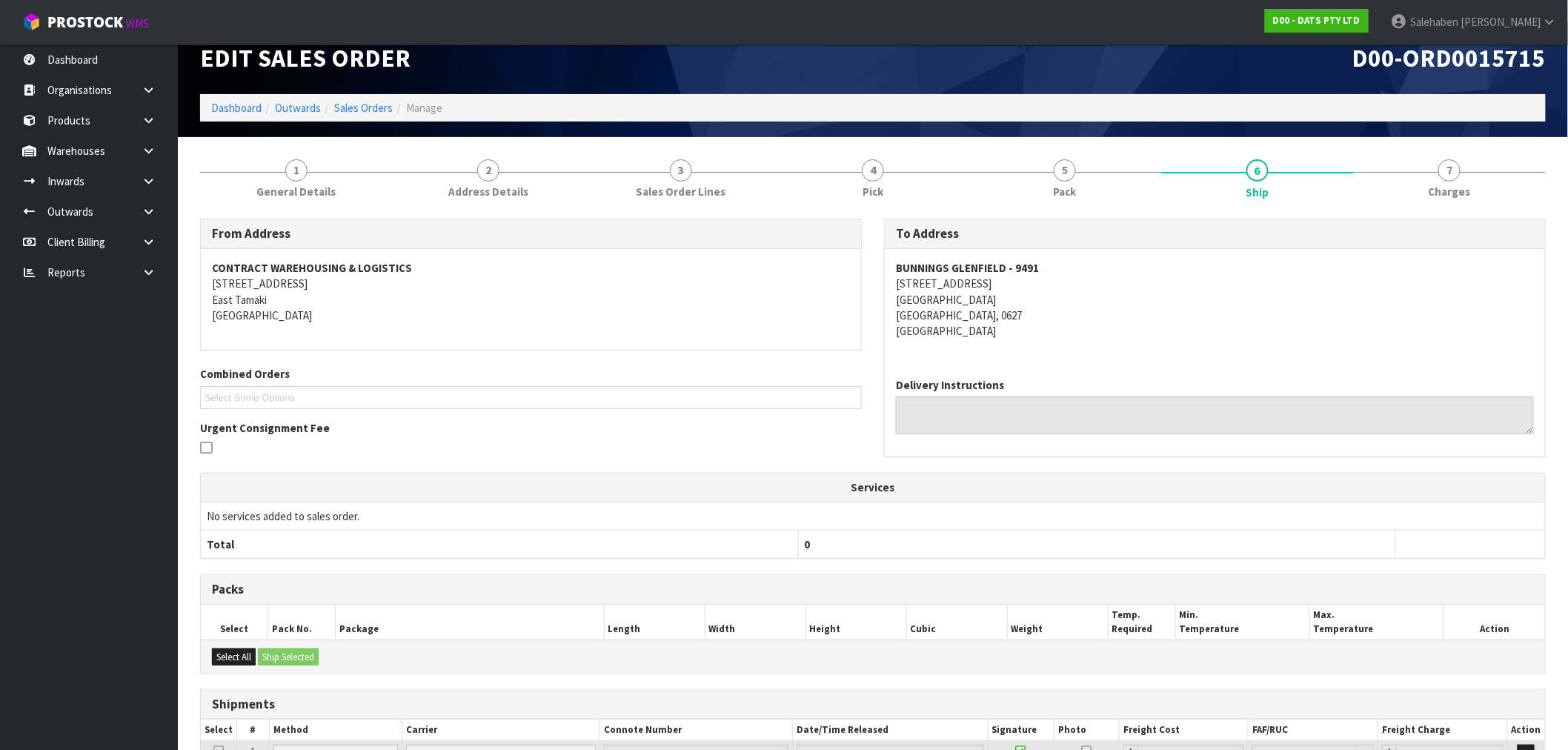
scroll to position [154, 0]
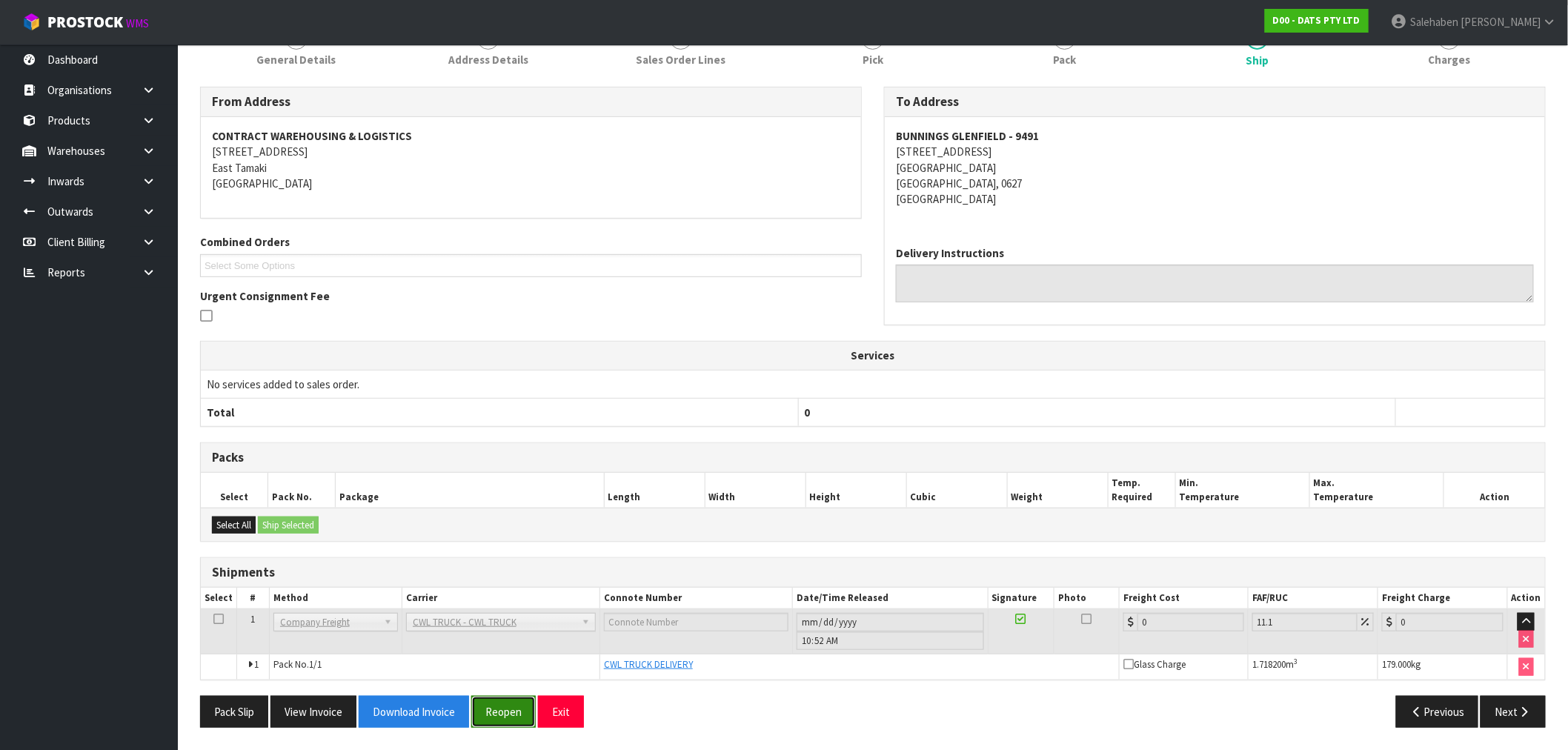
click at [489, 713] on button "Reopen" at bounding box center [504, 712] width 64 height 32
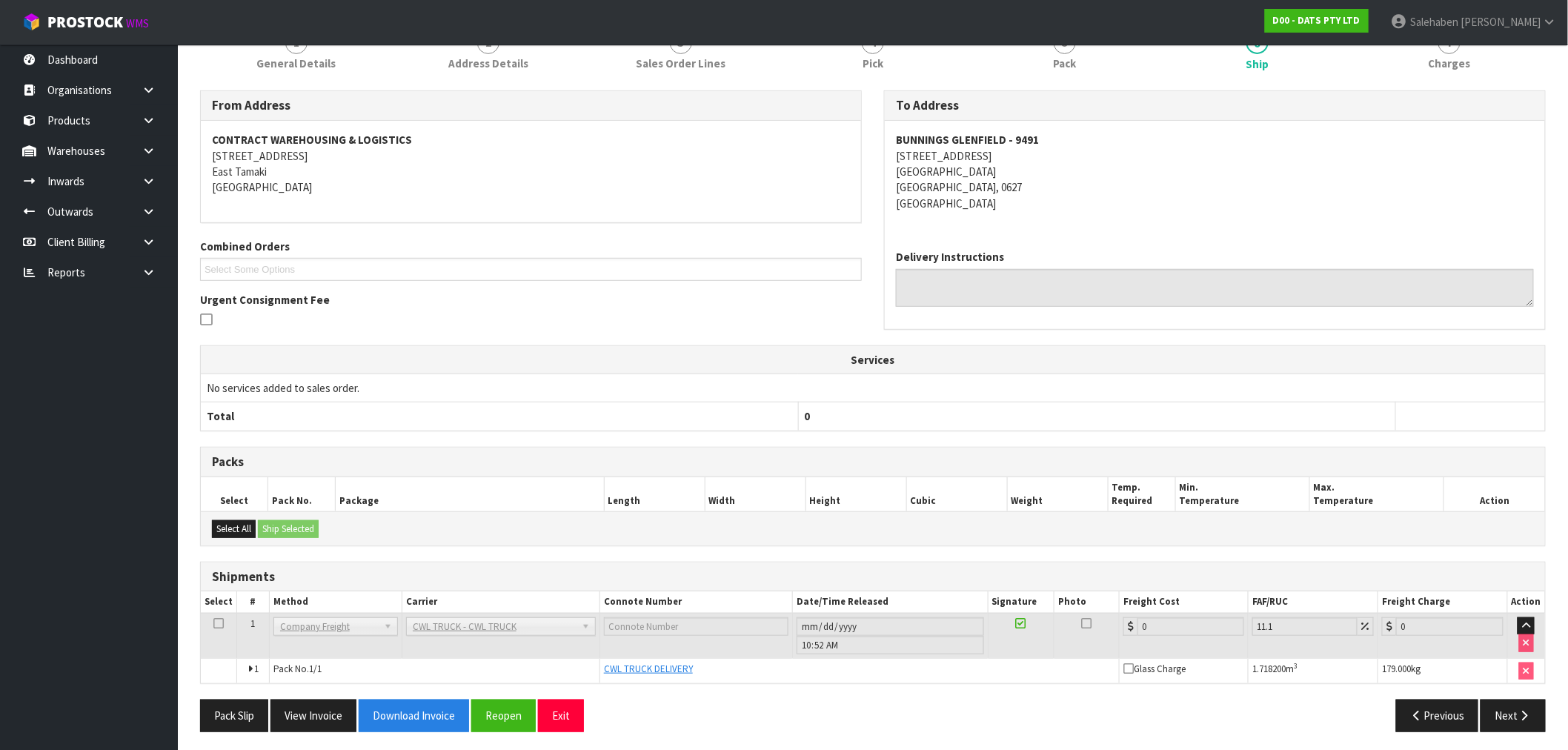
scroll to position [209, 0]
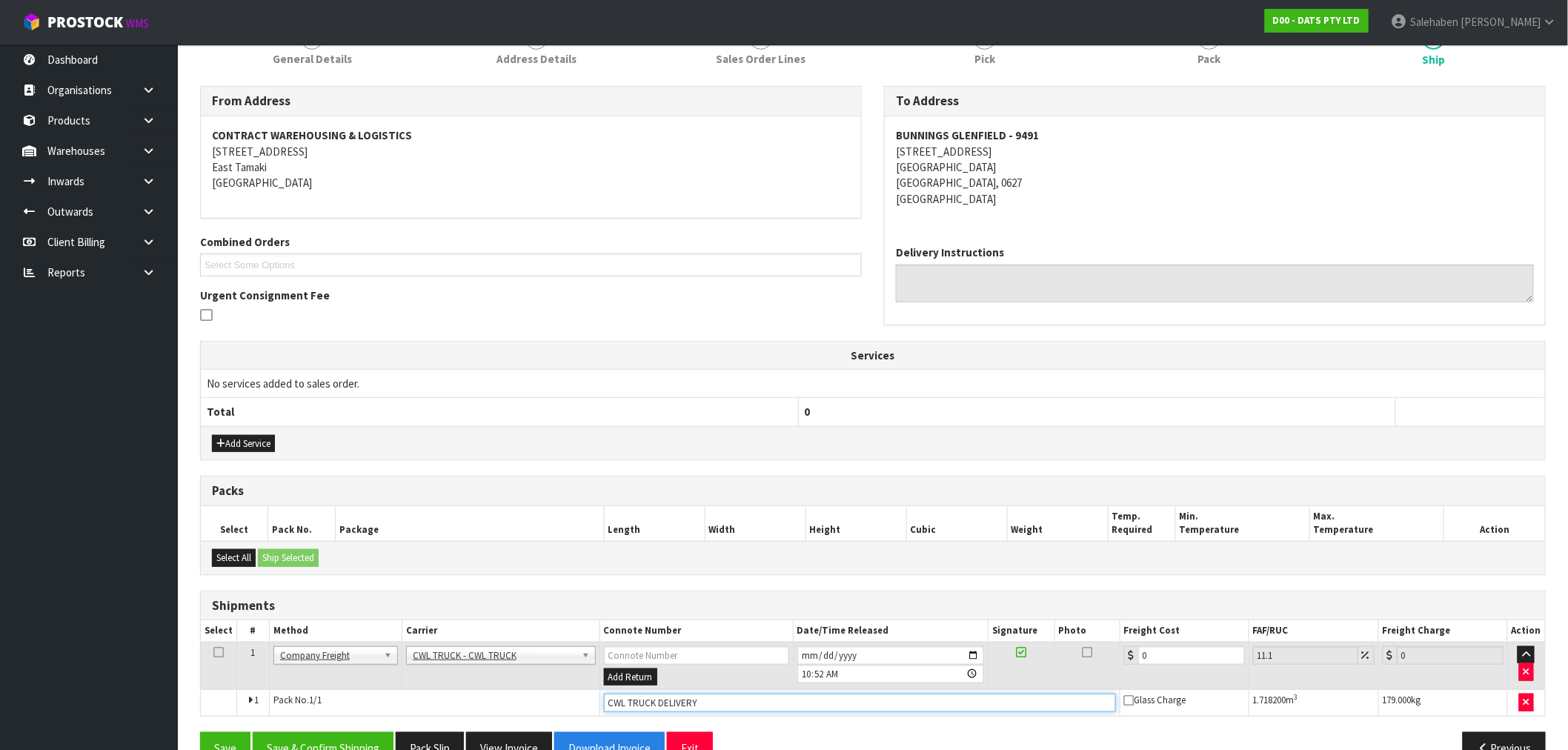
click at [718, 708] on input "CWL TRUCK DELIVERY" at bounding box center [859, 702] width 512 height 18
type input "CWL TRUCK DELIVERED"
drag, startPoint x: 1174, startPoint y: 655, endPoint x: 996, endPoint y: 680, distance: 179.7
click at [1033, 670] on tr "1 Client Local Pickup Customer Local Pickup Company Freight Contracted Freight …" at bounding box center [872, 666] width 1344 height 48
type input "6"
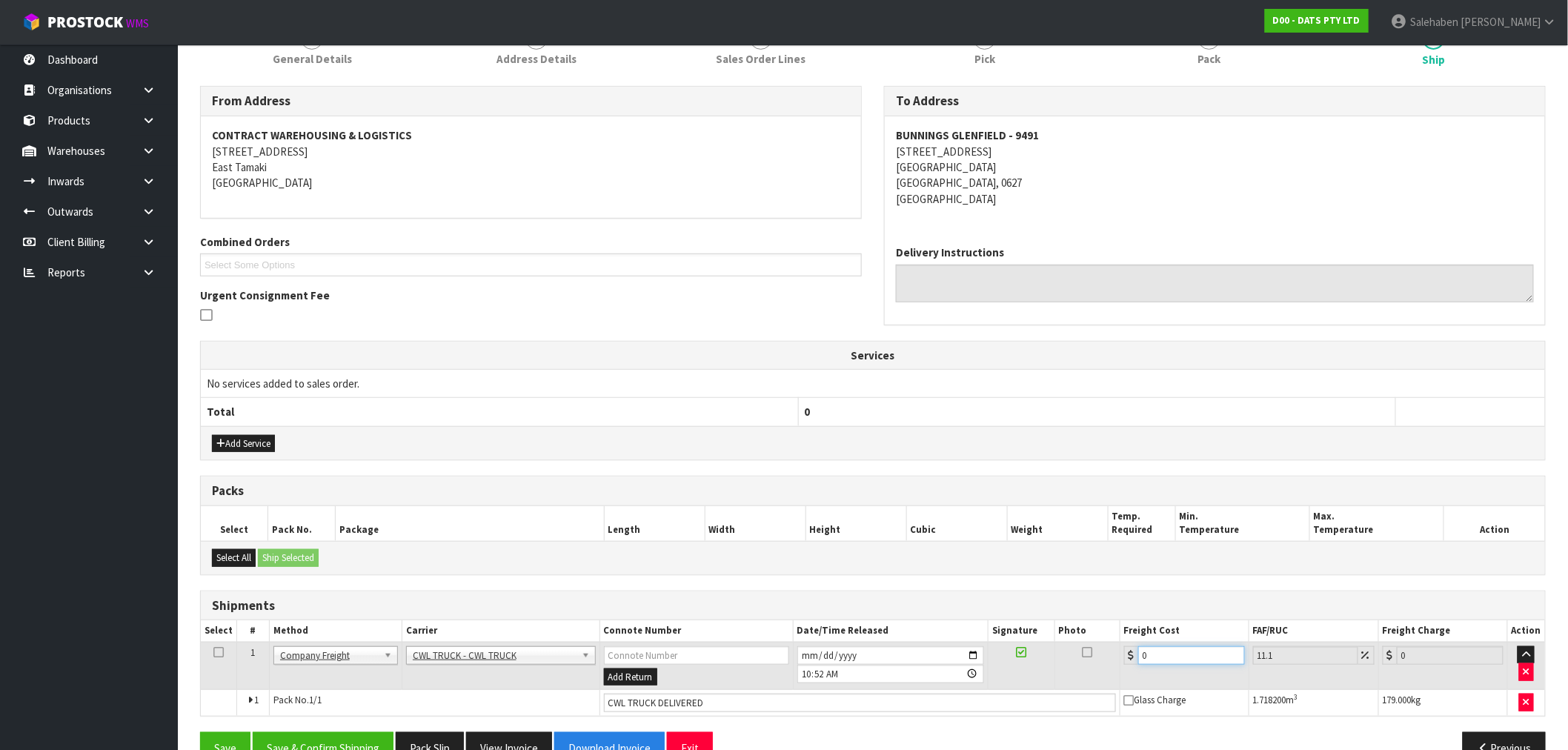
type input "6.67"
type input "65"
type input "72.22"
type input "65.2"
type input "72.44"
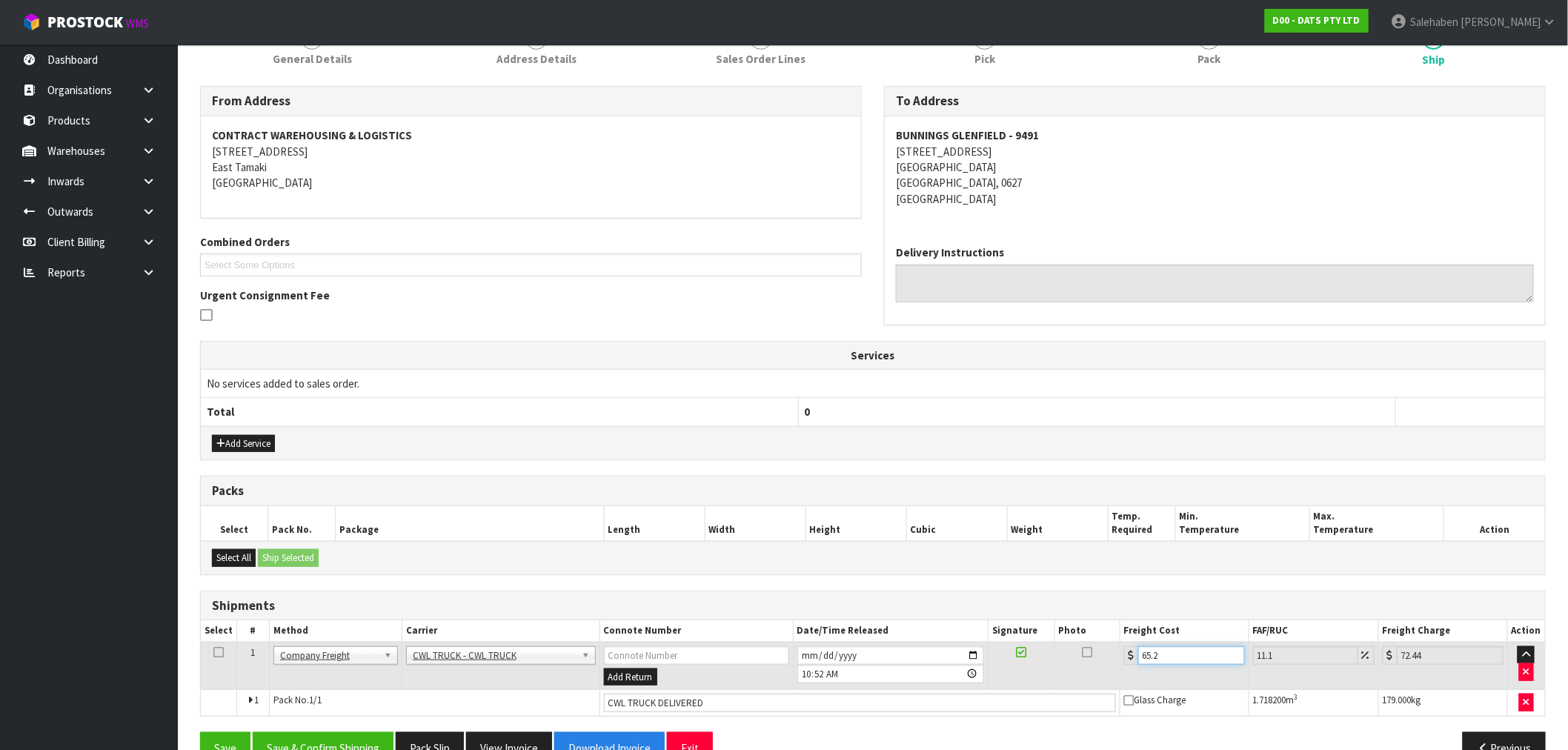
type input "65.24"
type input "72.48"
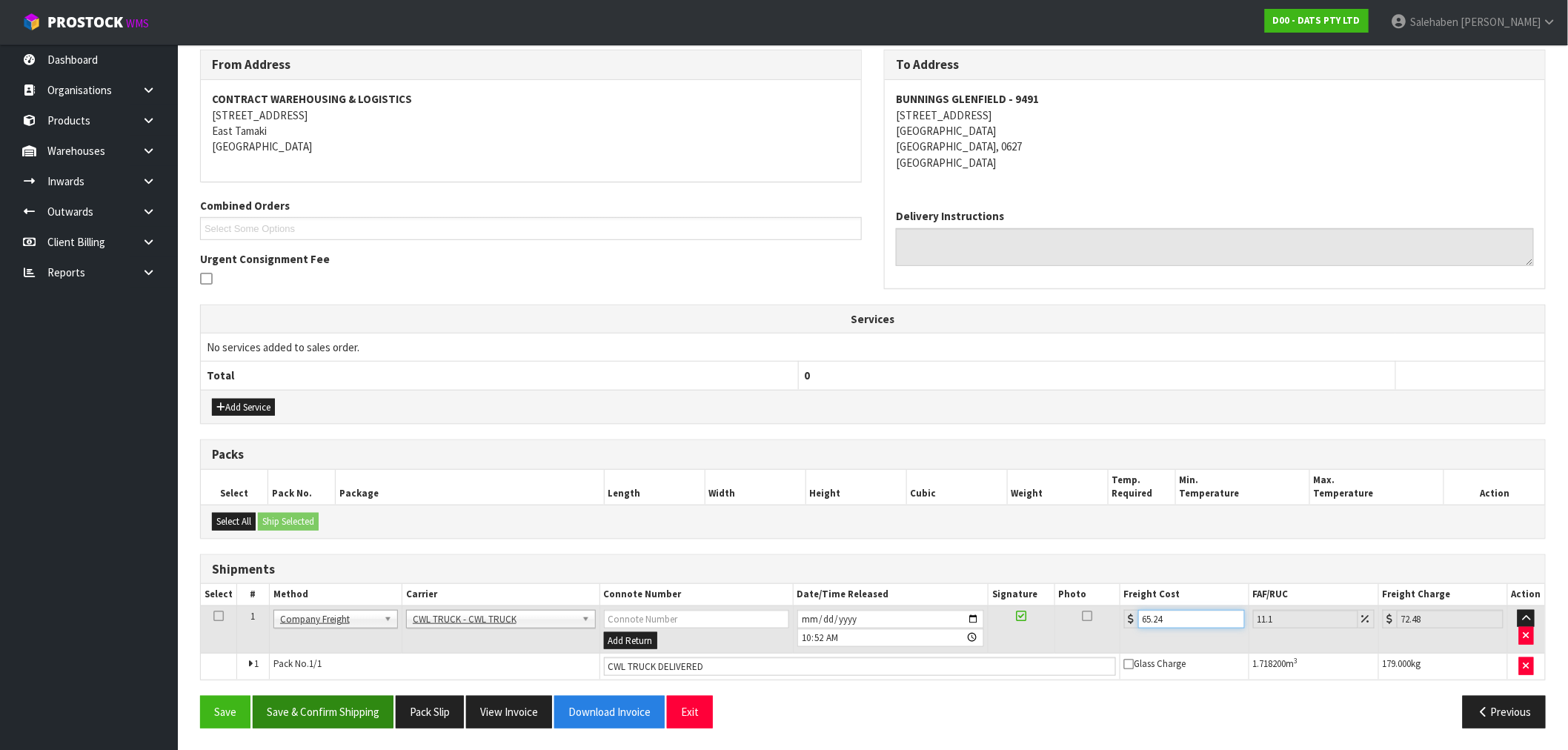
scroll to position [245, 0]
type input "65.24"
click at [342, 720] on button "Save & Confirm Shipping" at bounding box center [323, 711] width 141 height 32
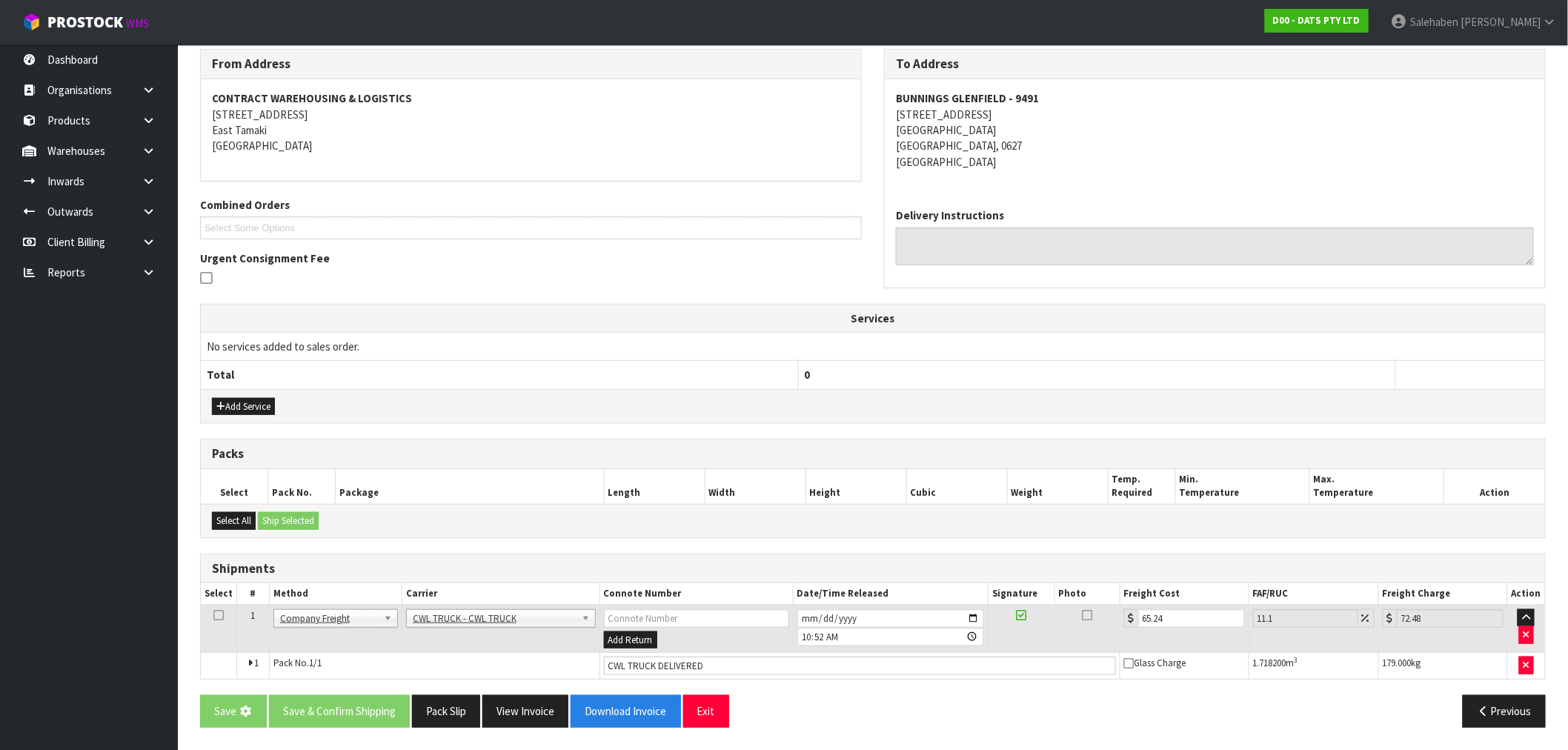
scroll to position [0, 0]
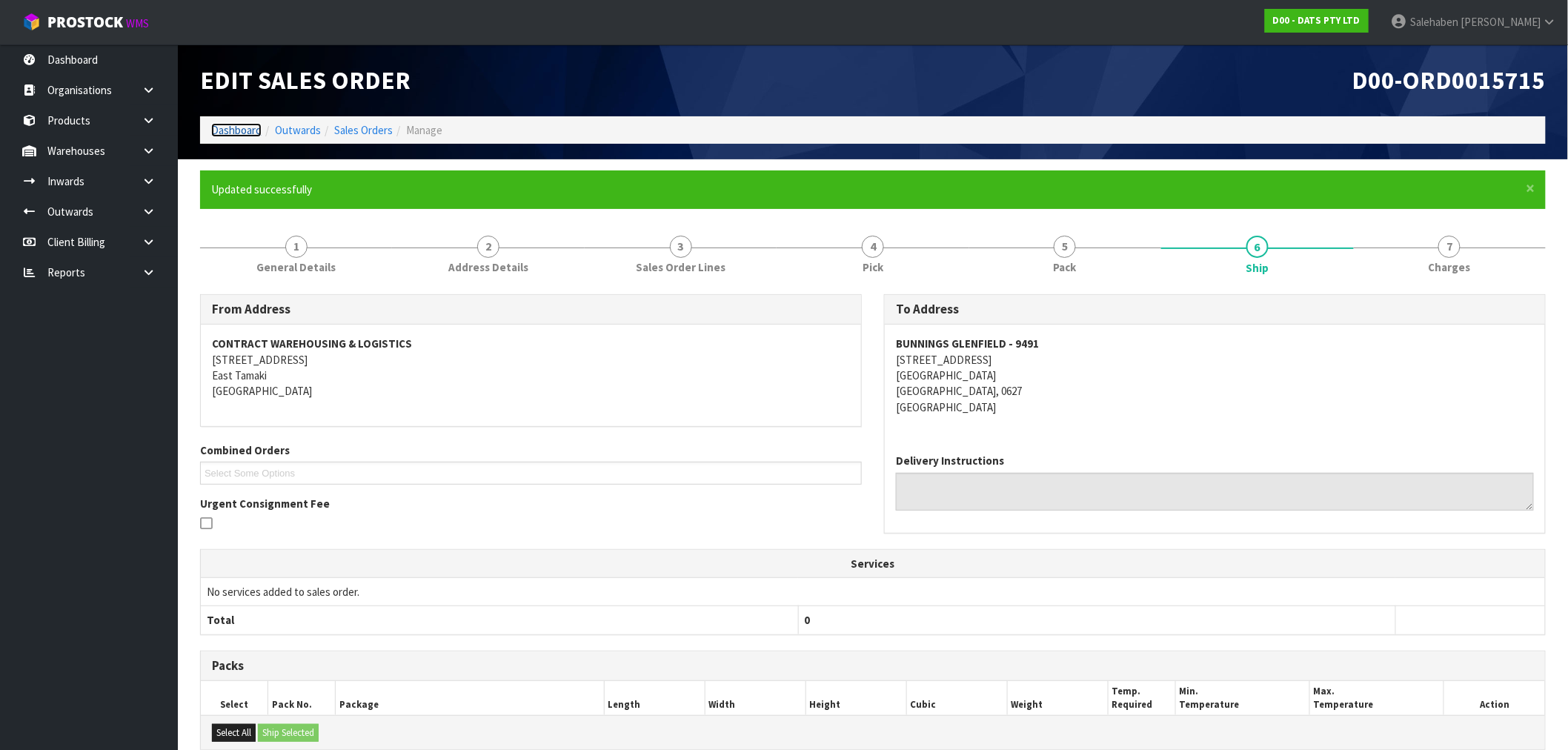
click at [229, 134] on link "Dashboard" at bounding box center [236, 130] width 50 height 14
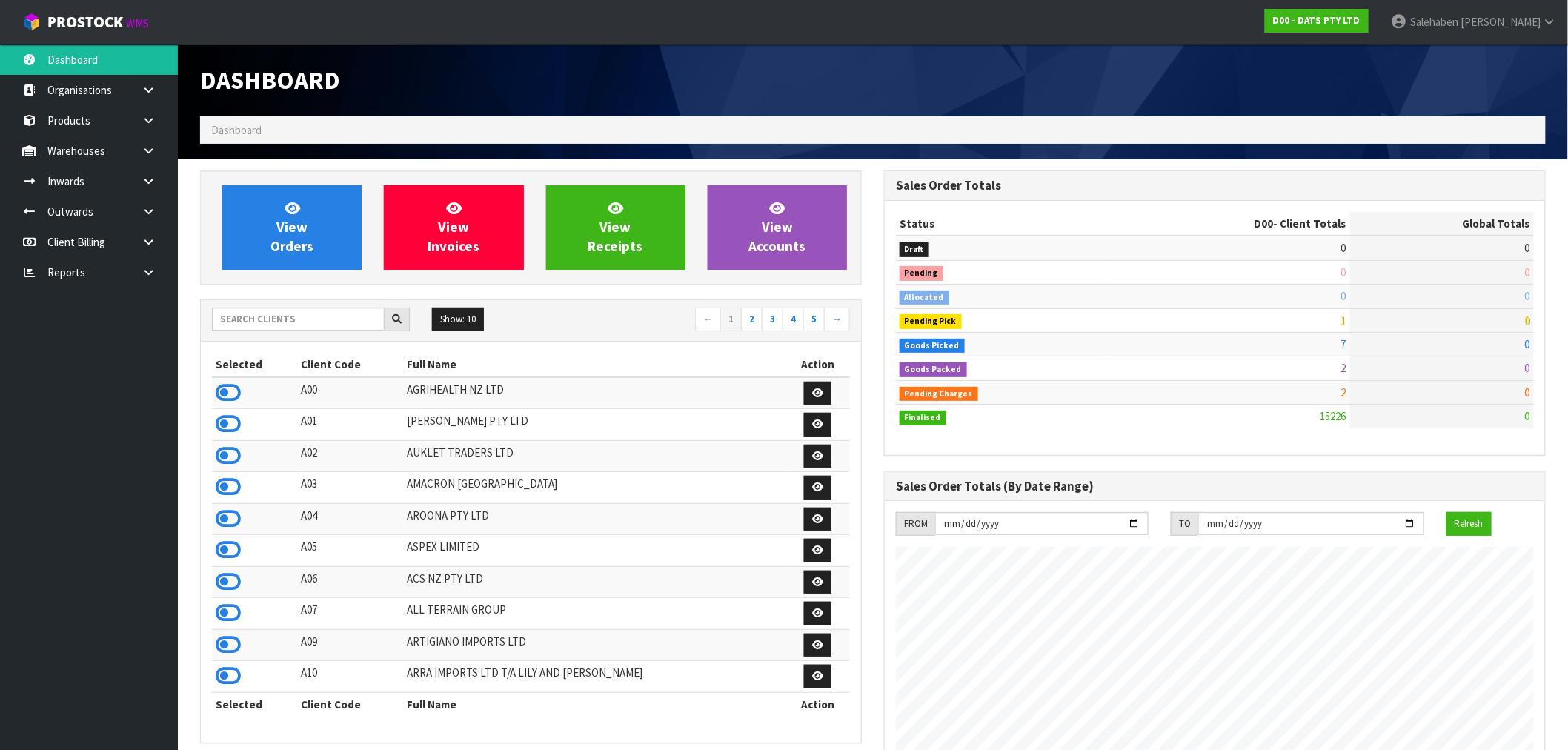
scroll to position [1123, 684]
click at [228, 329] on input "text" at bounding box center [298, 319] width 173 height 23
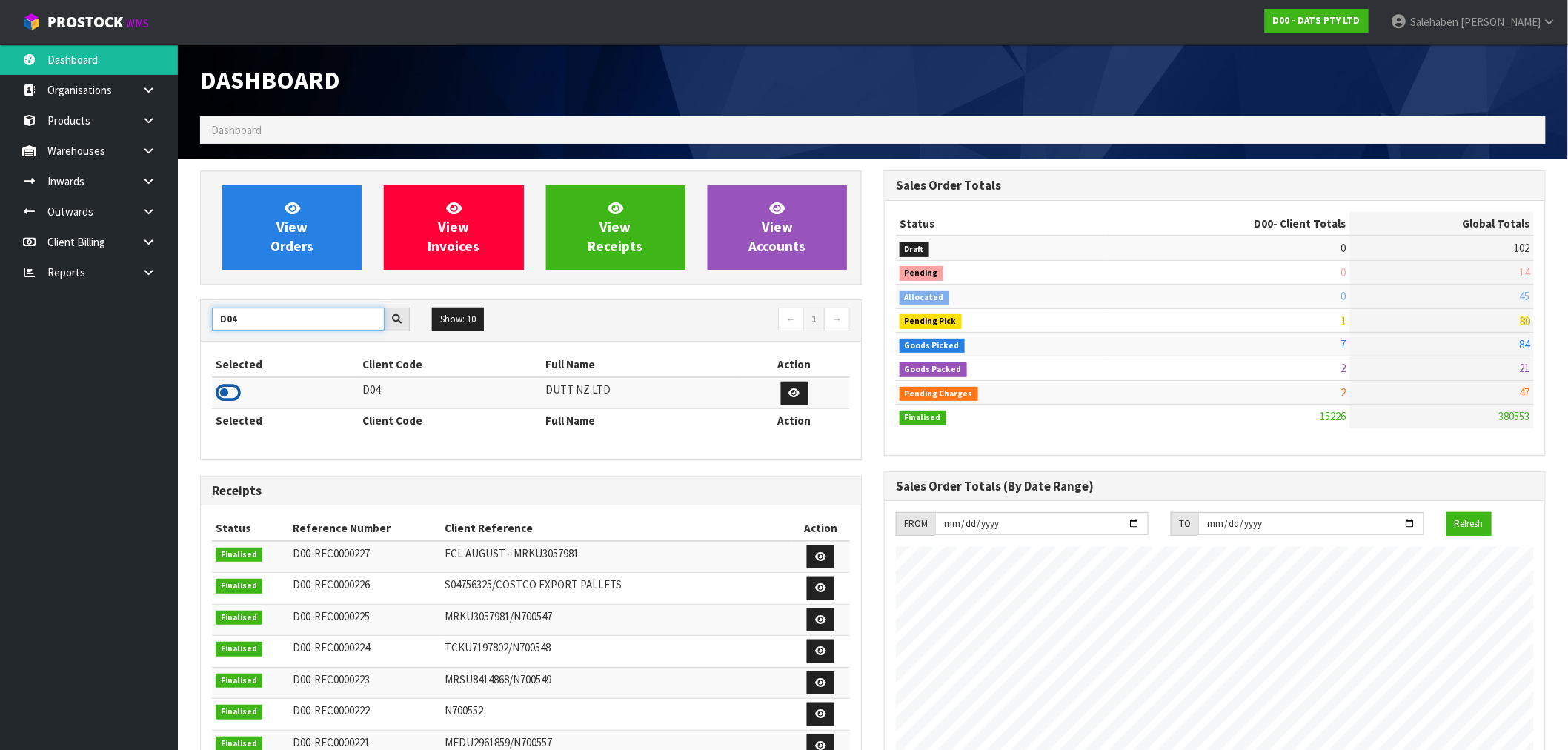
type input "D04"
click at [218, 393] on icon at bounding box center [228, 393] width 25 height 23
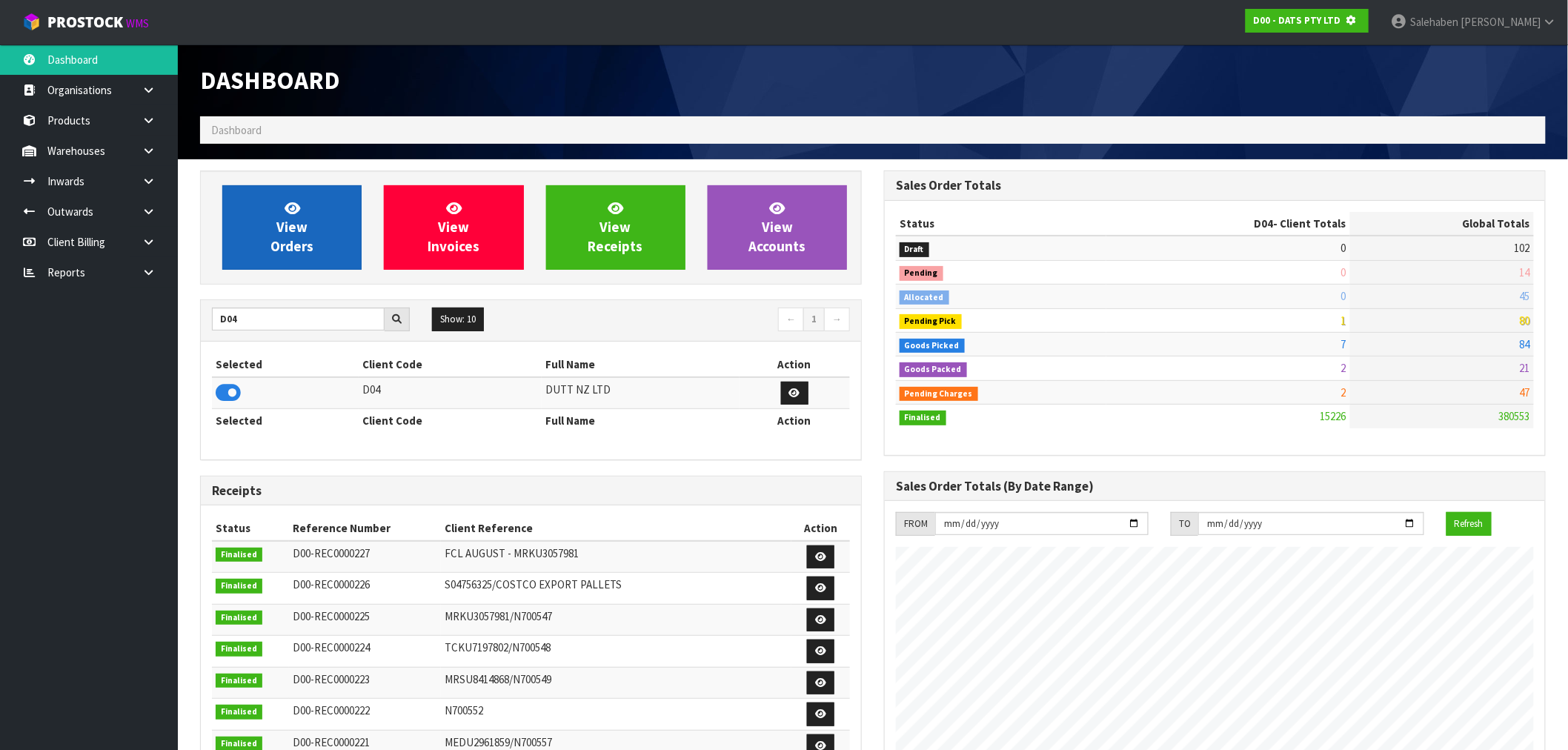
scroll to position [925, 684]
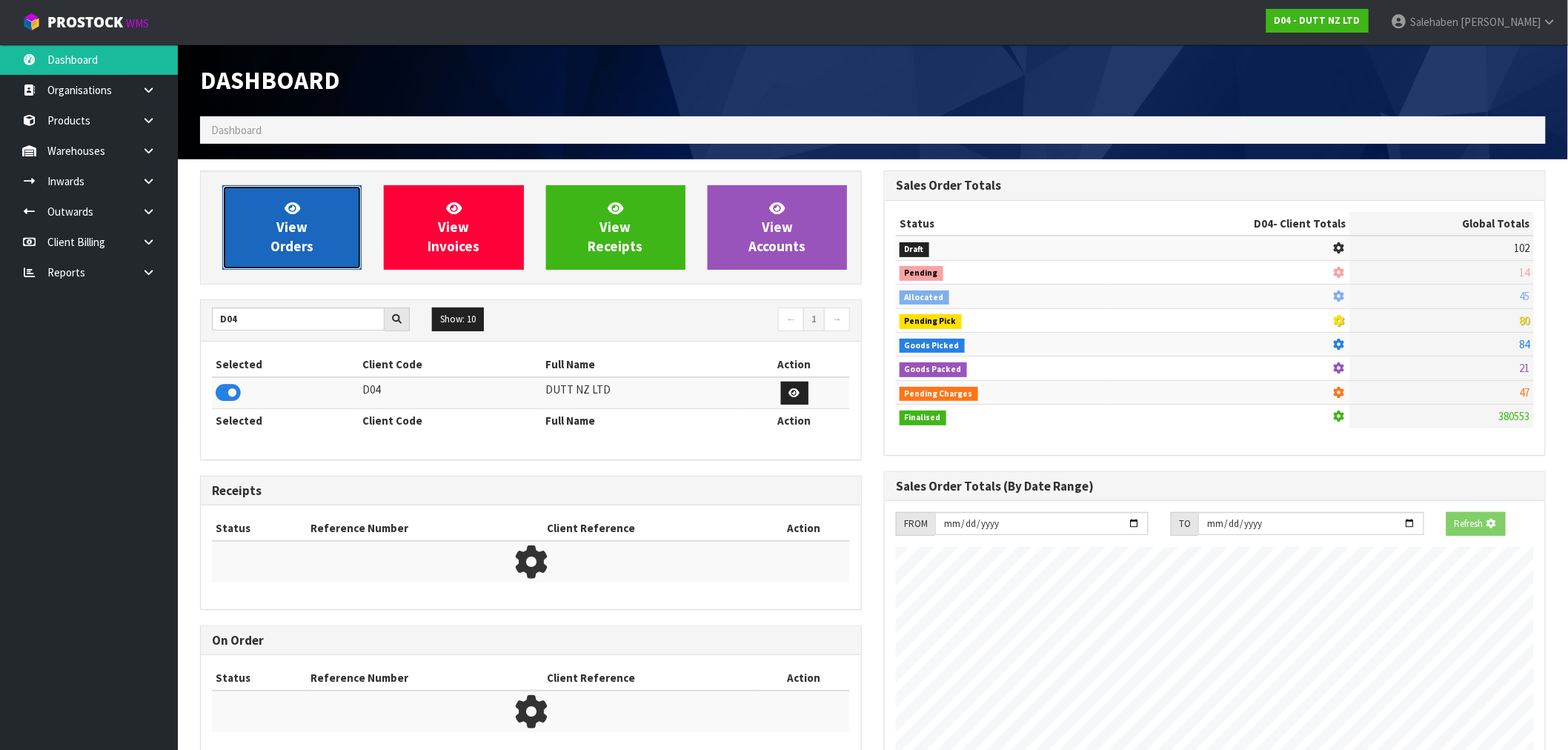
click at [301, 260] on link "View Orders" at bounding box center [292, 227] width 139 height 84
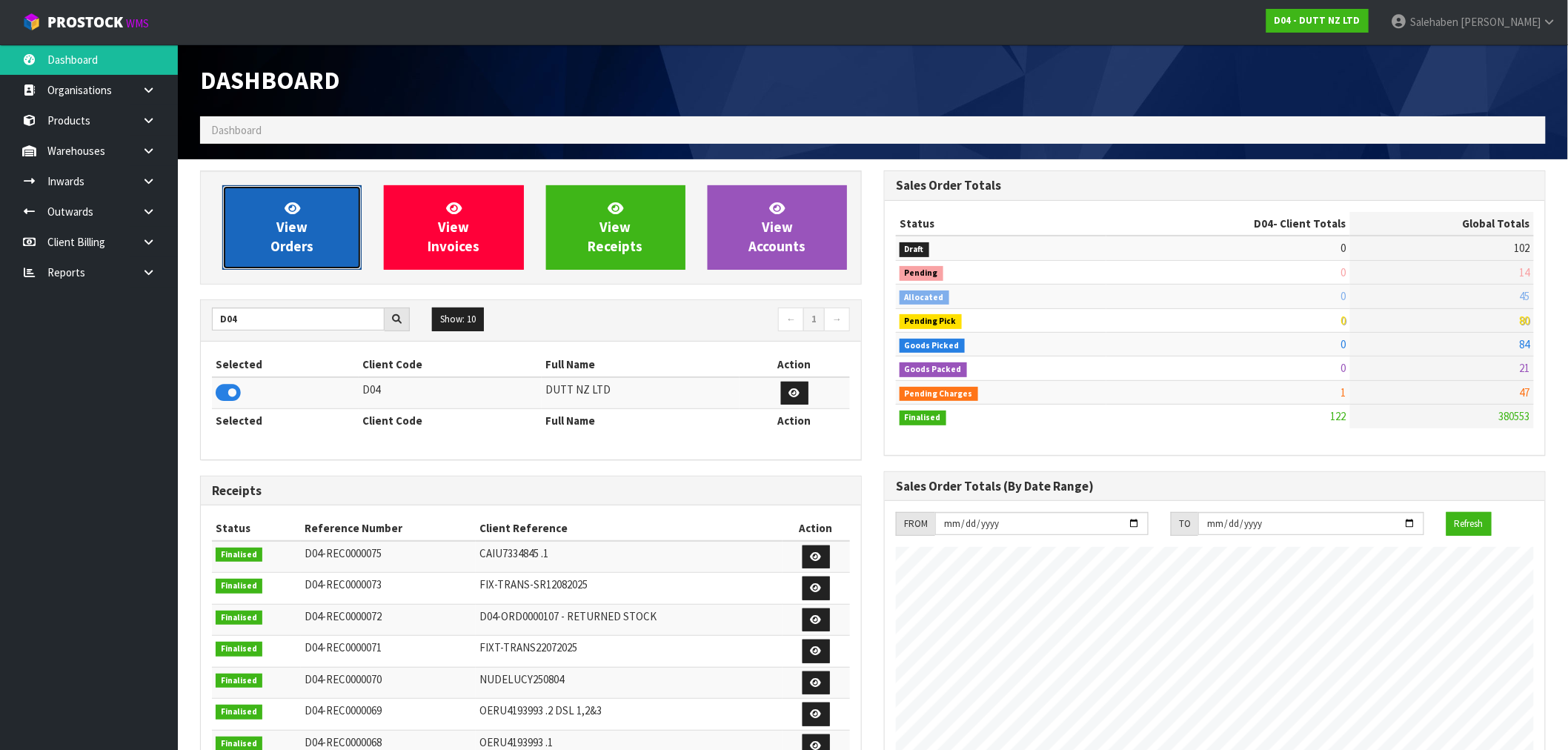
scroll to position [1027, 684]
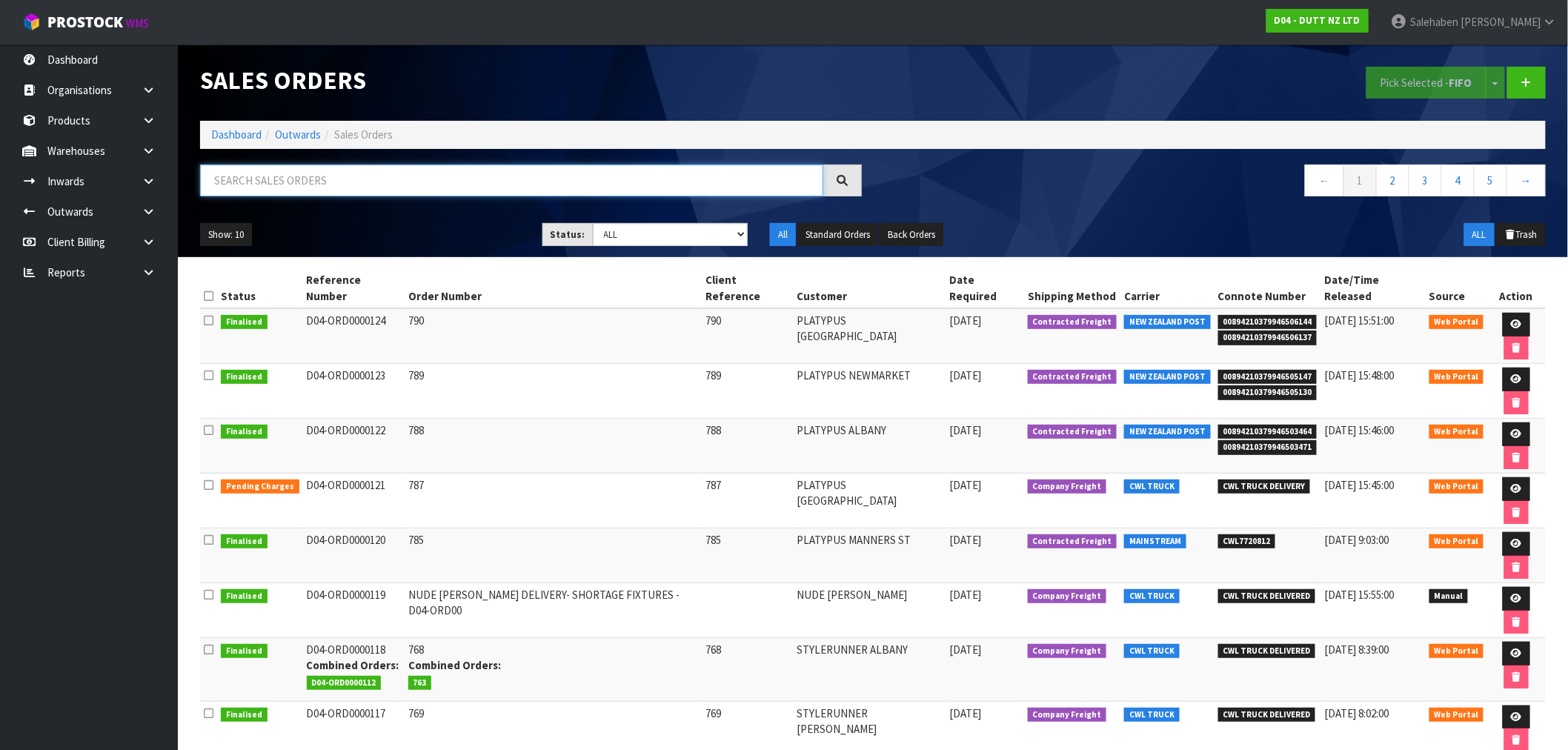
click at [276, 173] on input "text" at bounding box center [511, 180] width 623 height 32
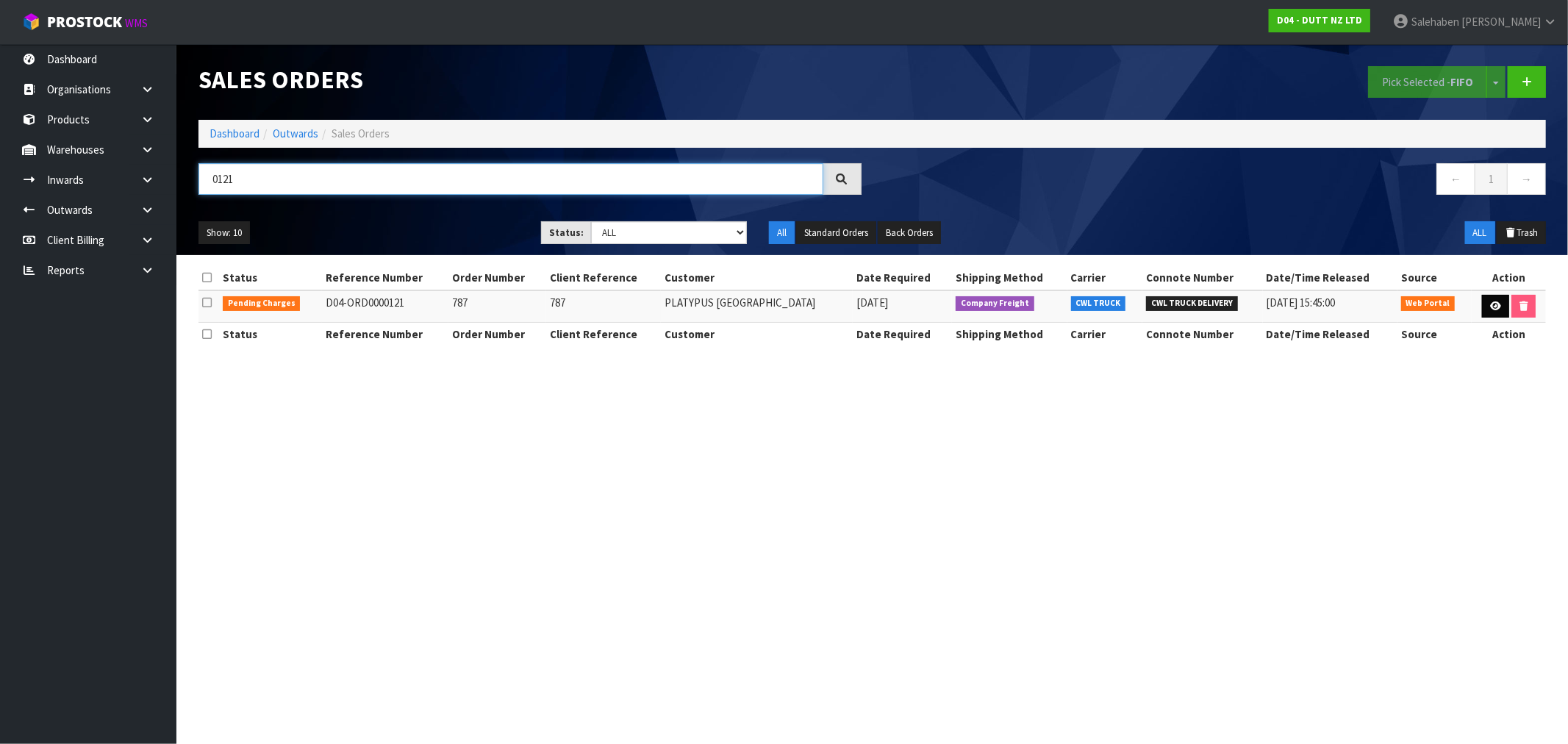
type input "0121"
click at [1482, 310] on link at bounding box center [1496, 306] width 28 height 23
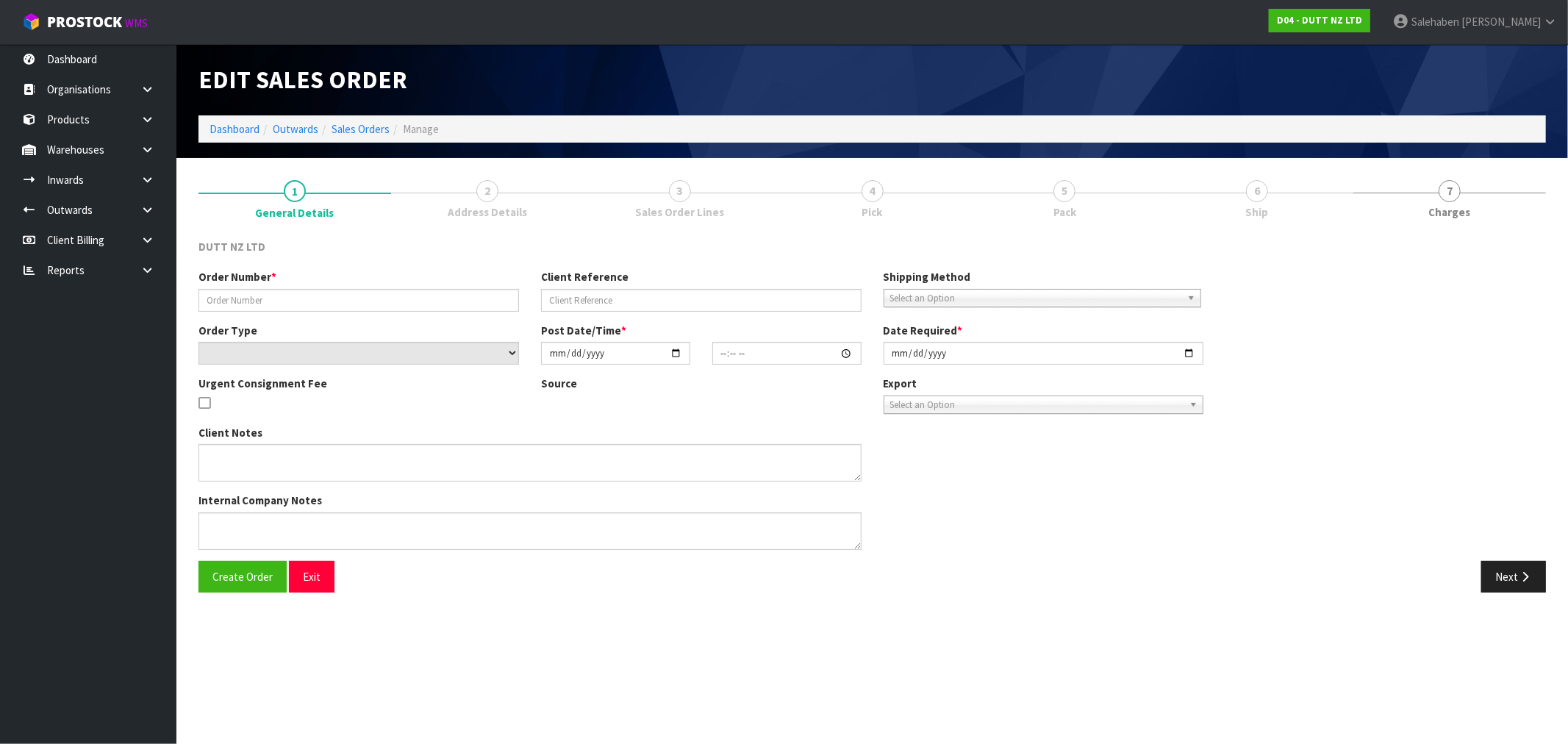
type input "787"
select select "number:0"
type input "[DATE]"
type input "11:44:00.000"
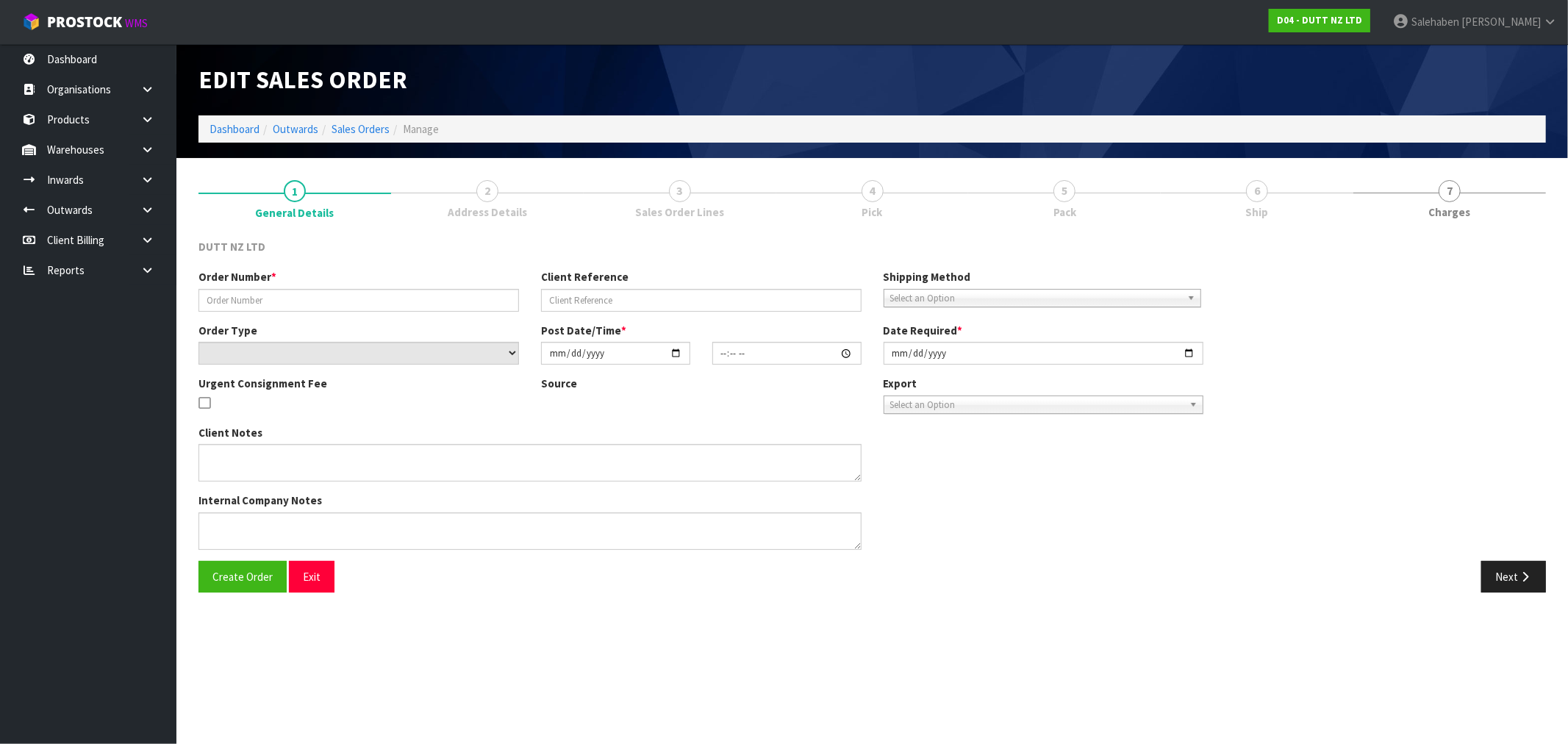
type input "[DATE]"
type textarea "DELIVERY TO STORE CONTACT SITE BEFORE DELIVERY [PHONE_NUMBER]"
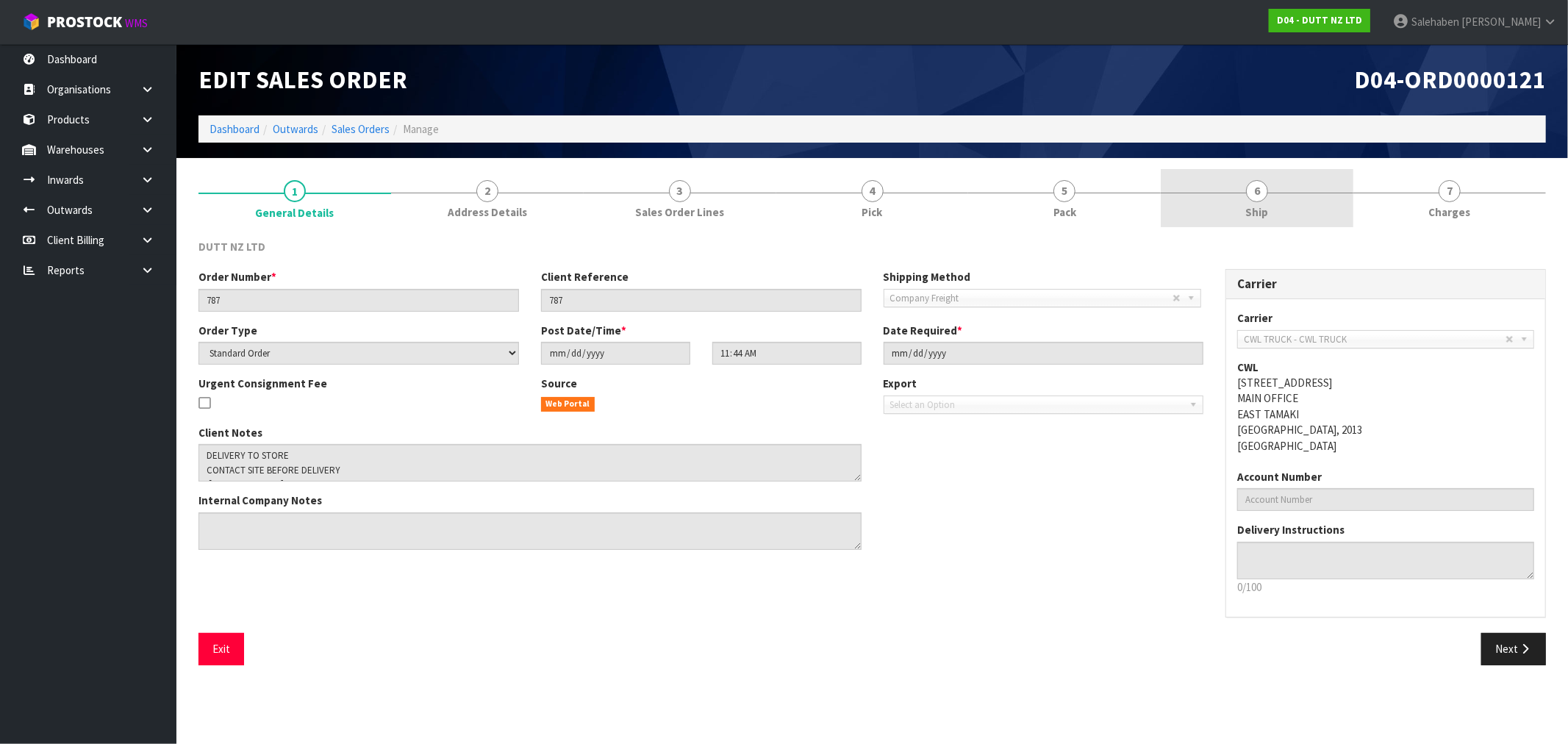
click at [1254, 213] on span "Ship" at bounding box center [1257, 212] width 22 height 16
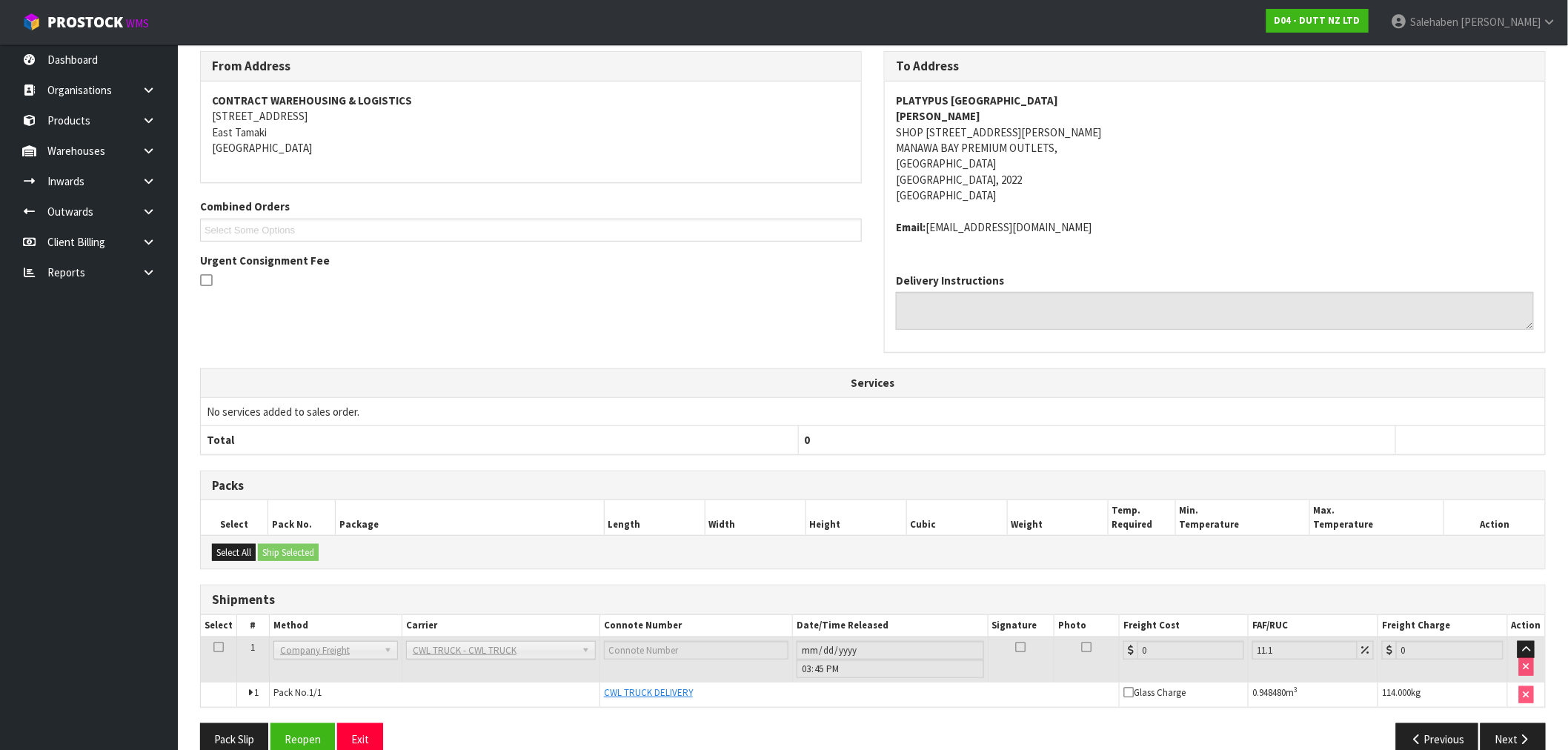
scroll to position [218, 0]
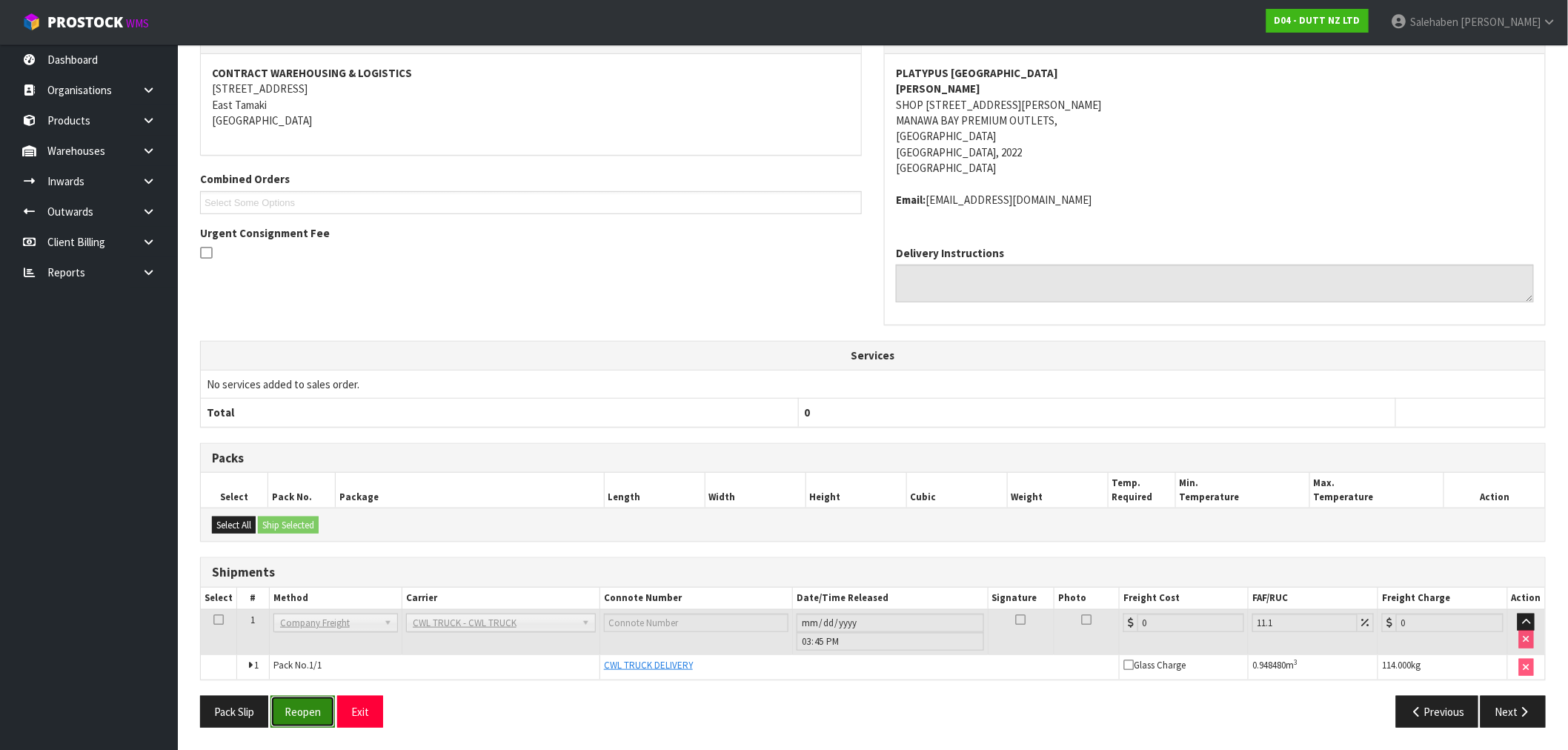
click at [290, 727] on button "Reopen" at bounding box center [302, 712] width 64 height 32
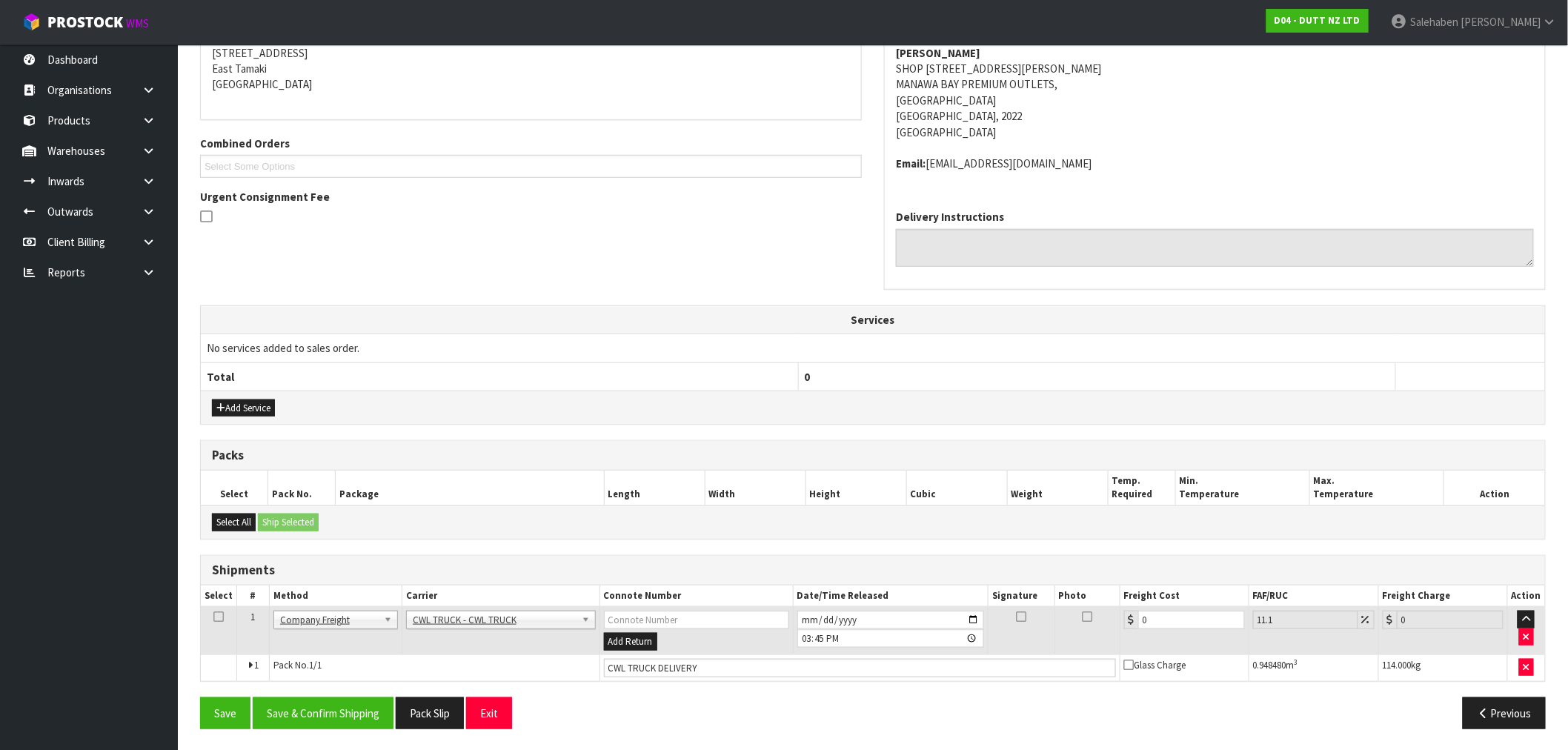
scroll to position [309, 0]
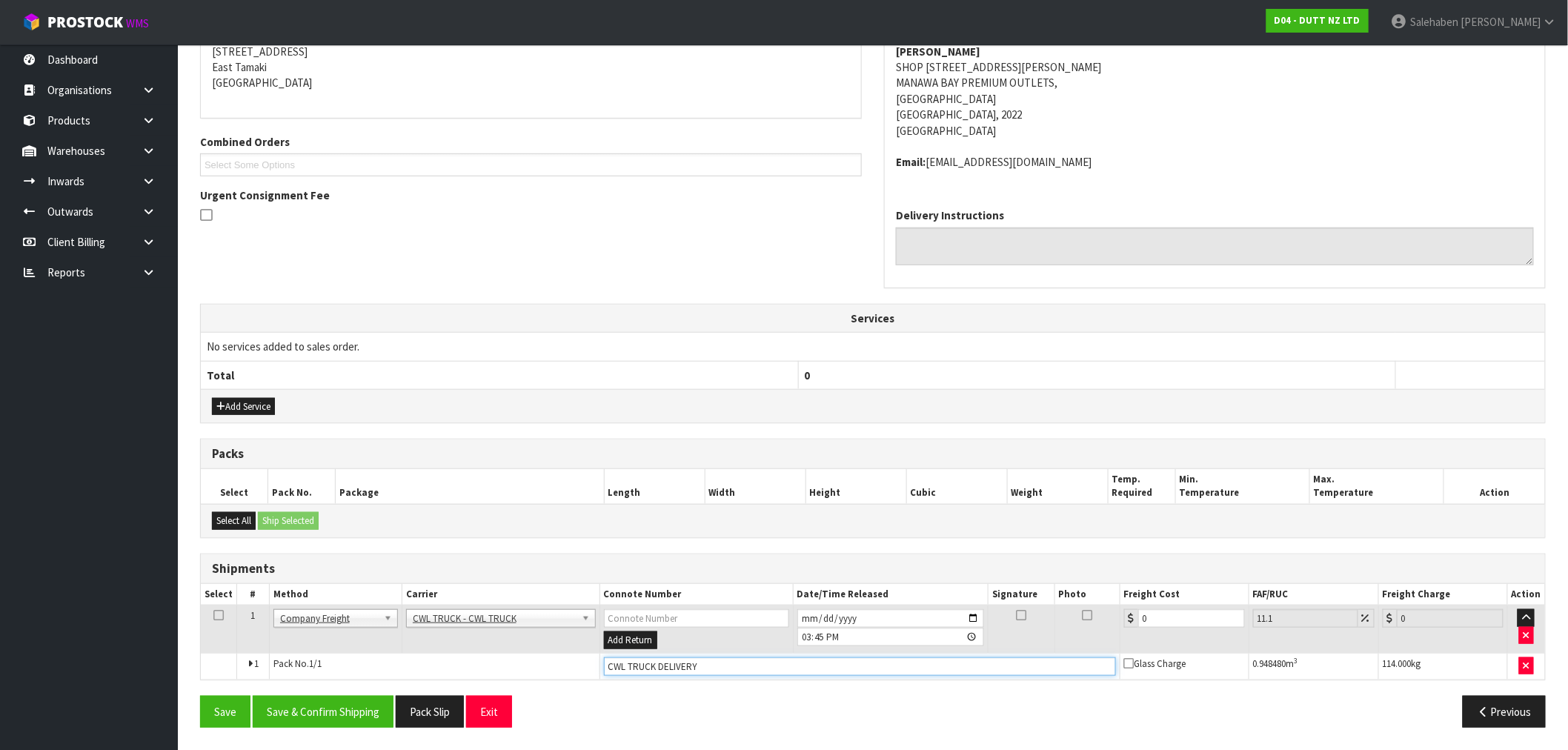
click at [720, 669] on input "CWL TRUCK DELIVERY" at bounding box center [859, 667] width 512 height 18
type input "CWL TRUCK DELIVERED"
drag, startPoint x: 1157, startPoint y: 628, endPoint x: 1048, endPoint y: 635, distance: 109.2
click at [1070, 635] on tr "1 Client Local Pickup Customer Local Pickup Company Freight Contracted Freight …" at bounding box center [872, 629] width 1344 height 48
click at [1077, 625] on tr "1 Client Local Pickup Customer Local Pickup Company Freight Contracted Freight …" at bounding box center [872, 629] width 1344 height 48
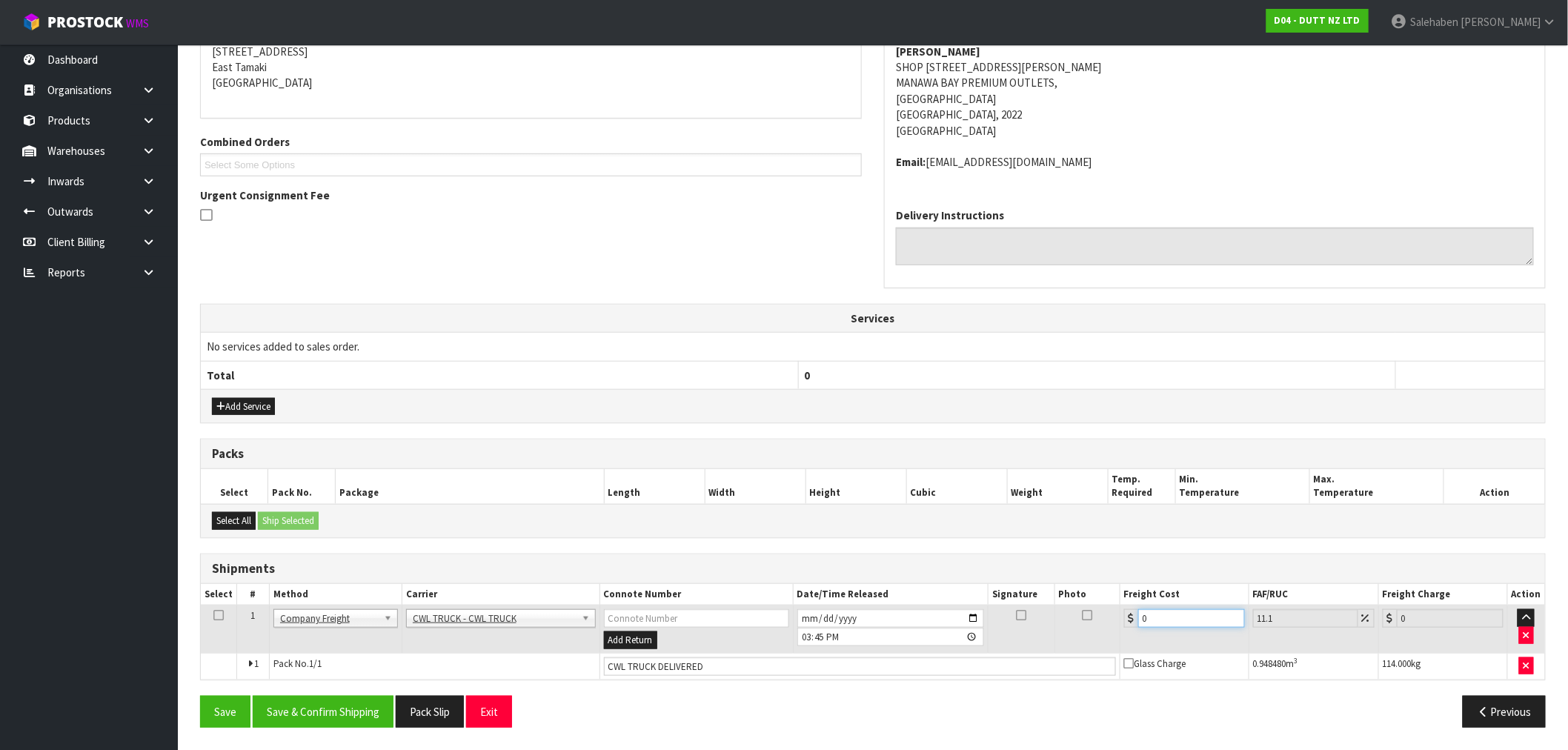
type input "8"
type input "8.89"
type input "80"
type input "88.88"
type input "80.7"
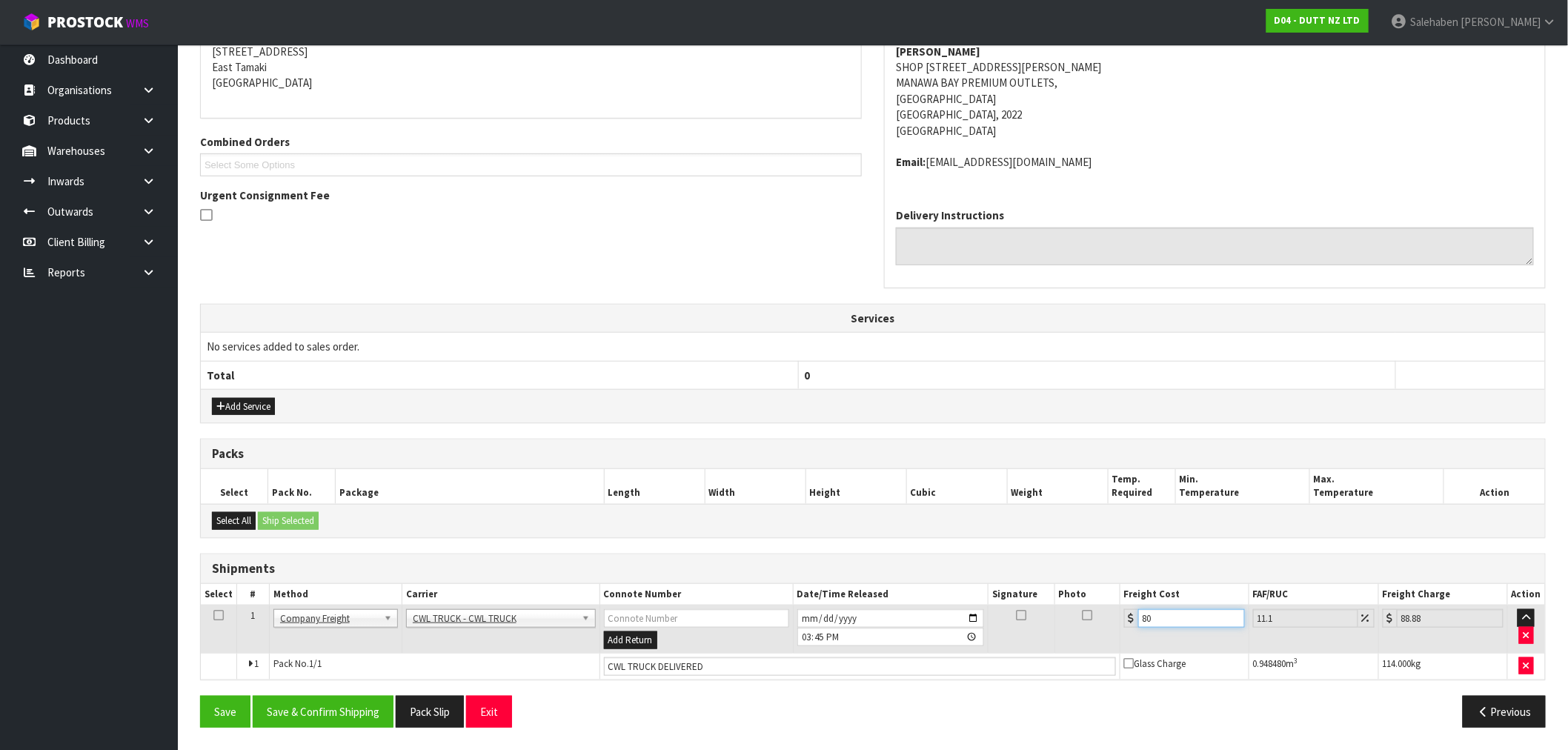
type input "89.66"
type input "80.78"
type input "89.75"
type input "80.78"
click at [345, 708] on button "Save & Confirm Shipping" at bounding box center [323, 712] width 141 height 32
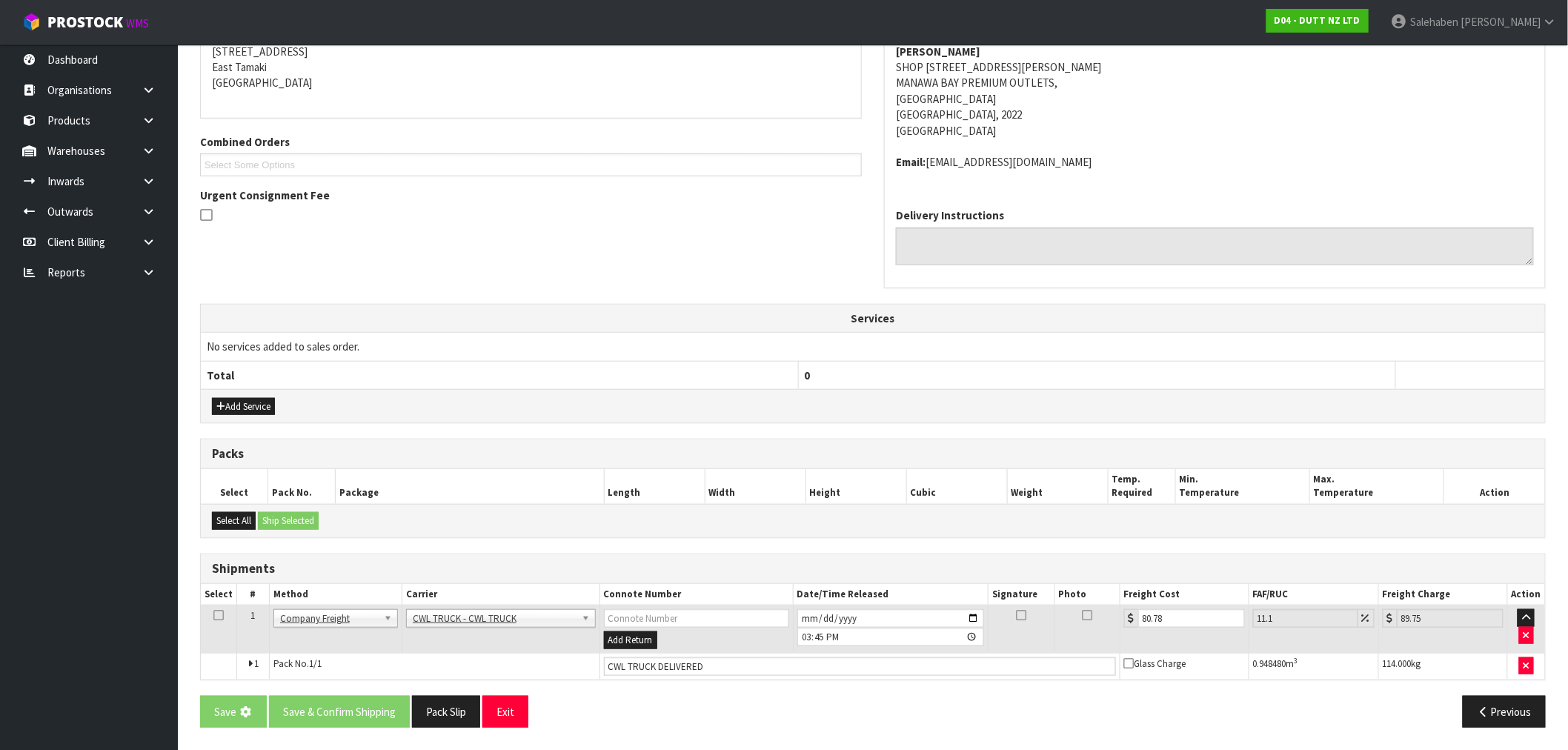
scroll to position [0, 0]
